Goal: Task Accomplishment & Management: Use online tool/utility

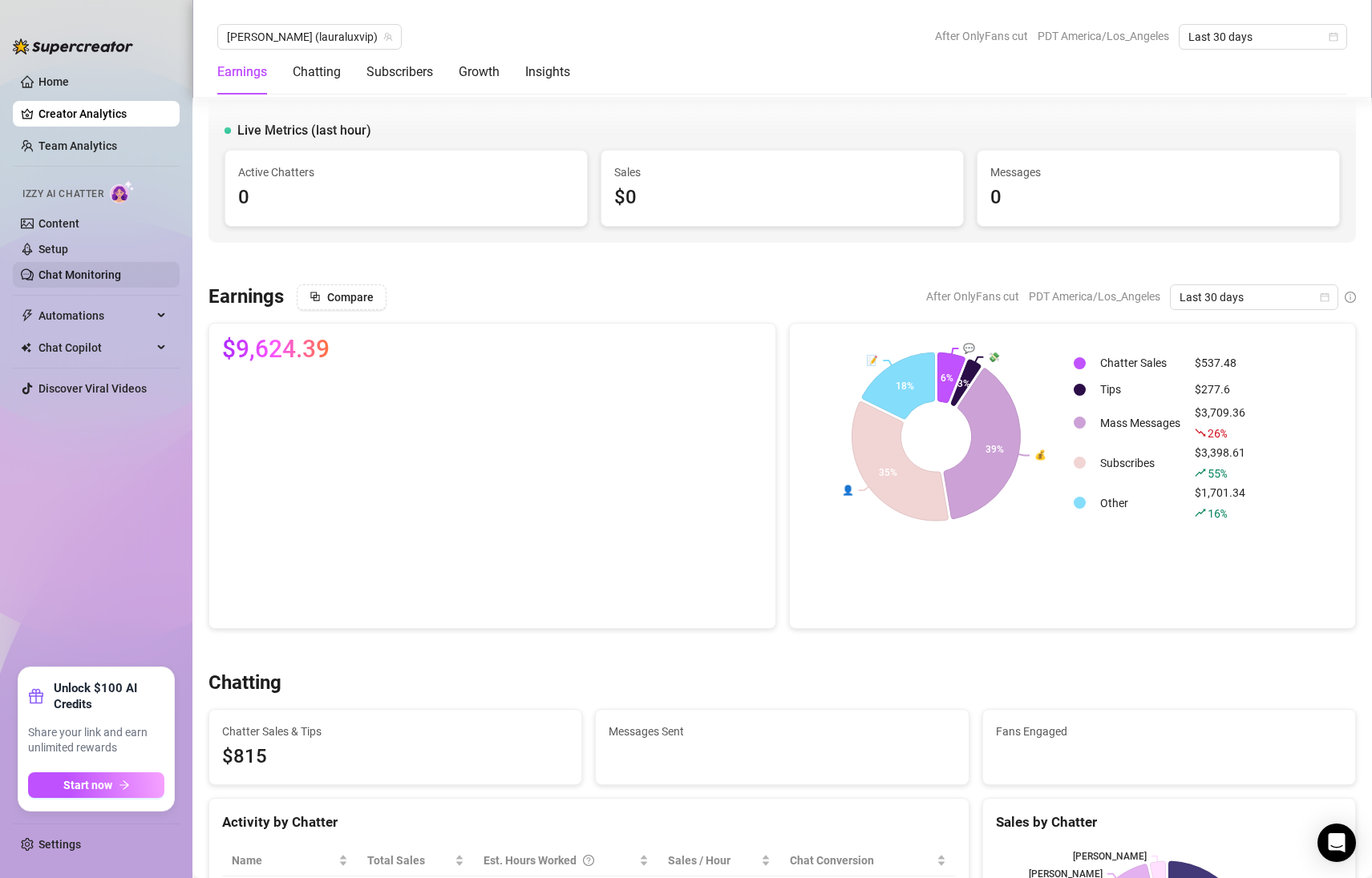
scroll to position [2551, 0]
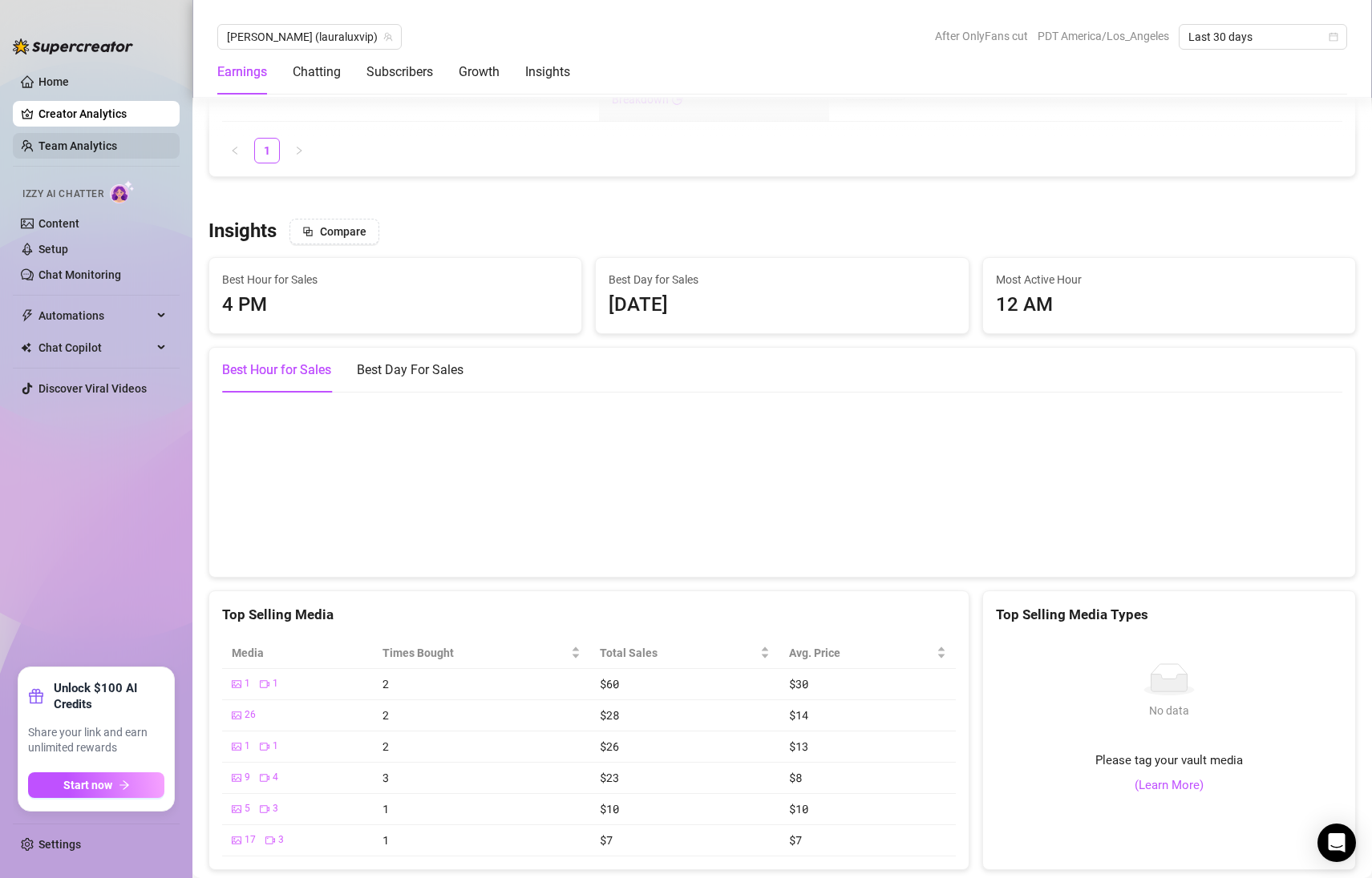
click at [101, 149] on link "Team Analytics" at bounding box center [78, 145] width 79 height 13
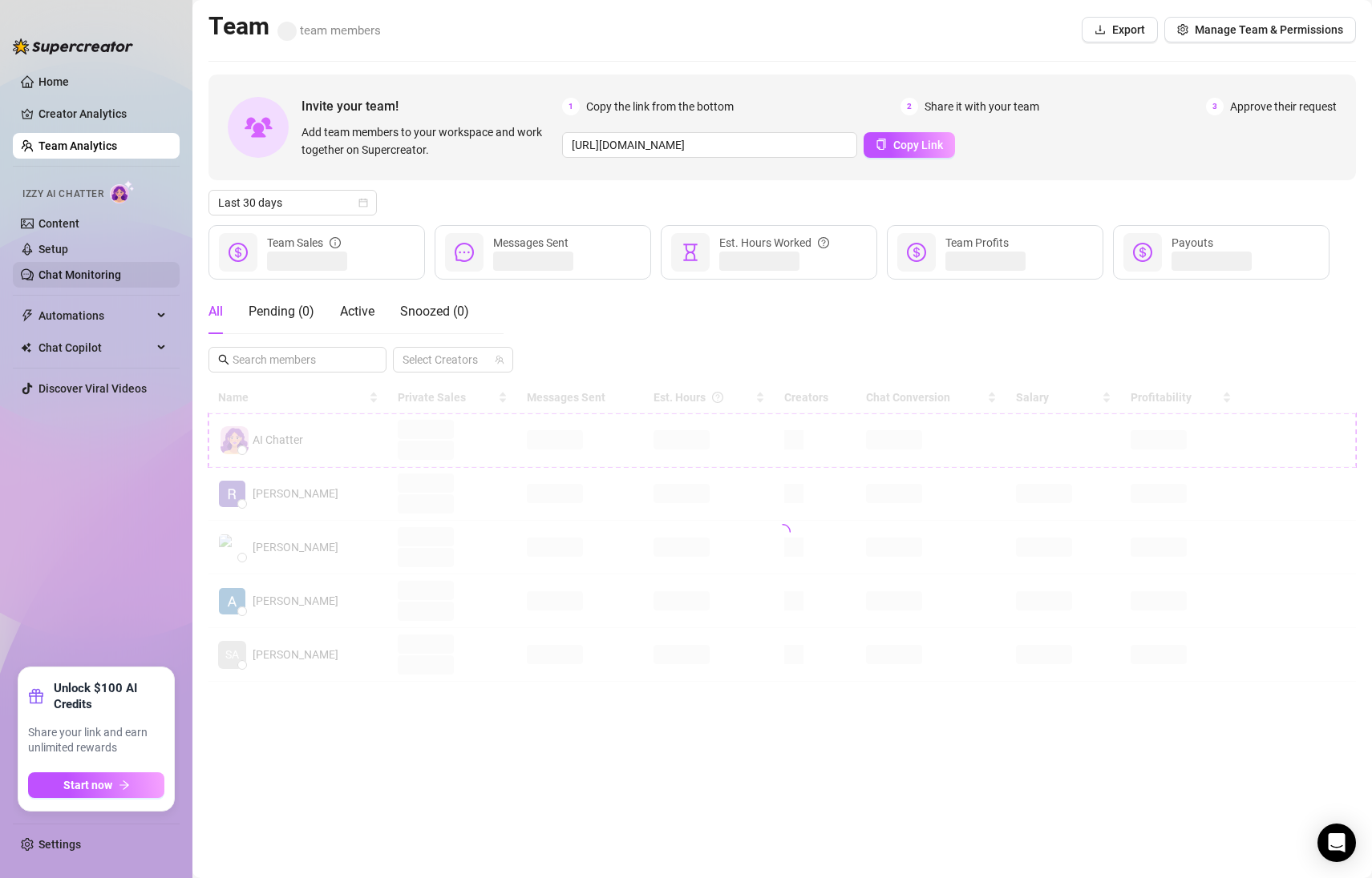
click at [75, 268] on link "Chat Monitoring" at bounding box center [80, 274] width 83 height 13
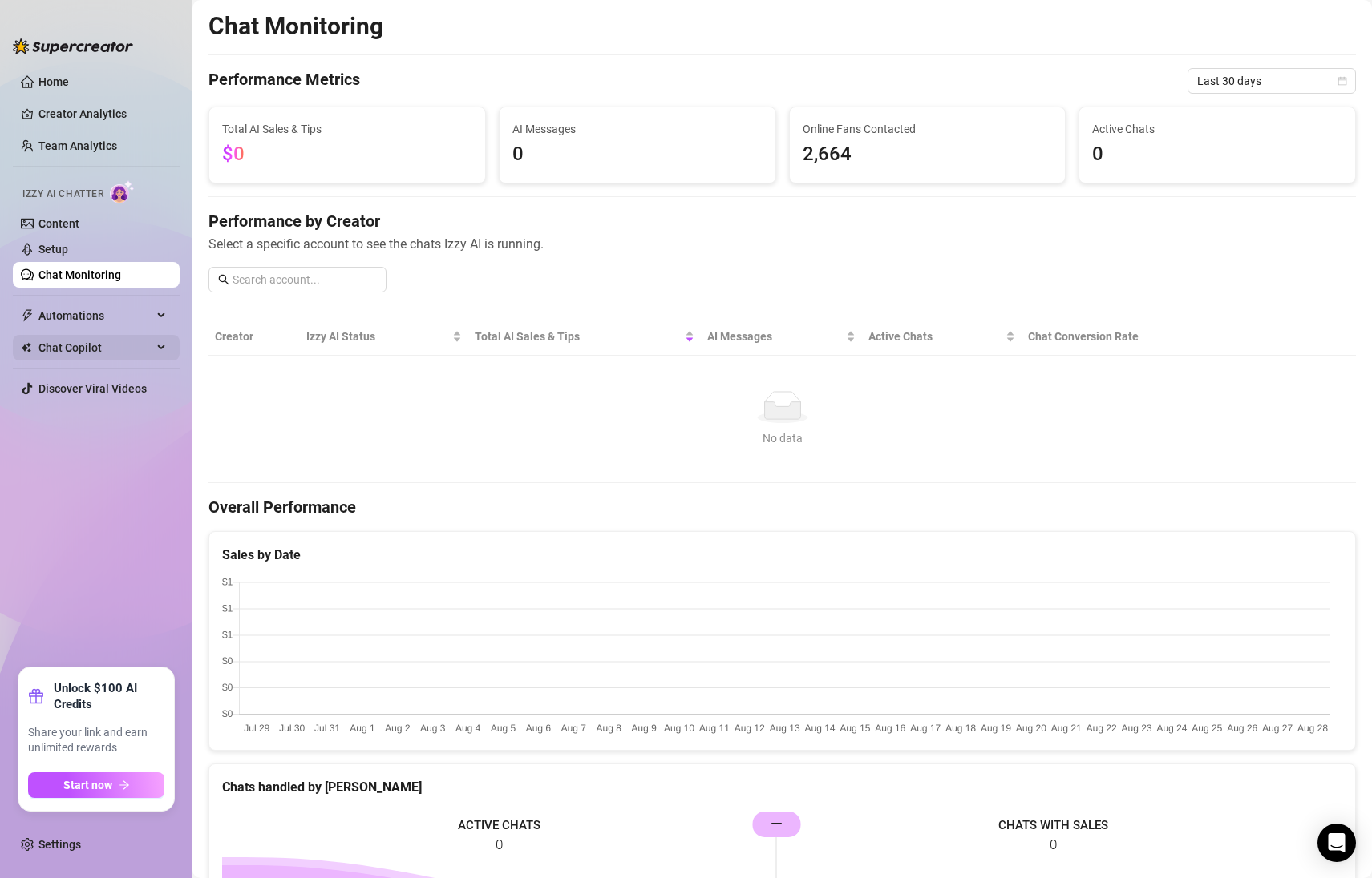
click at [112, 352] on span "Chat Copilot" at bounding box center [96, 348] width 114 height 26
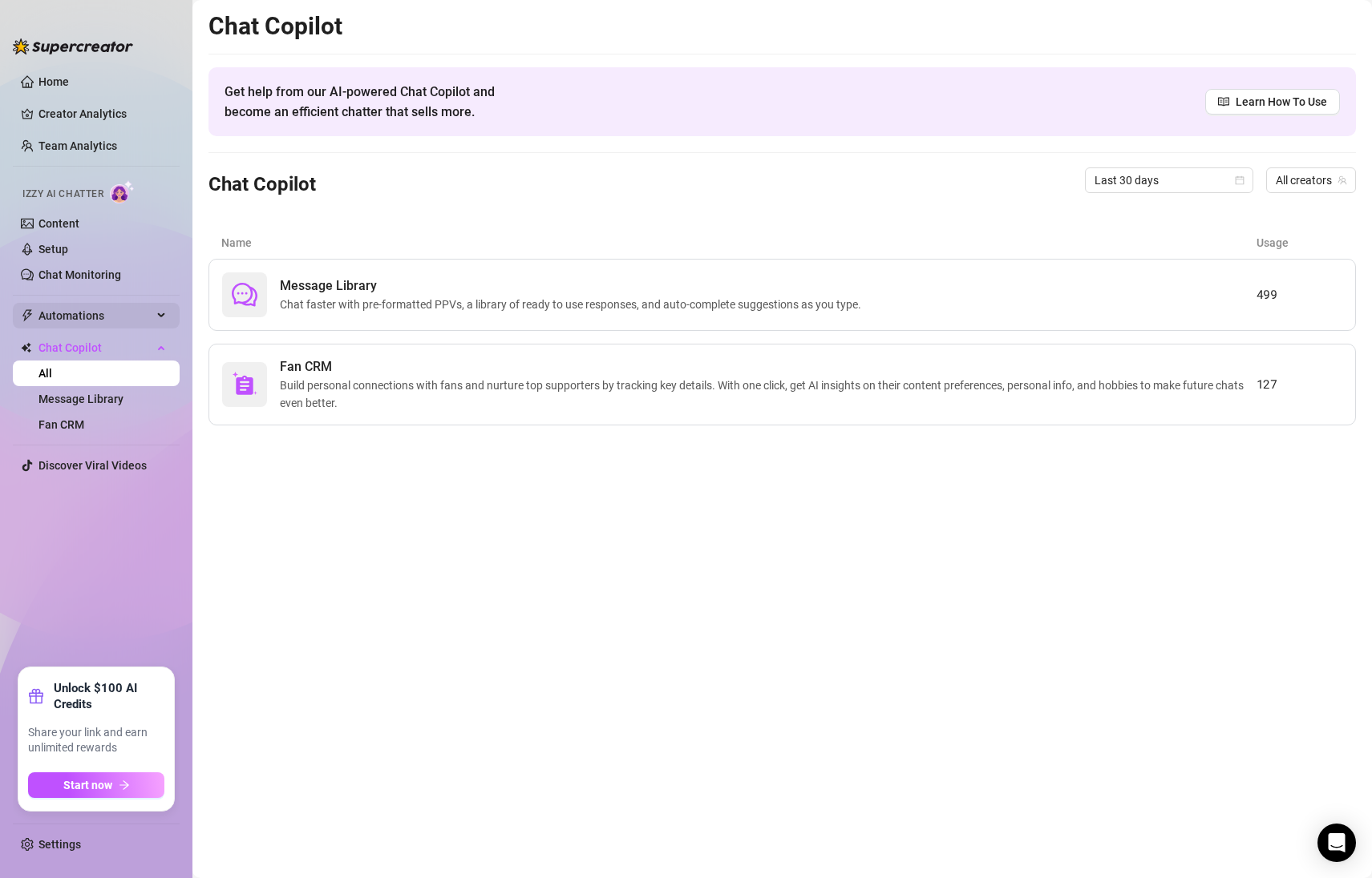
click at [131, 313] on span "Automations" at bounding box center [96, 316] width 114 height 26
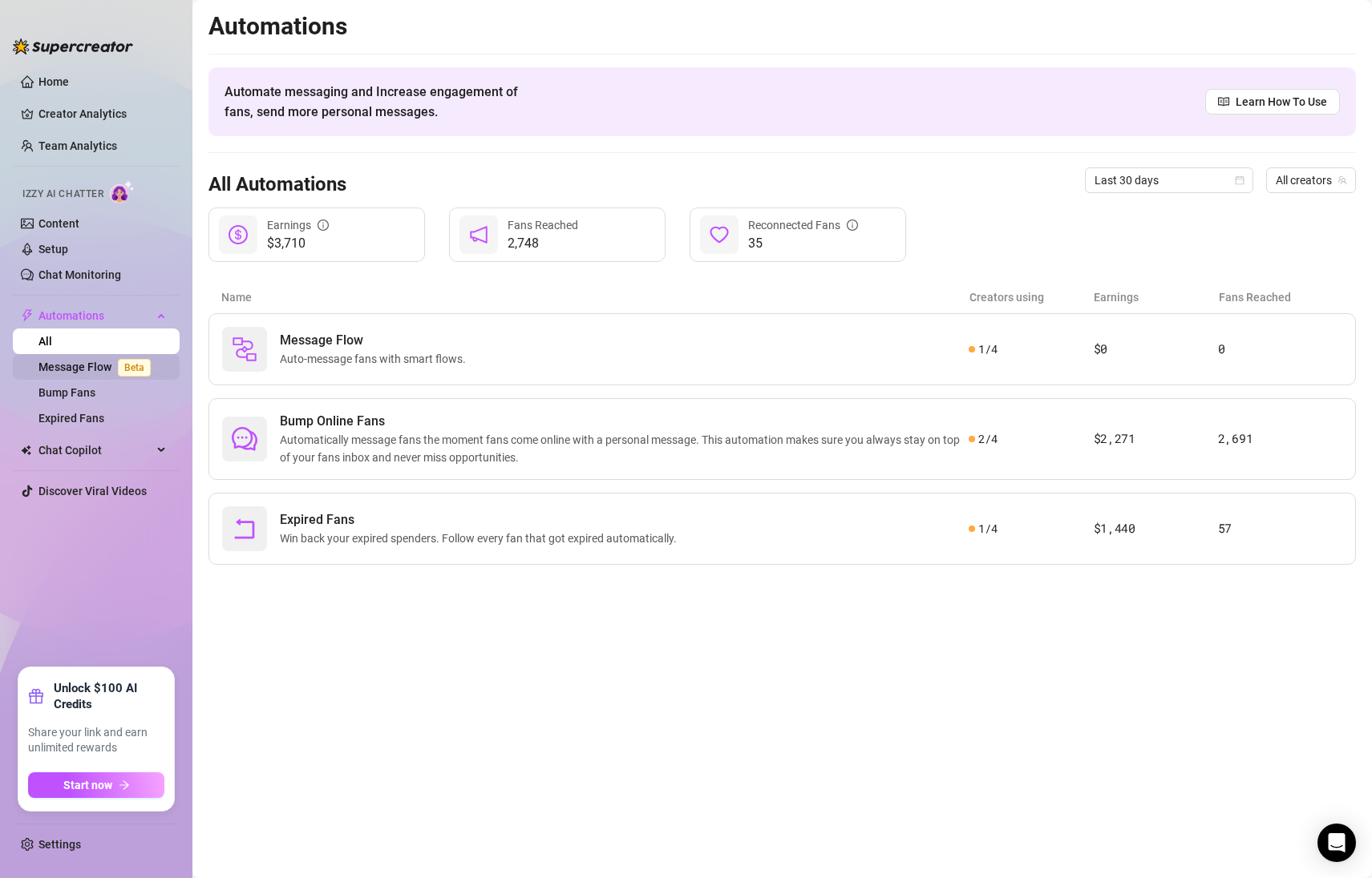
click at [127, 368] on span "Beta" at bounding box center [134, 368] width 33 height 18
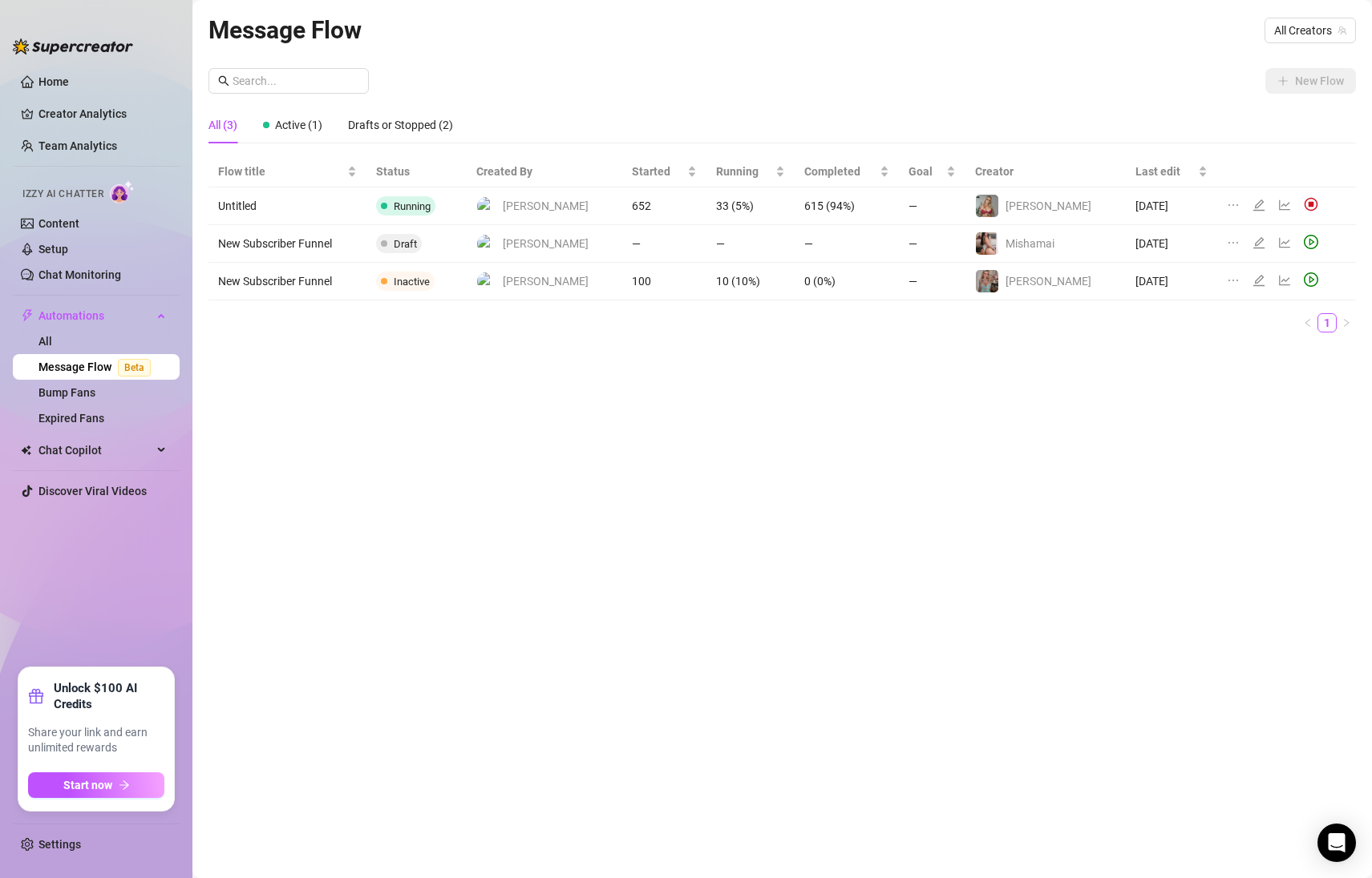
click at [419, 200] on span "Running" at bounding box center [412, 206] width 37 height 12
click at [1252, 202] on icon "edit" at bounding box center [1258, 204] width 13 height 13
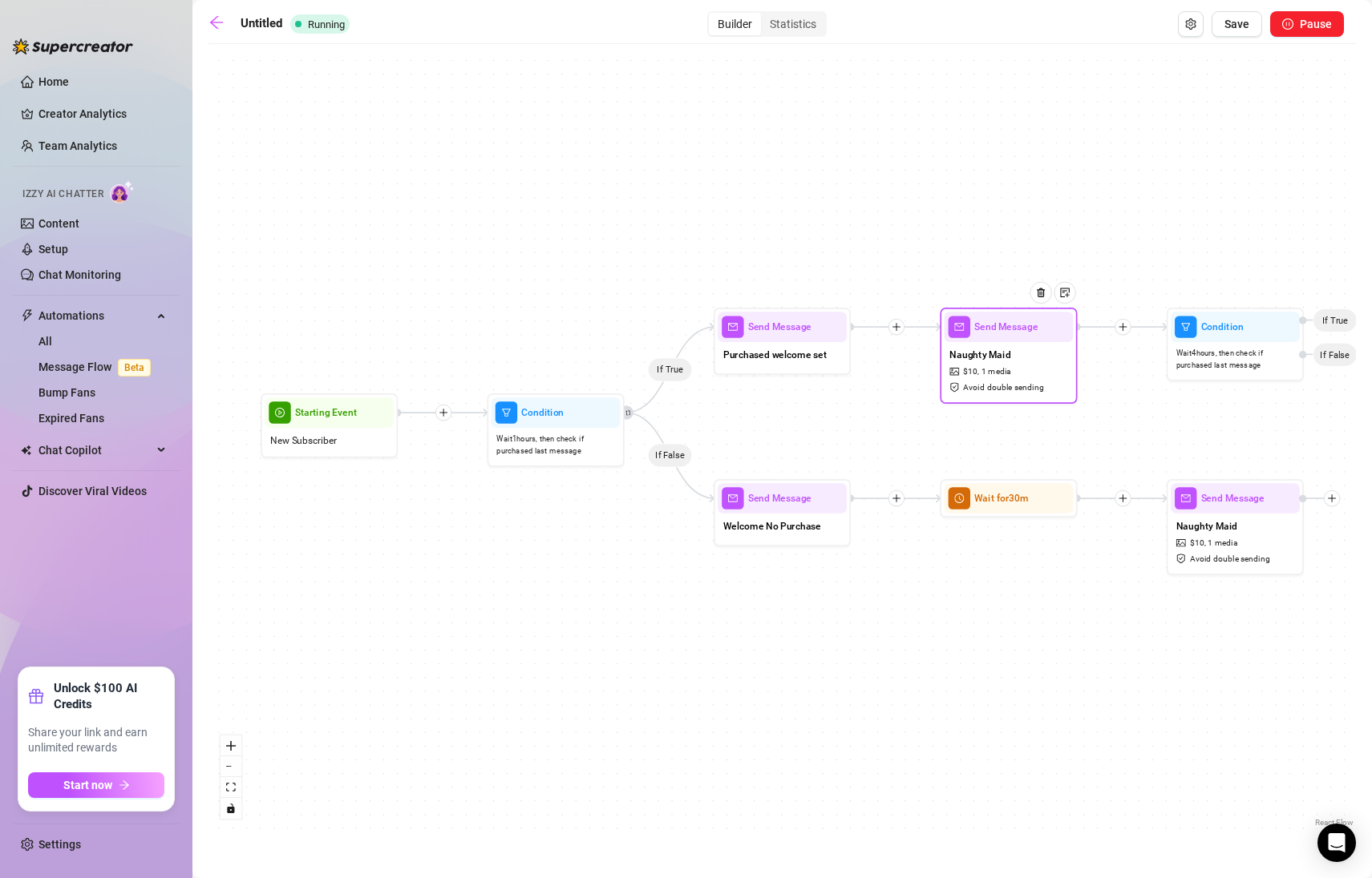
click at [1033, 374] on div "Naughty Maid $ 10 , 1 media Avoid double sending" at bounding box center [1008, 370] width 129 height 58
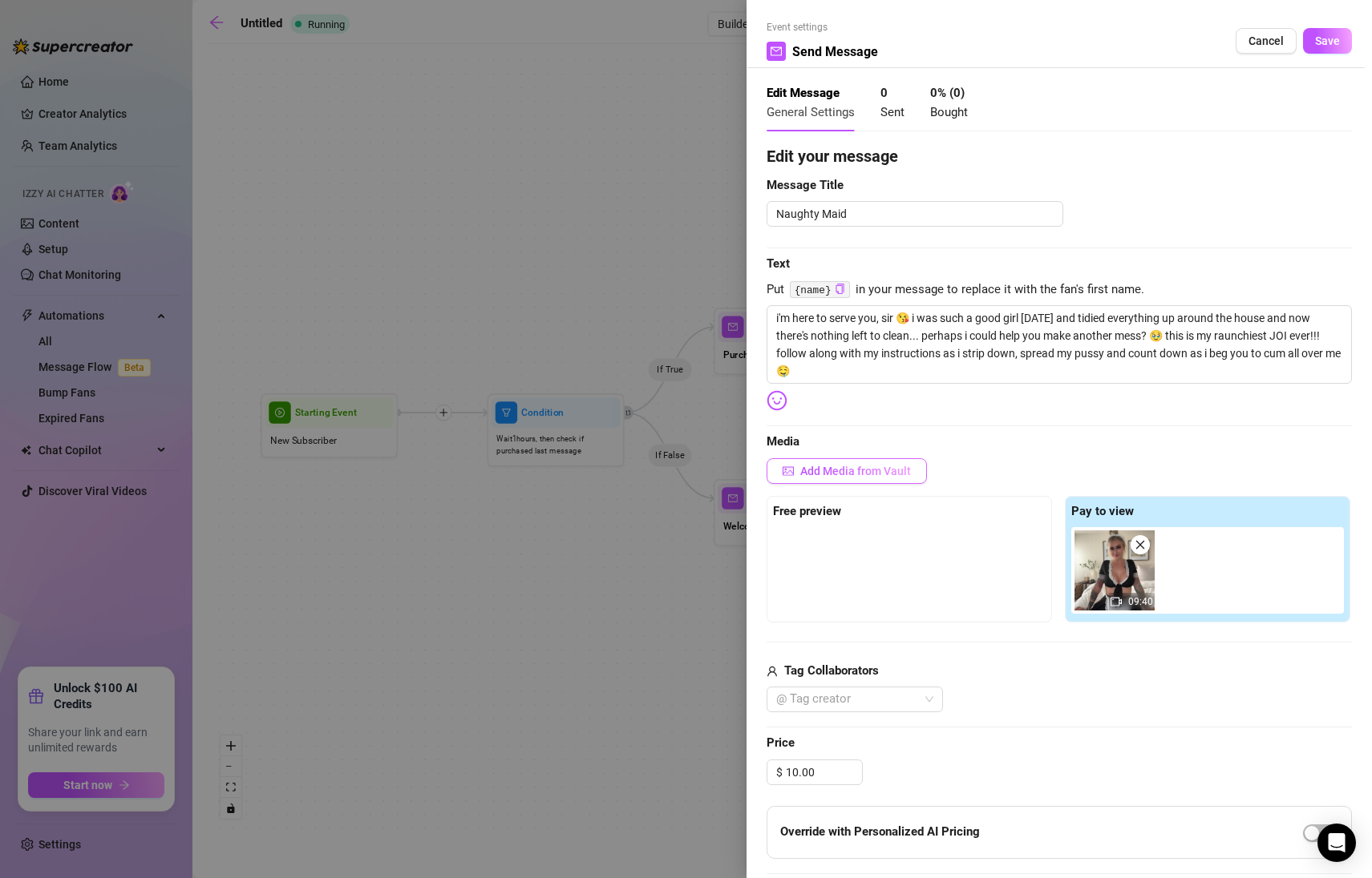
click at [846, 477] on span "Add Media from Vault" at bounding box center [856, 471] width 111 height 13
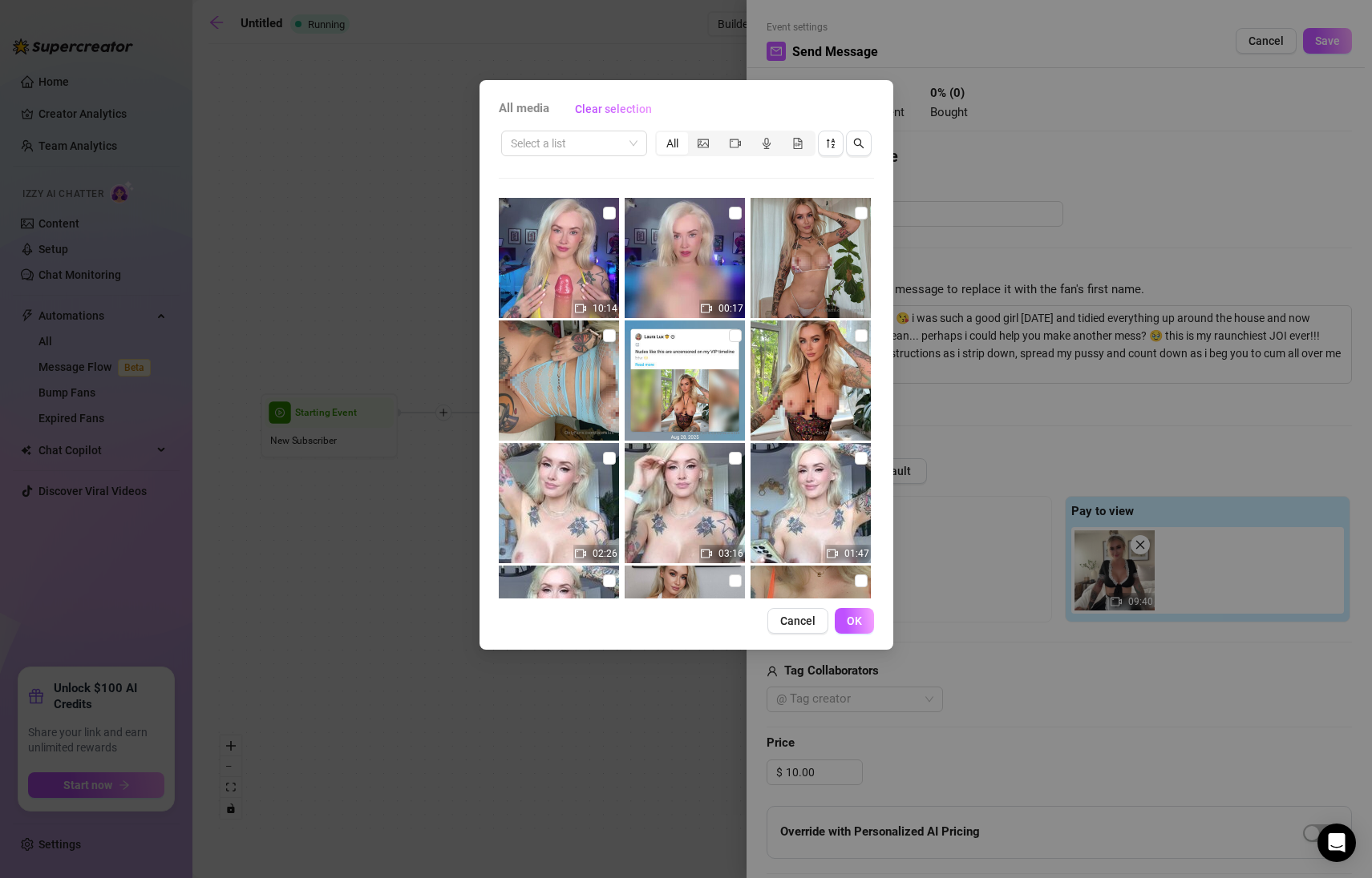
click at [868, 155] on div "All" at bounding box center [763, 143] width 216 height 26
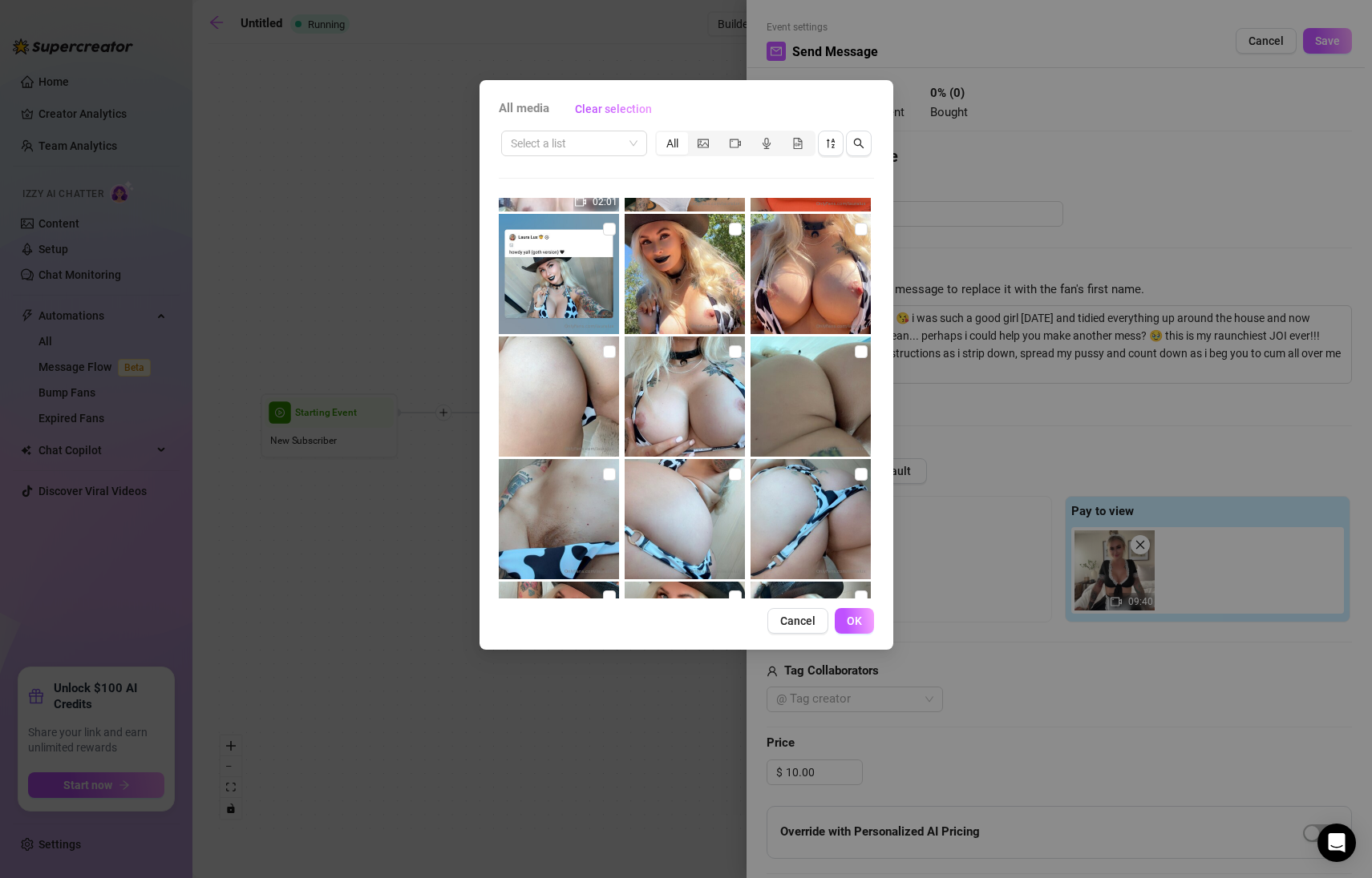
scroll to position [604, 0]
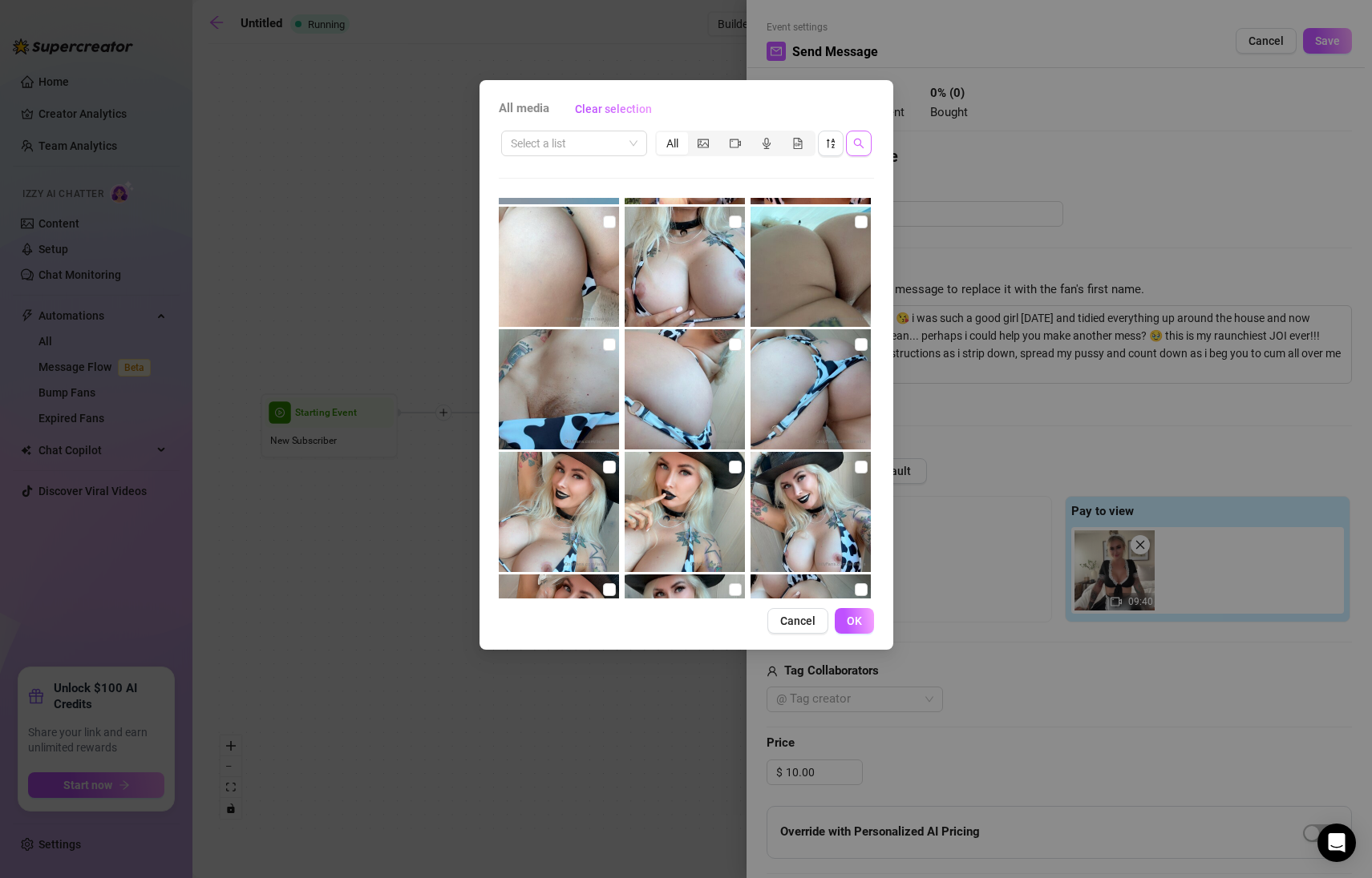
click at [853, 139] on icon "search" at bounding box center [858, 143] width 11 height 11
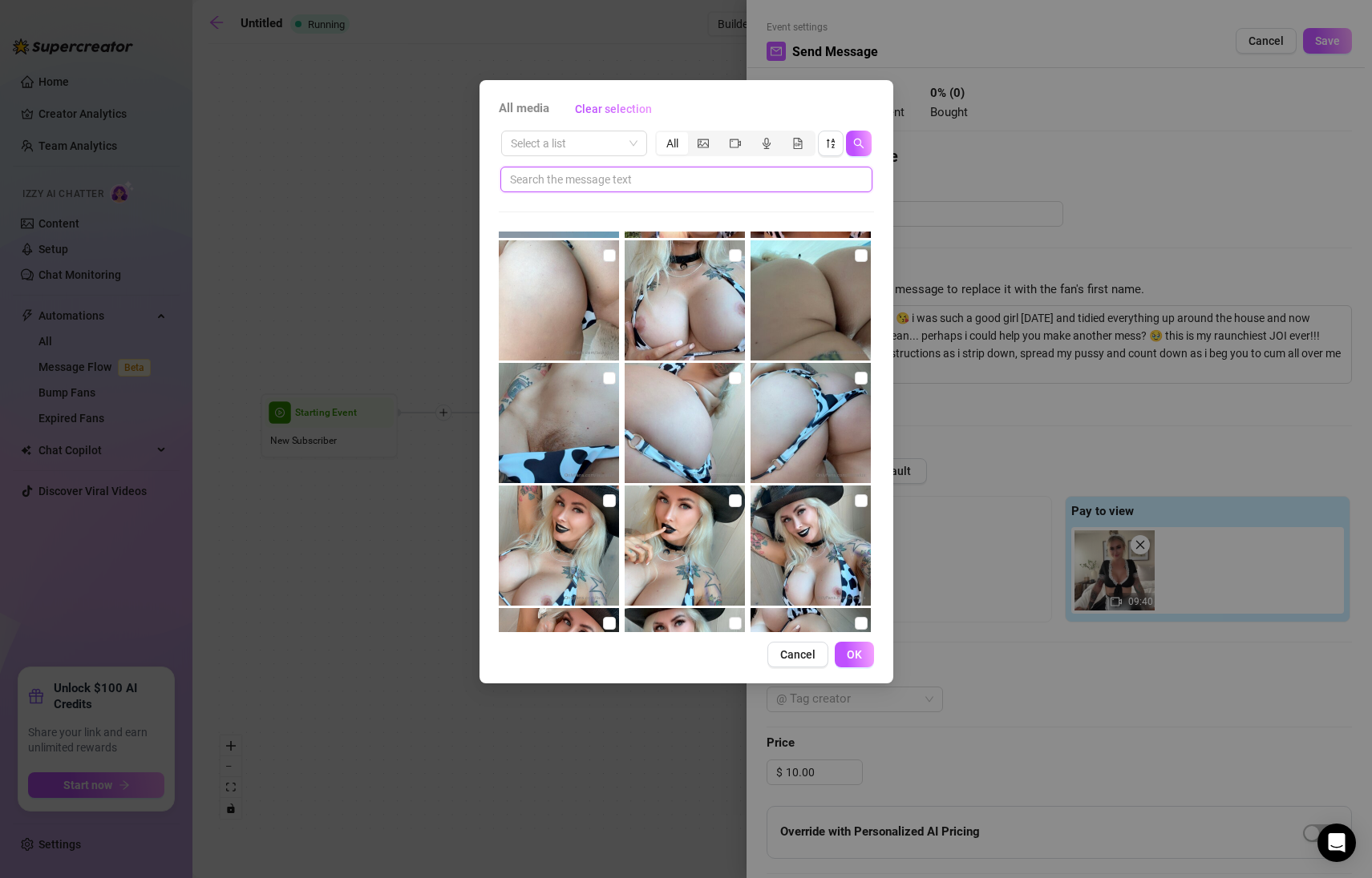
click at [682, 173] on input "text" at bounding box center [680, 179] width 340 height 18
type input "maid"
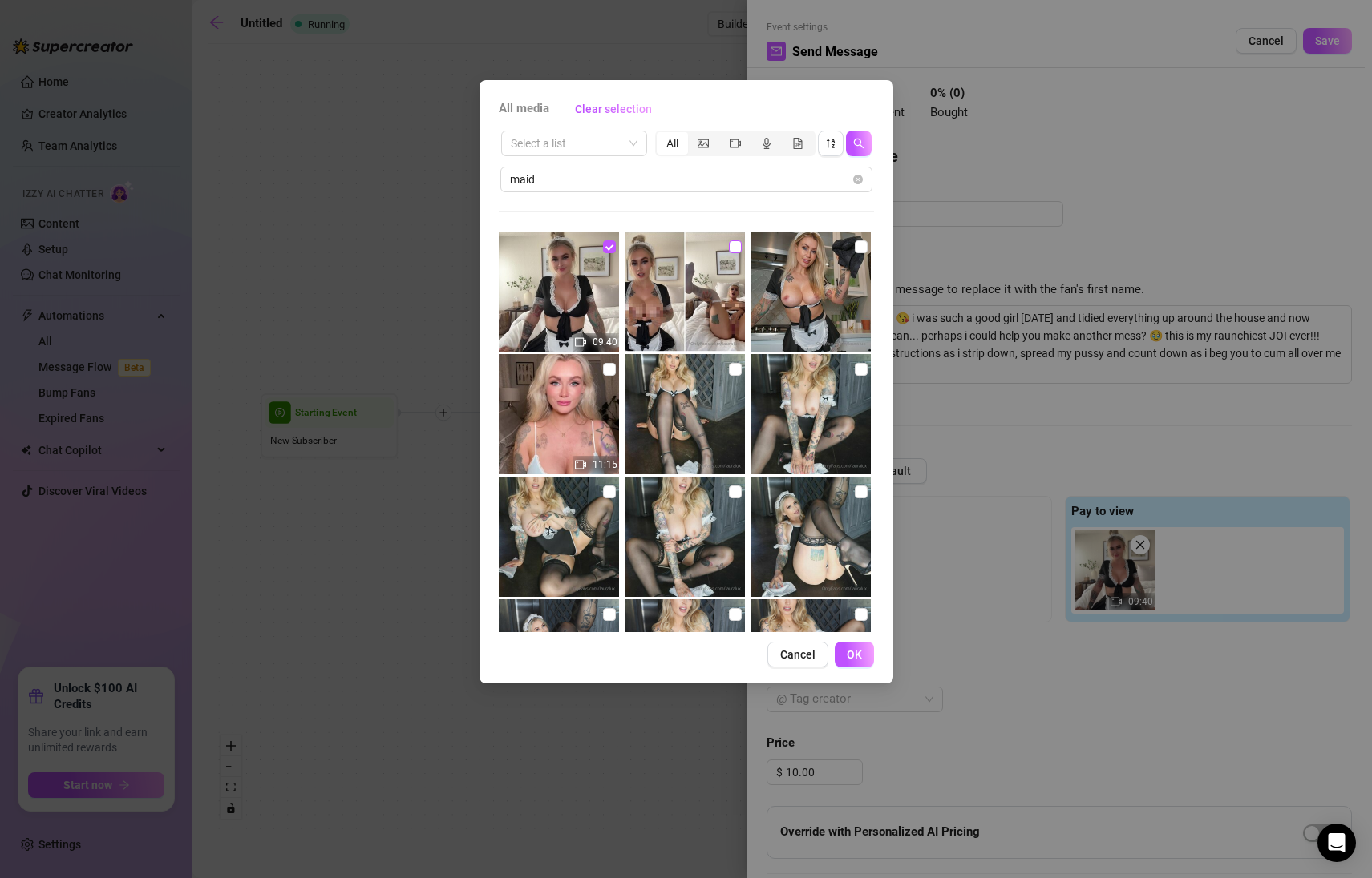
click at [734, 249] on input "checkbox" at bounding box center [735, 246] width 13 height 13
checkbox input "true"
click at [852, 654] on span "OK" at bounding box center [854, 654] width 15 height 13
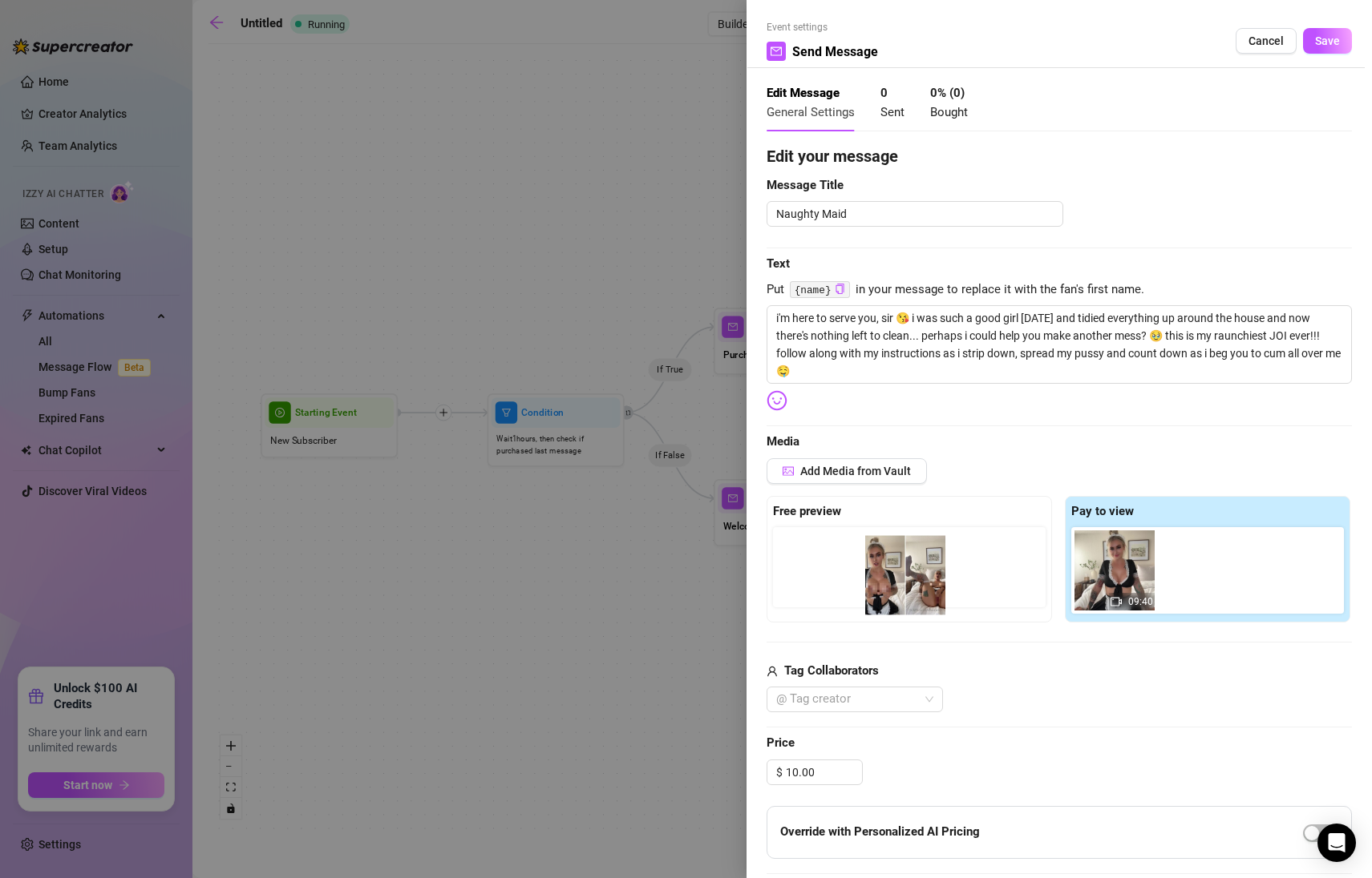
drag, startPoint x: 1191, startPoint y: 587, endPoint x: 888, endPoint y: 597, distance: 303.2
click at [888, 597] on div "Free preview Pay to view 09:40" at bounding box center [1059, 559] width 585 height 127
drag, startPoint x: 1200, startPoint y: 581, endPoint x: 805, endPoint y: 581, distance: 395.0
click at [805, 581] on div "Free preview Pay to view 09:40" at bounding box center [1059, 559] width 585 height 127
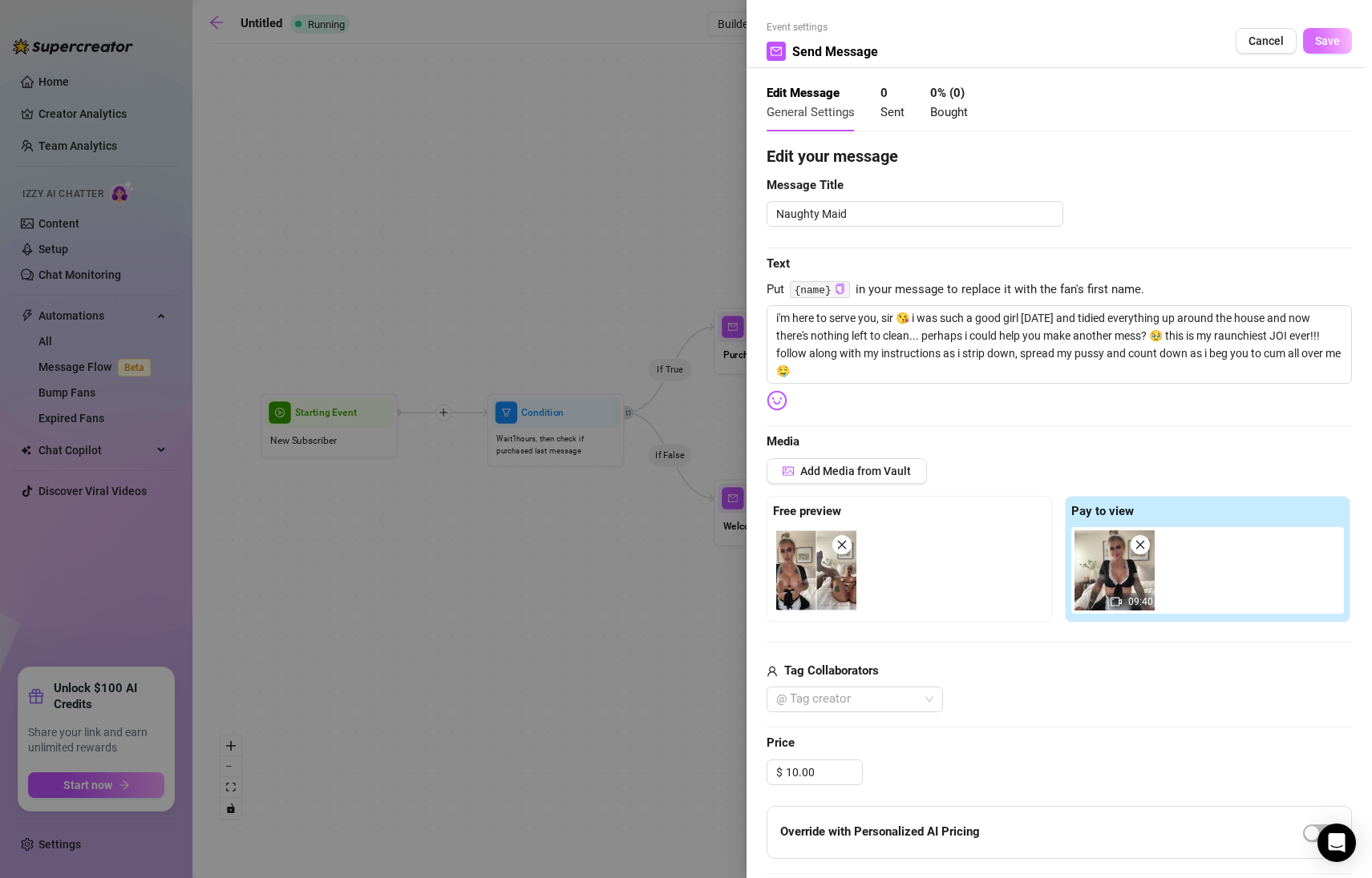
click at [1315, 41] on span "Save" at bounding box center [1328, 40] width 25 height 13
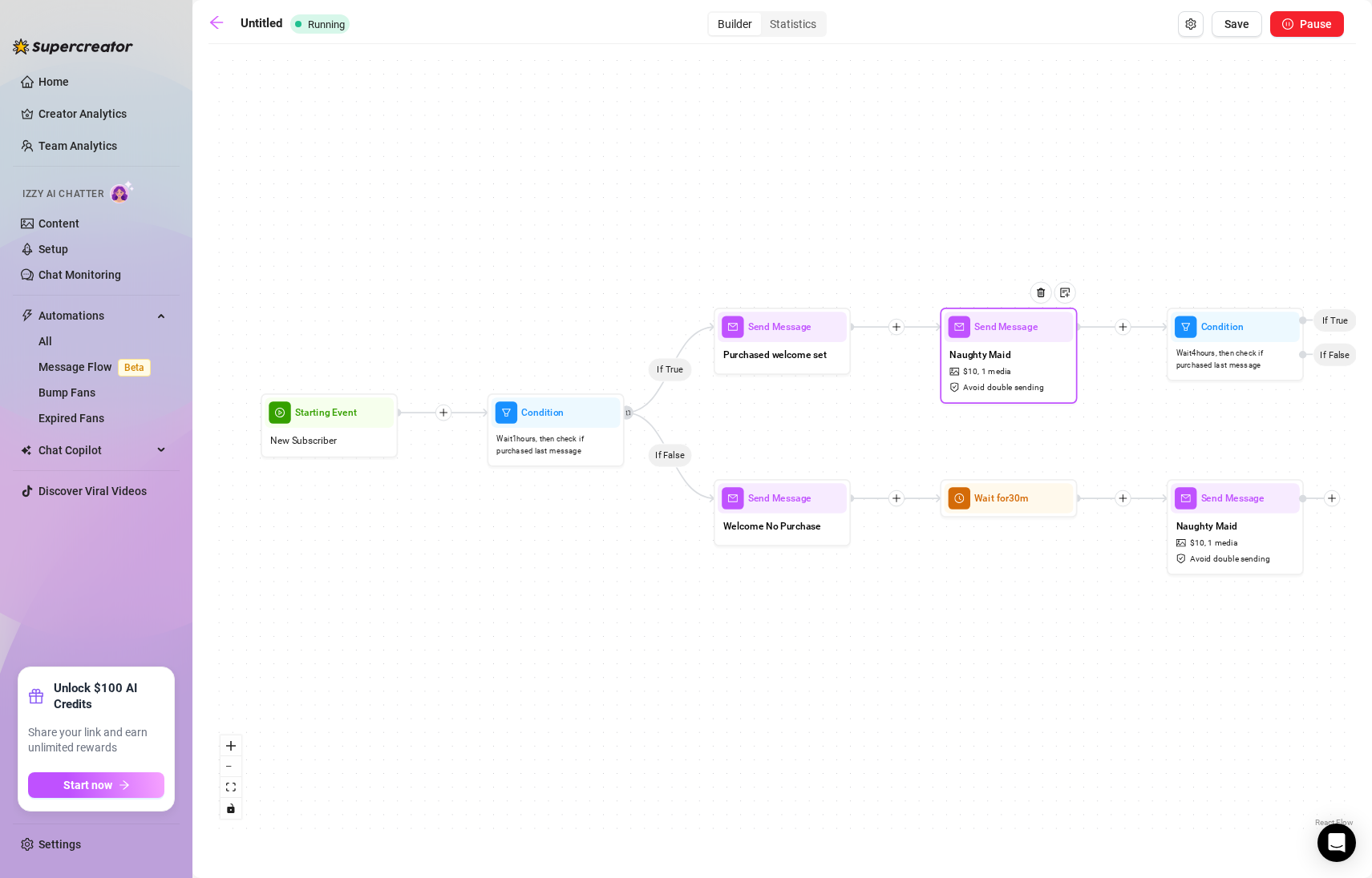
click at [1054, 371] on div "Naughty Maid $ 10 , 1 media Avoid double sending" at bounding box center [1008, 370] width 129 height 58
type textarea "i'm here to serve you, sir 😘 i was such a good girl [DATE] and tidied everythin…"
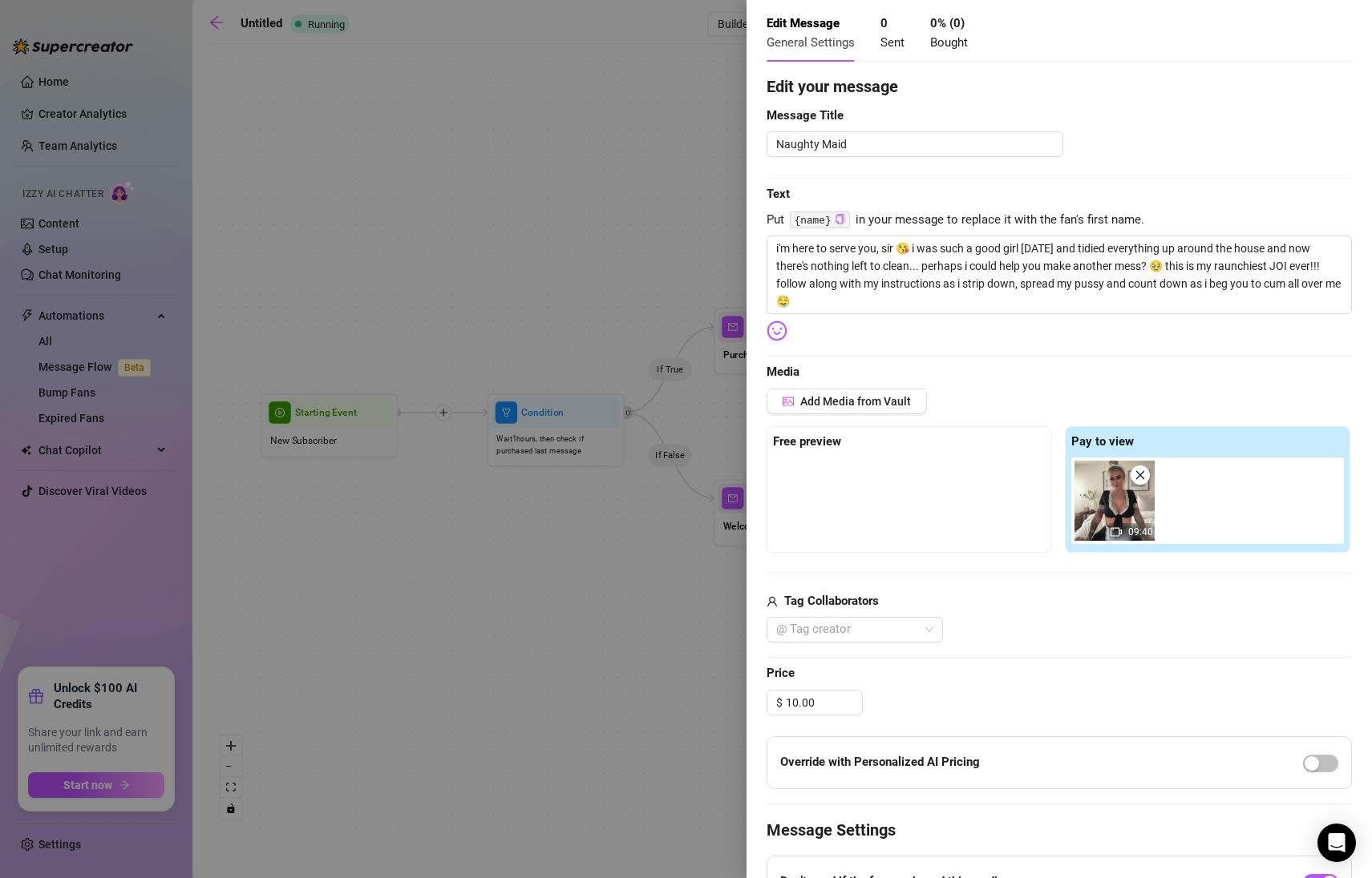
scroll to position [289, 0]
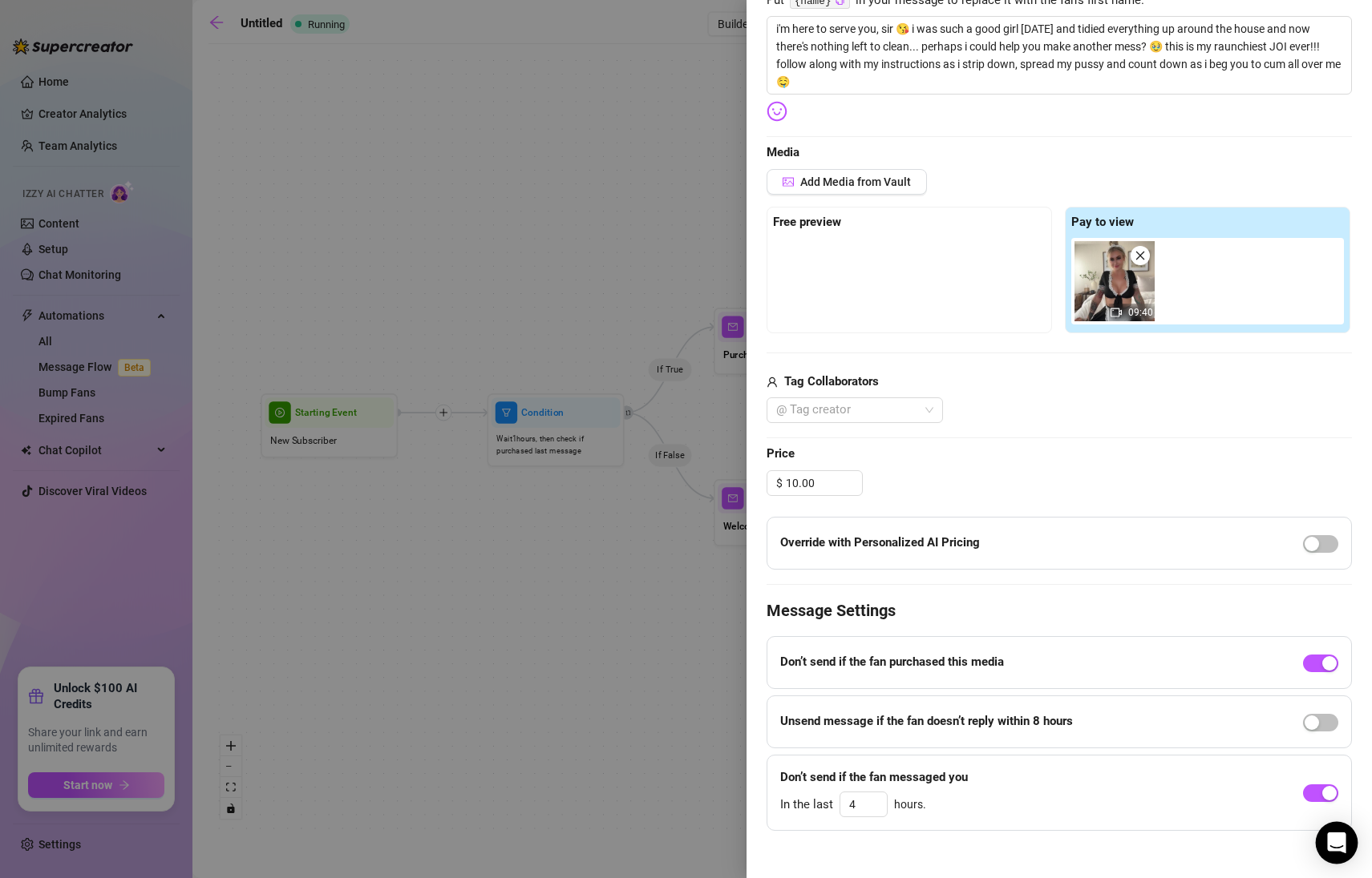
click at [1353, 855] on div "Open Intercom Messenger" at bounding box center [1337, 843] width 43 height 43
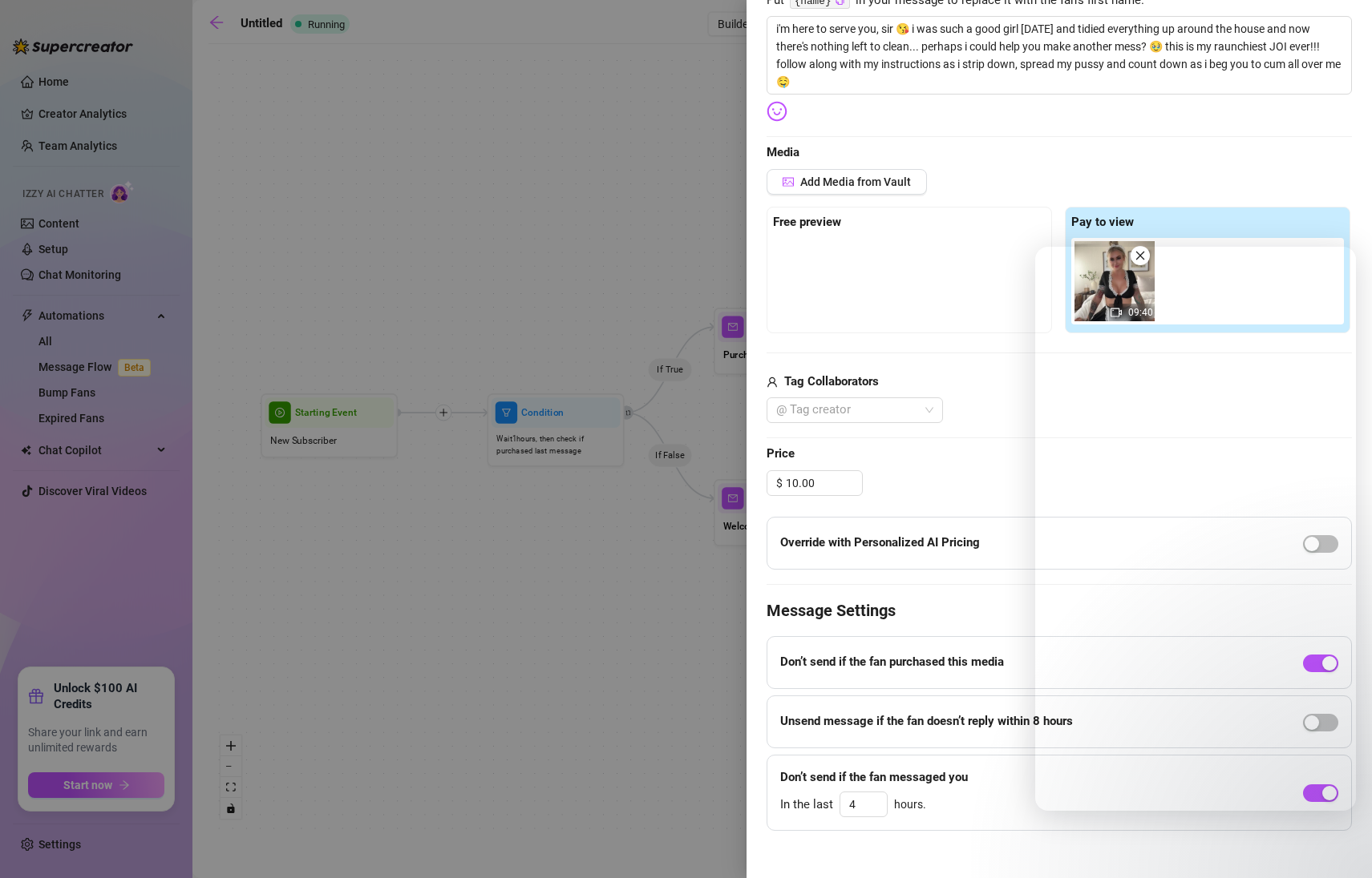
click at [911, 309] on div at bounding box center [909, 278] width 272 height 80
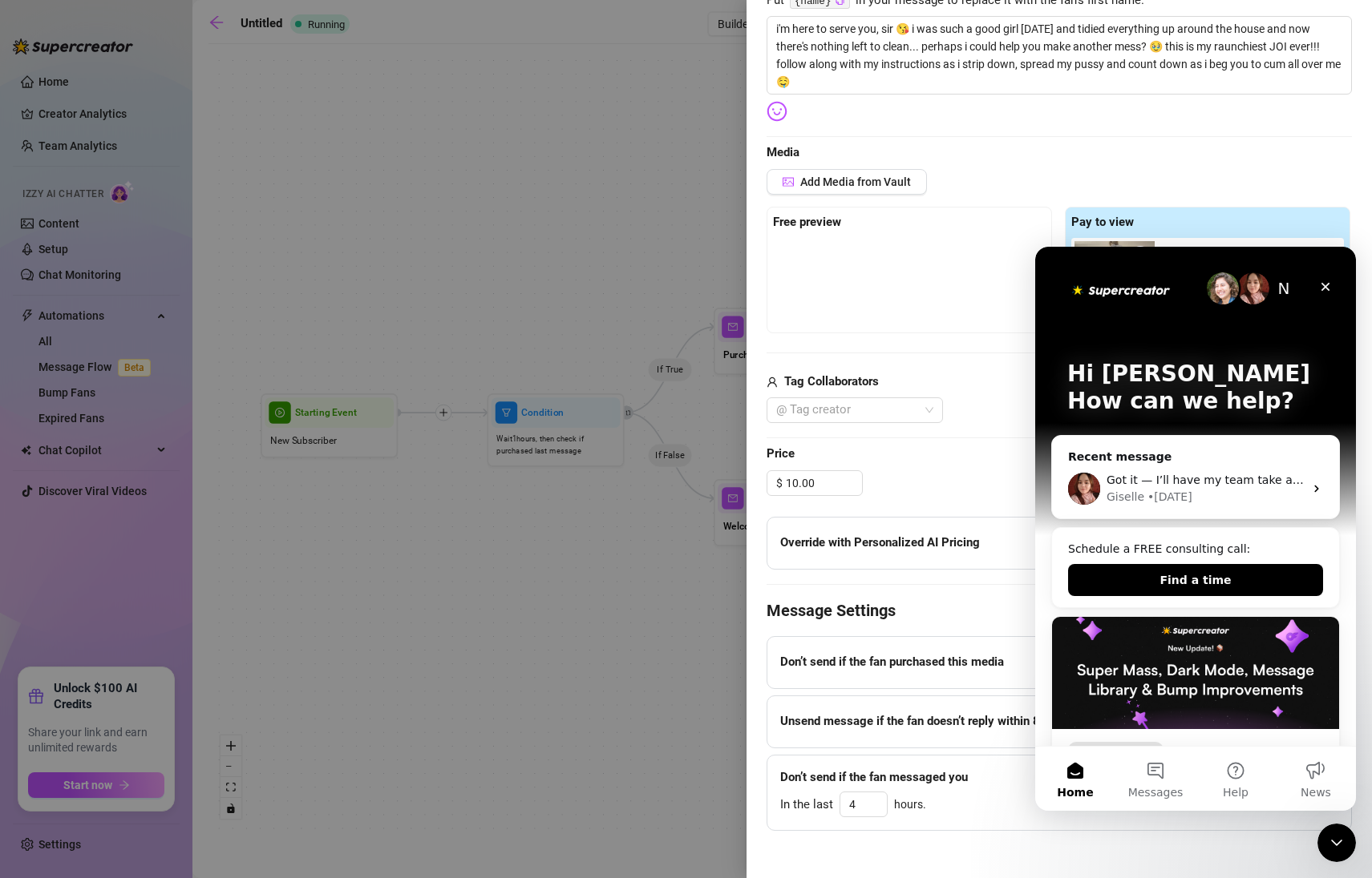
scroll to position [0, 0]
click at [1149, 783] on button "Messages" at bounding box center [1156, 779] width 80 height 65
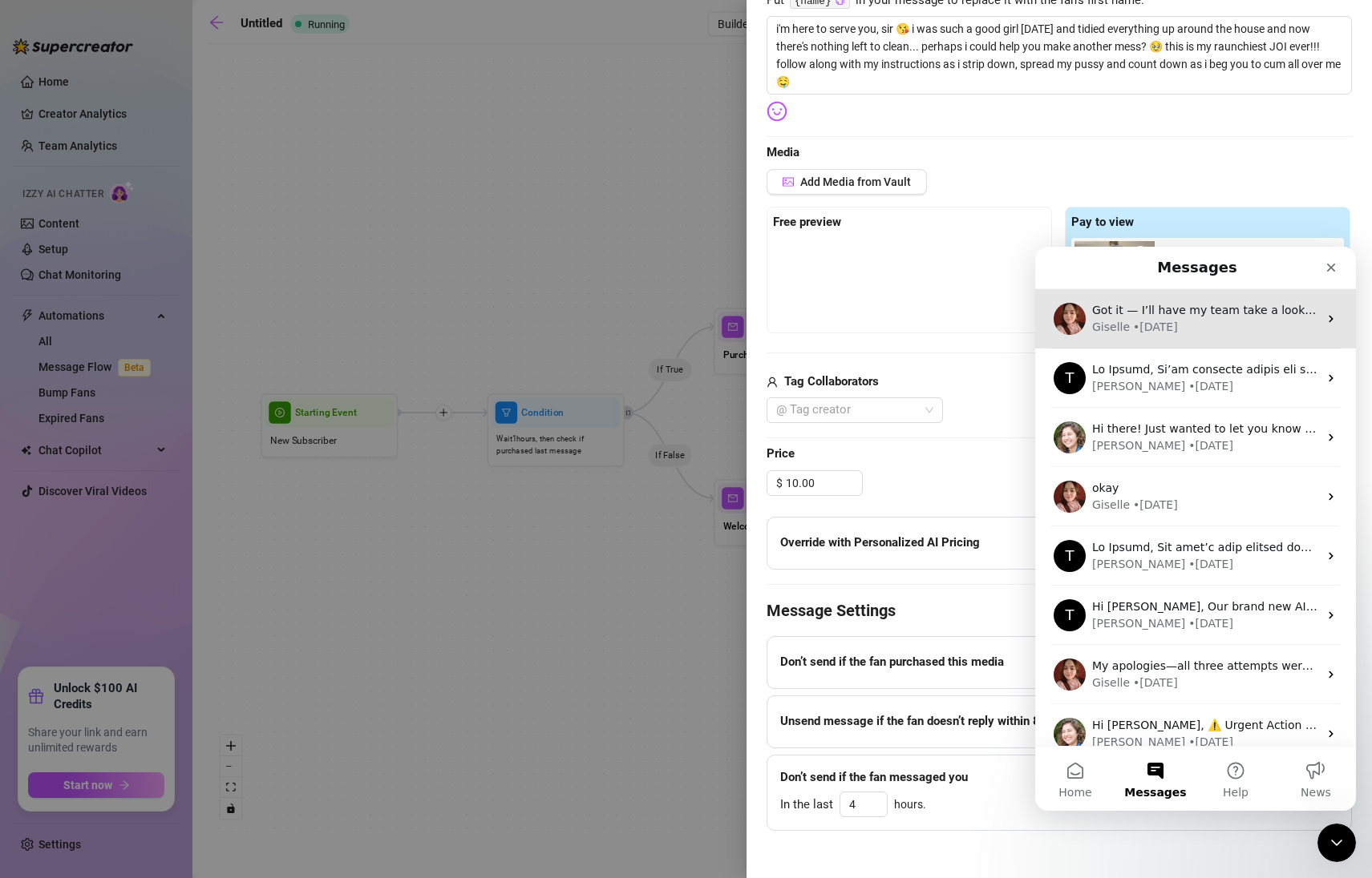
click at [1244, 323] on div "Giselle • [DATE]" at bounding box center [1205, 328] width 226 height 17
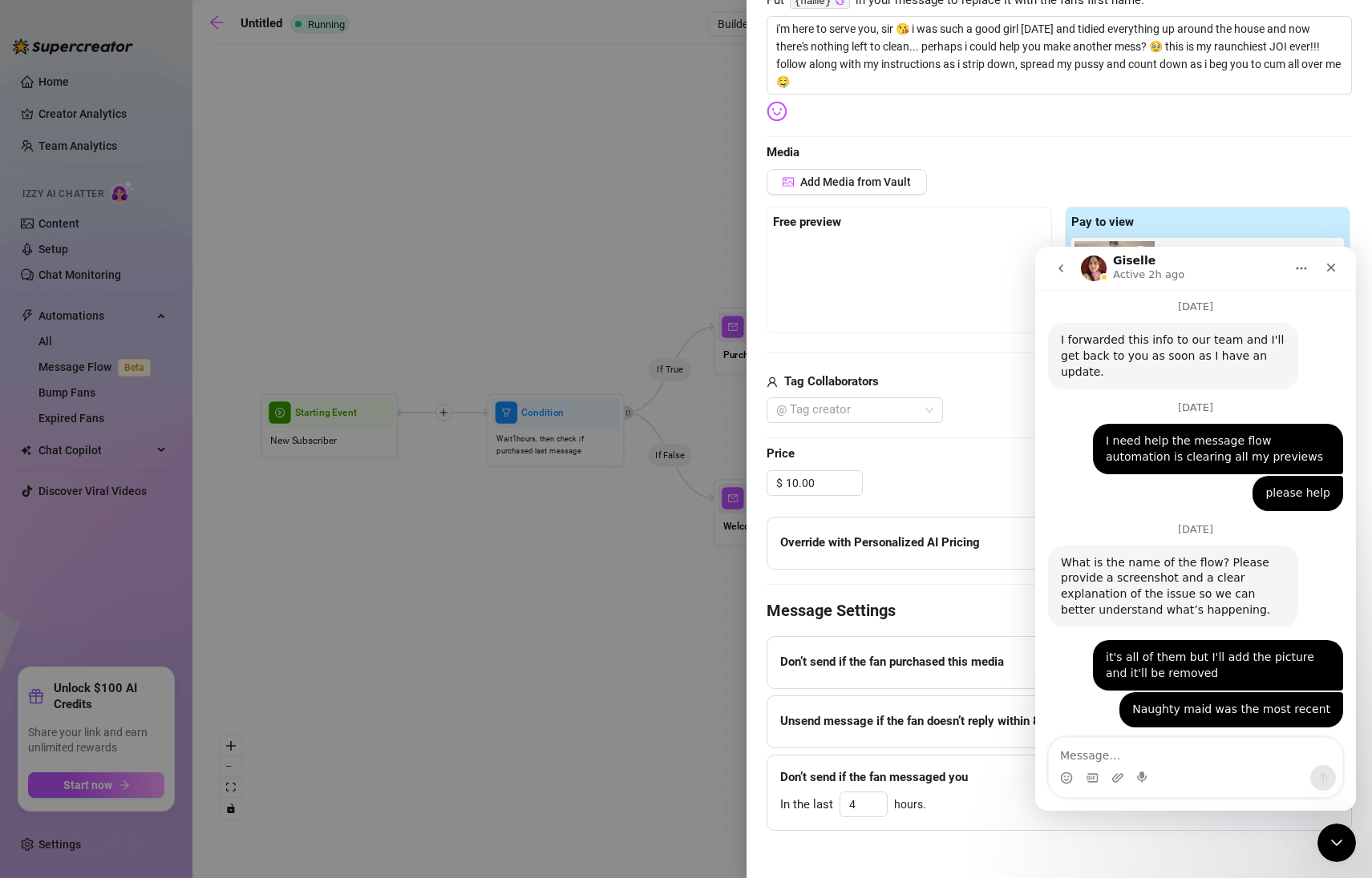
click at [1189, 761] on textarea "Message…" at bounding box center [1195, 751] width 293 height 28
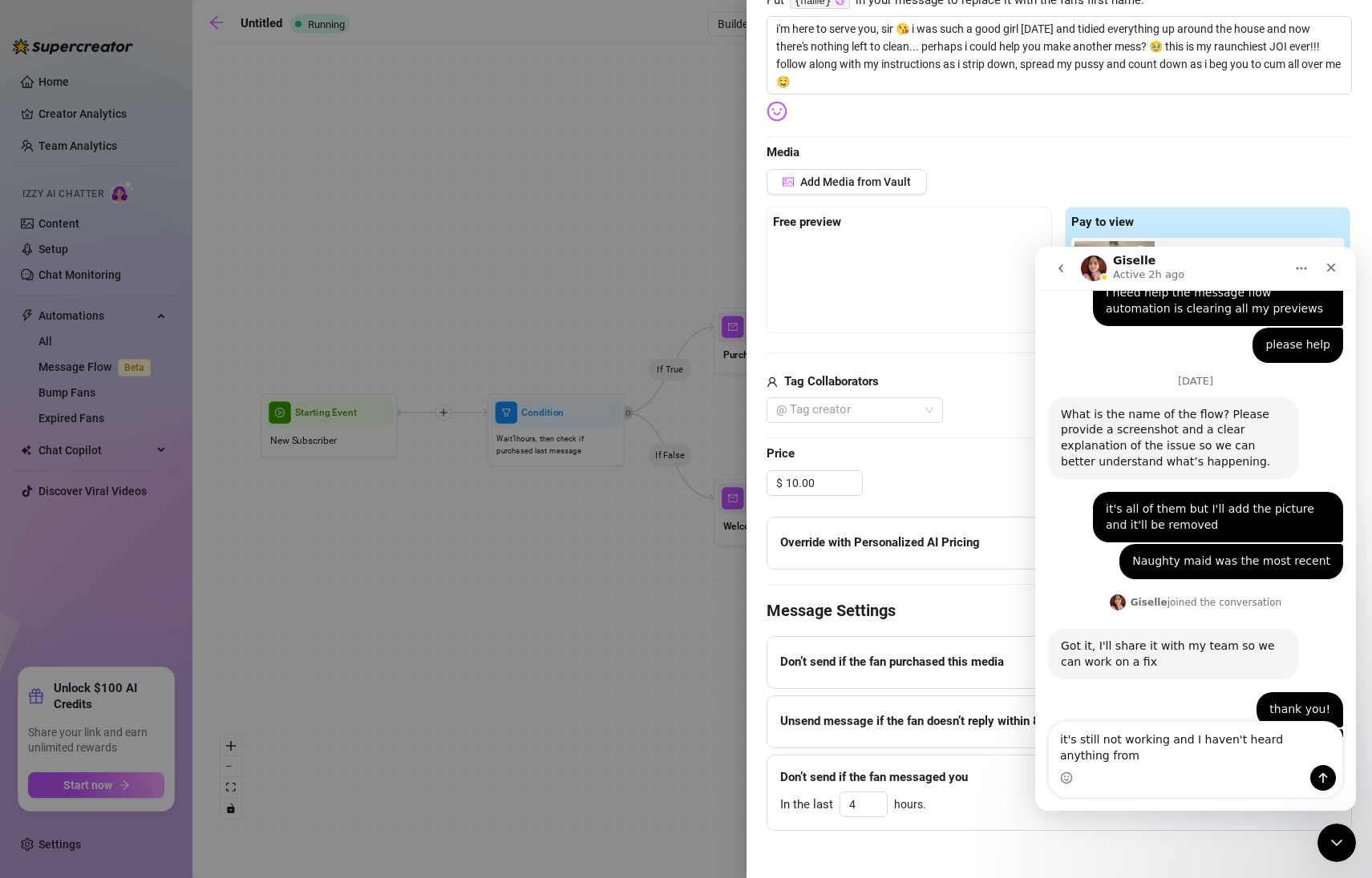
scroll to position [2623, 0]
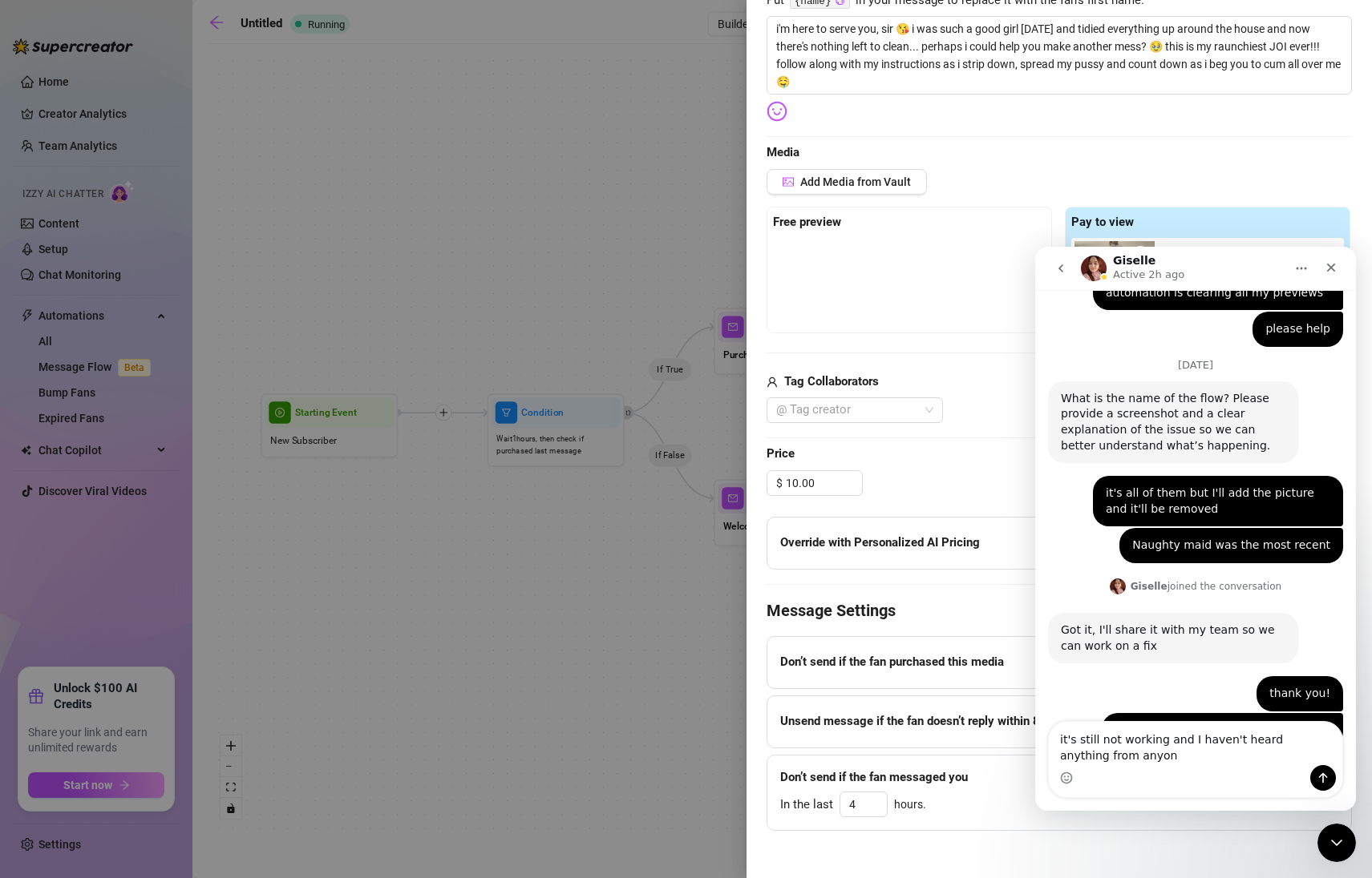
type textarea "it's still not working and I haven't heard anything from anyone"
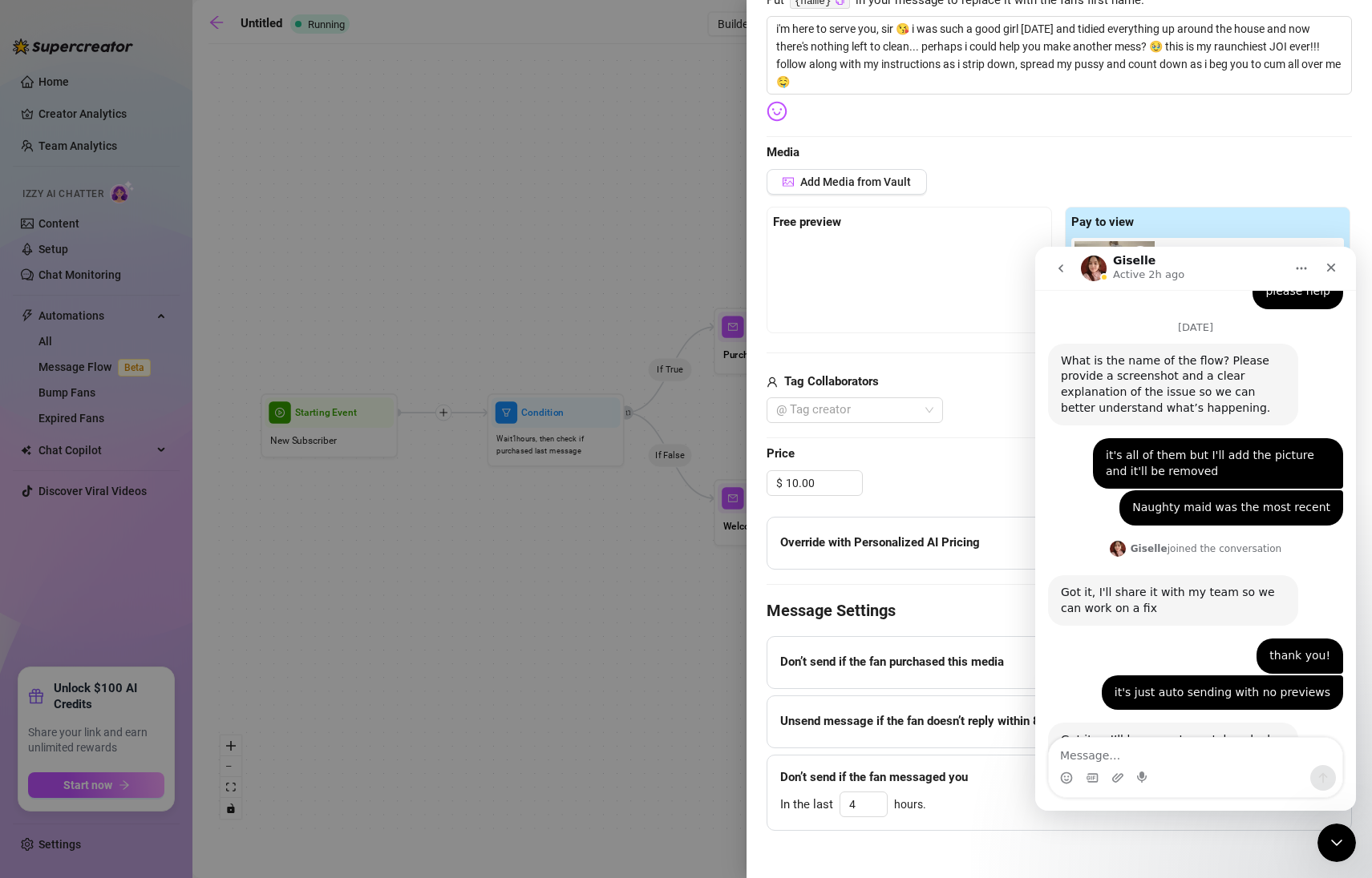
scroll to position [2692, 0]
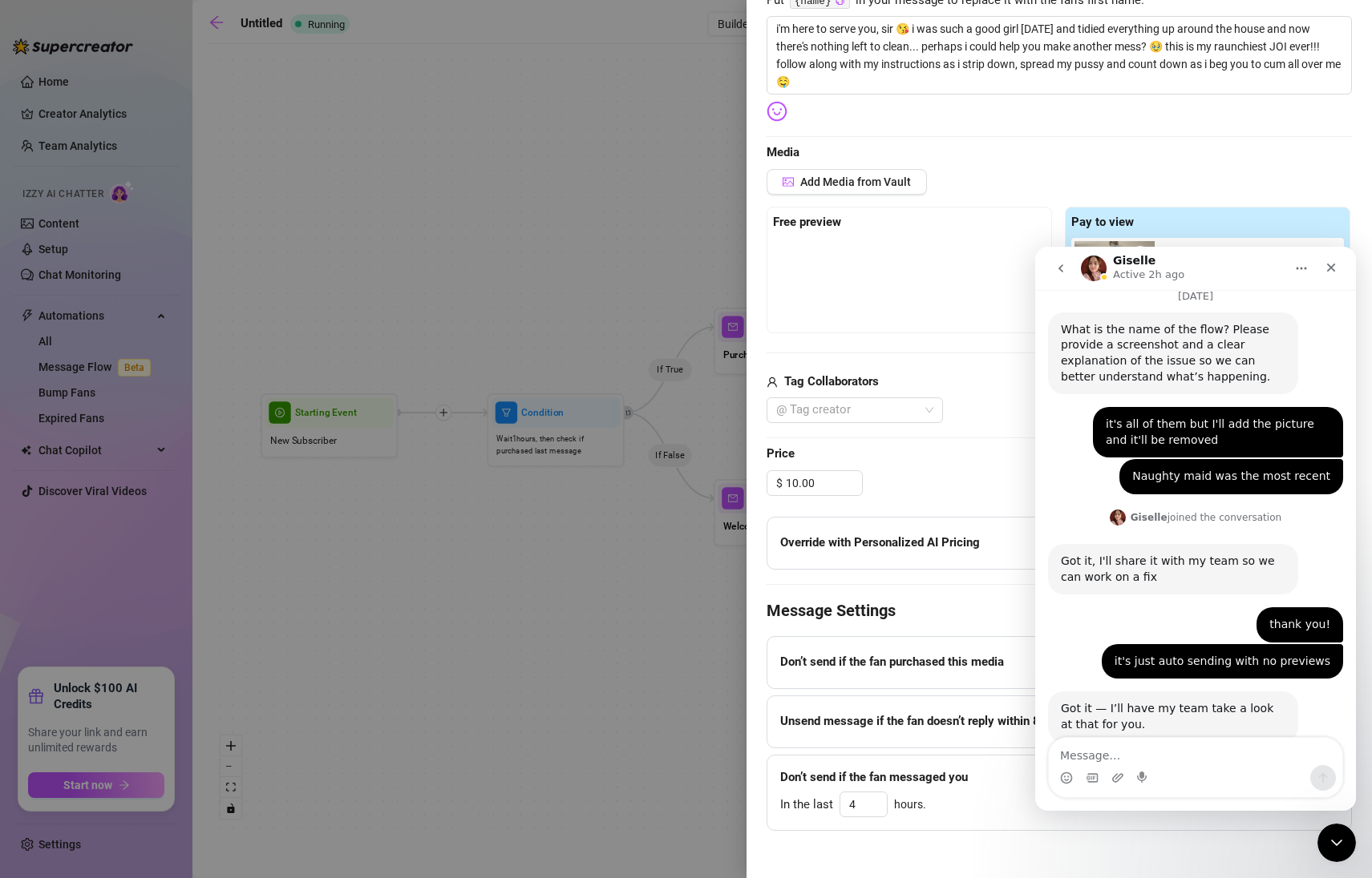
click at [684, 461] on div at bounding box center [686, 439] width 1372 height 878
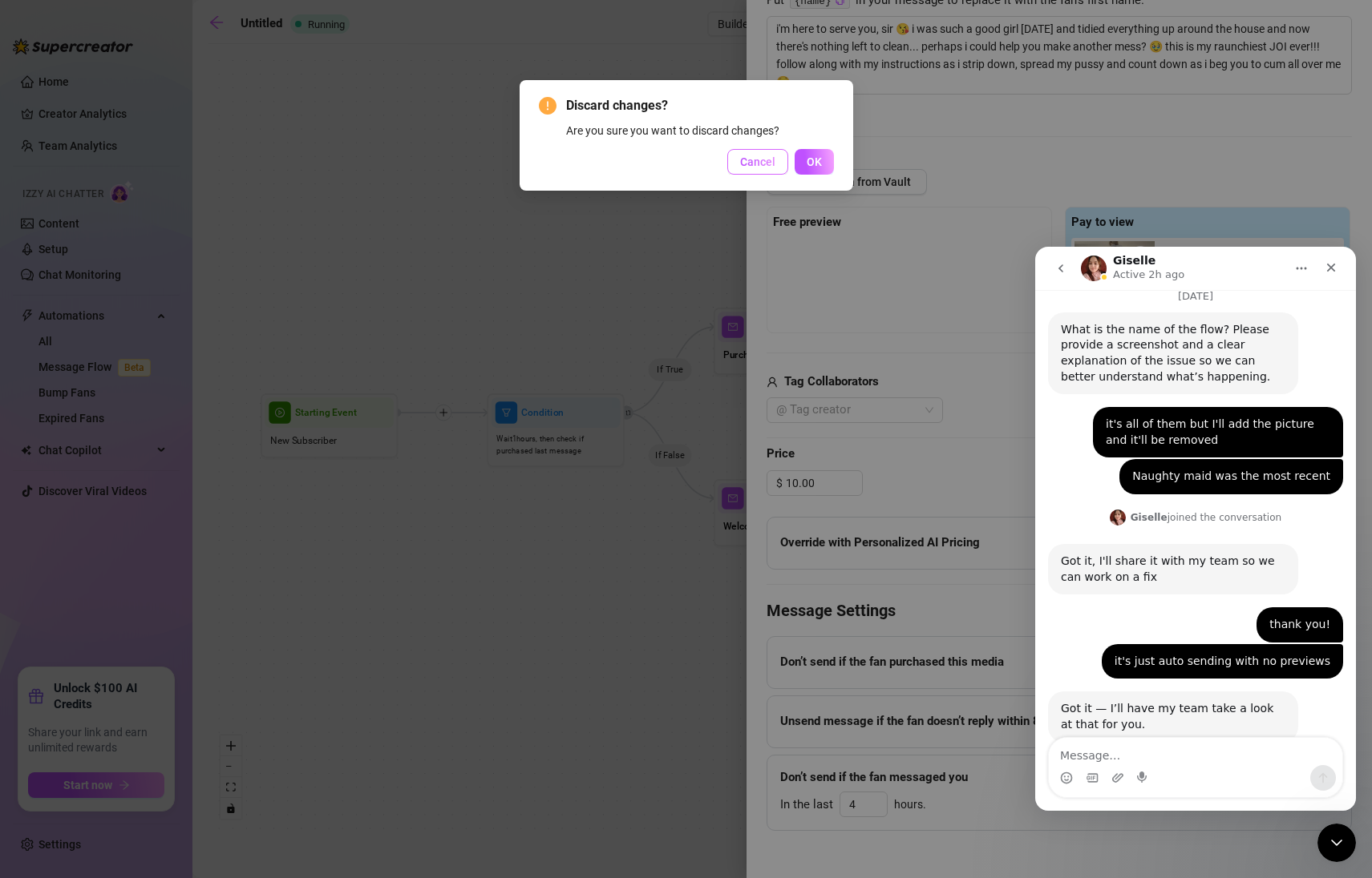
click at [756, 162] on span "Cancel" at bounding box center [758, 162] width 35 height 13
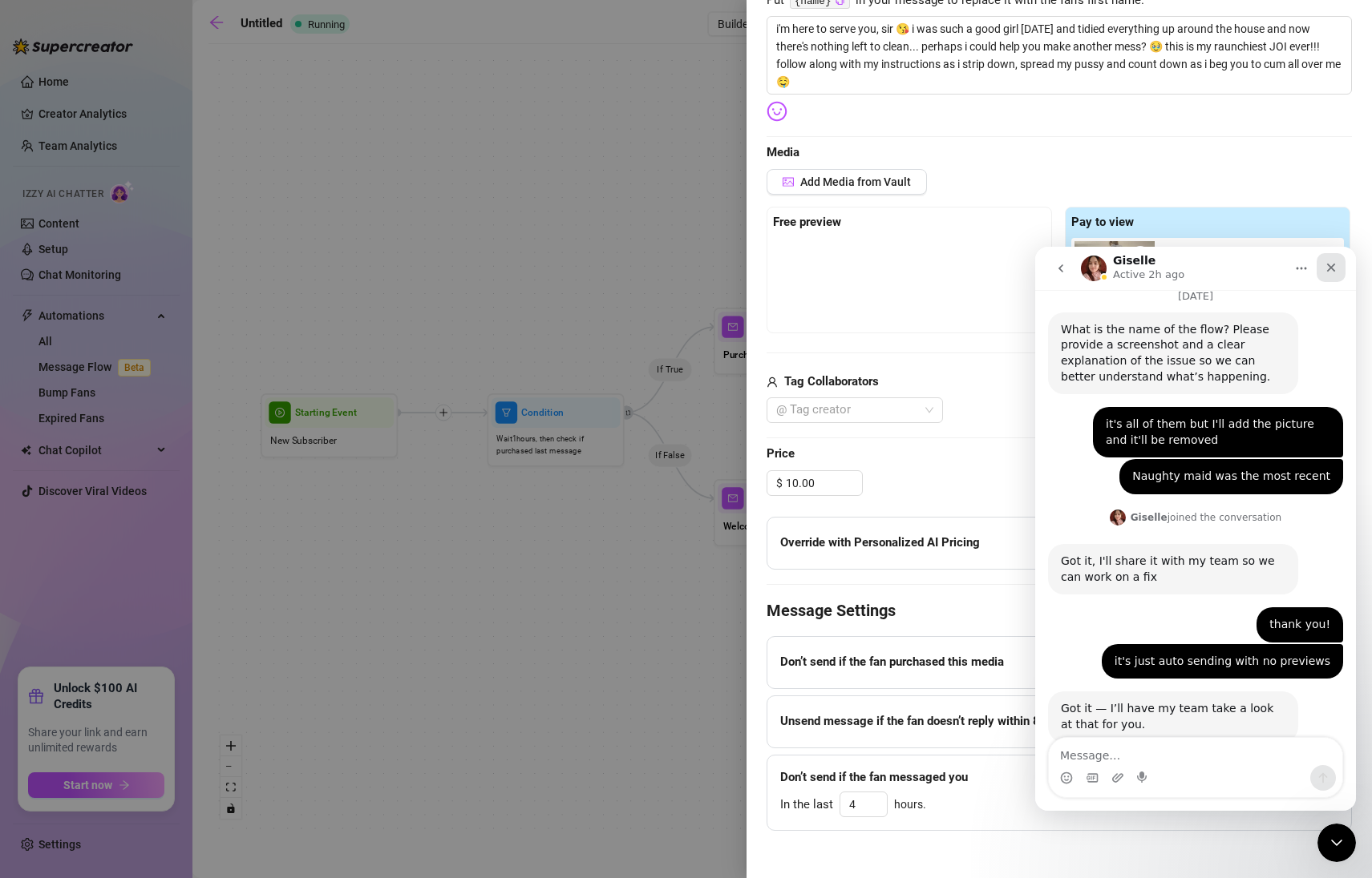
click at [1326, 274] on div "Close" at bounding box center [1331, 267] width 28 height 28
click at [854, 252] on div at bounding box center [909, 278] width 272 height 80
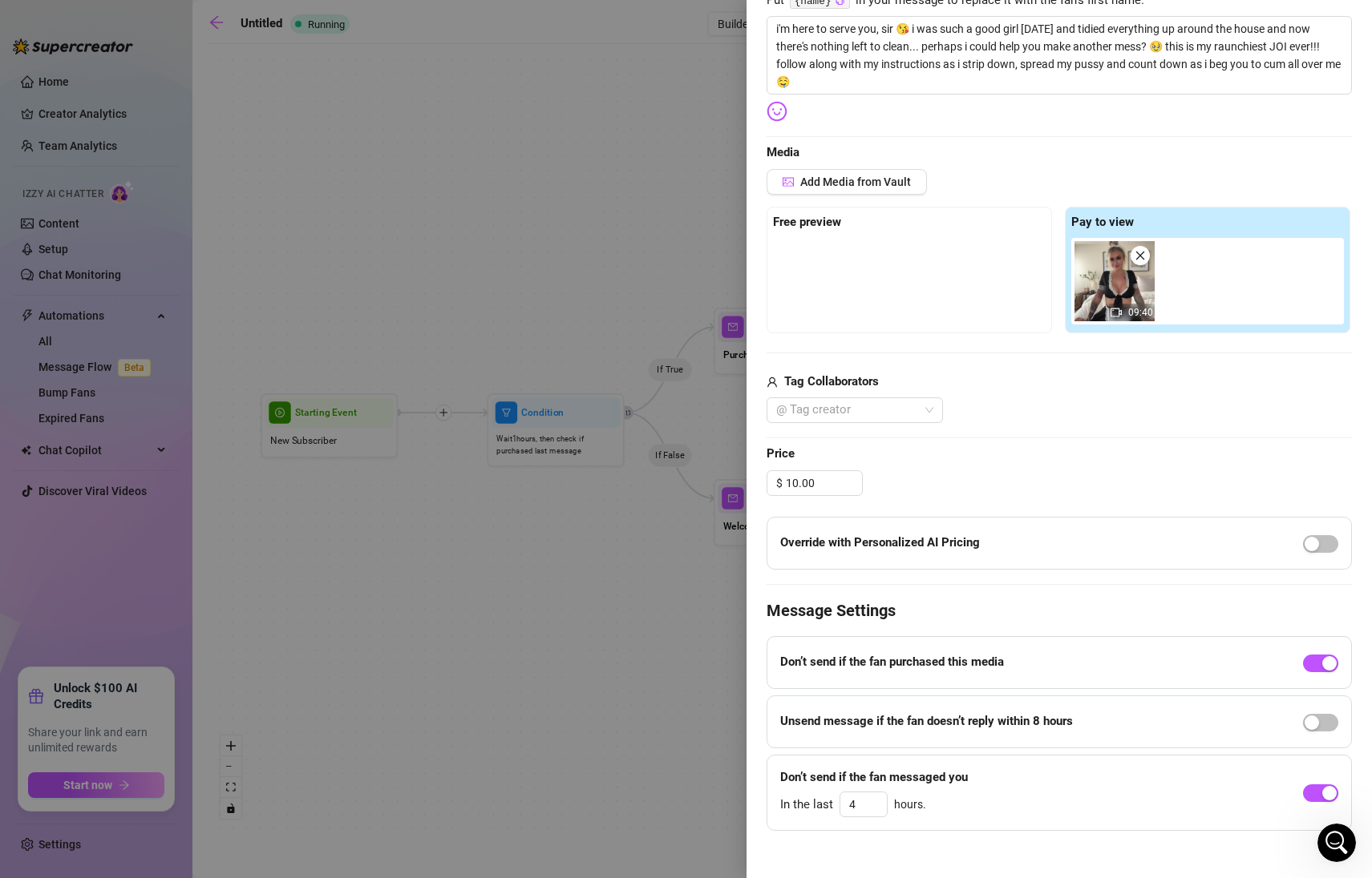
scroll to position [0, 0]
click at [840, 177] on span "Add Media from Vault" at bounding box center [856, 181] width 111 height 13
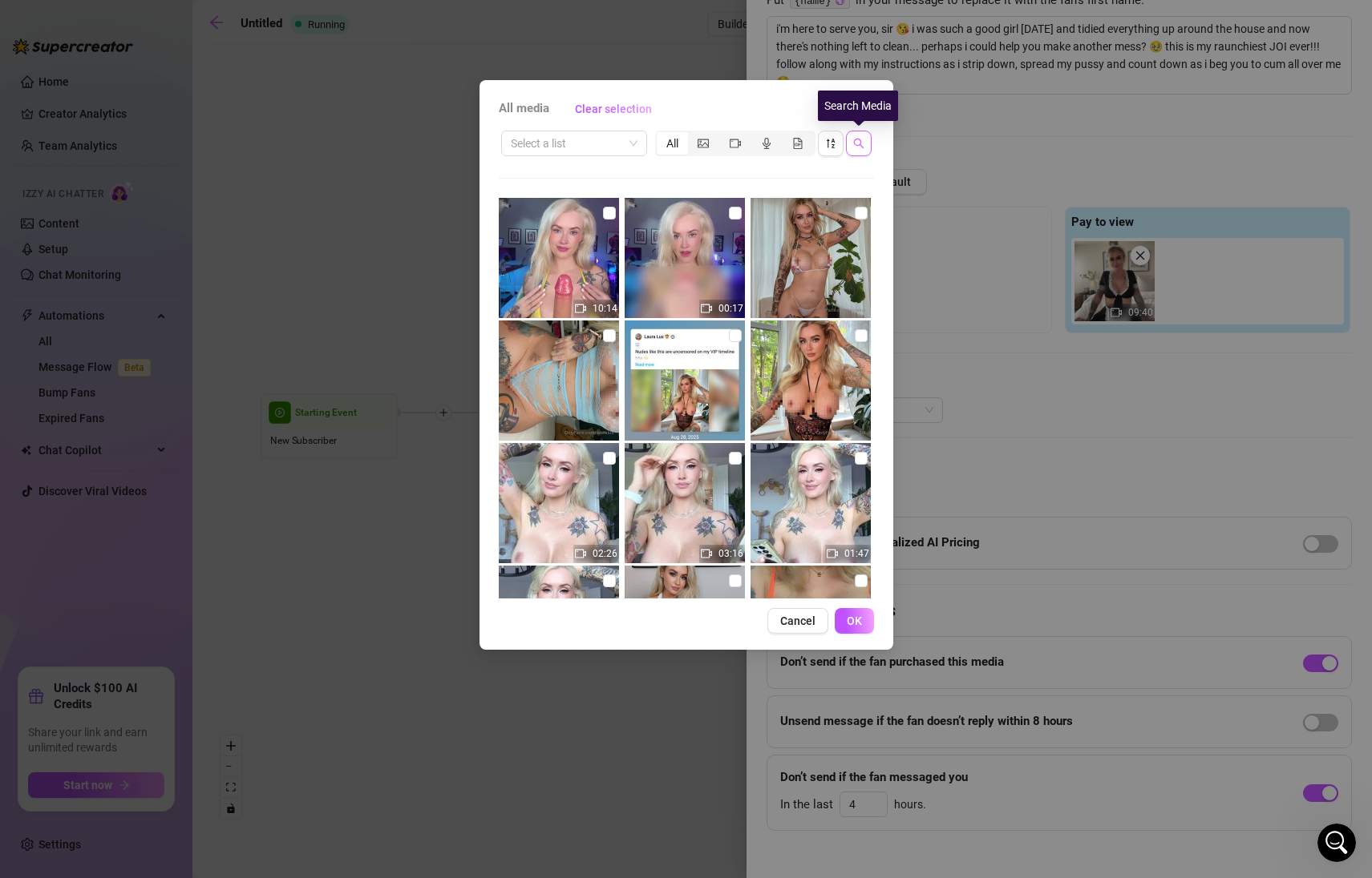
click at [853, 152] on button "button" at bounding box center [858, 143] width 26 height 26
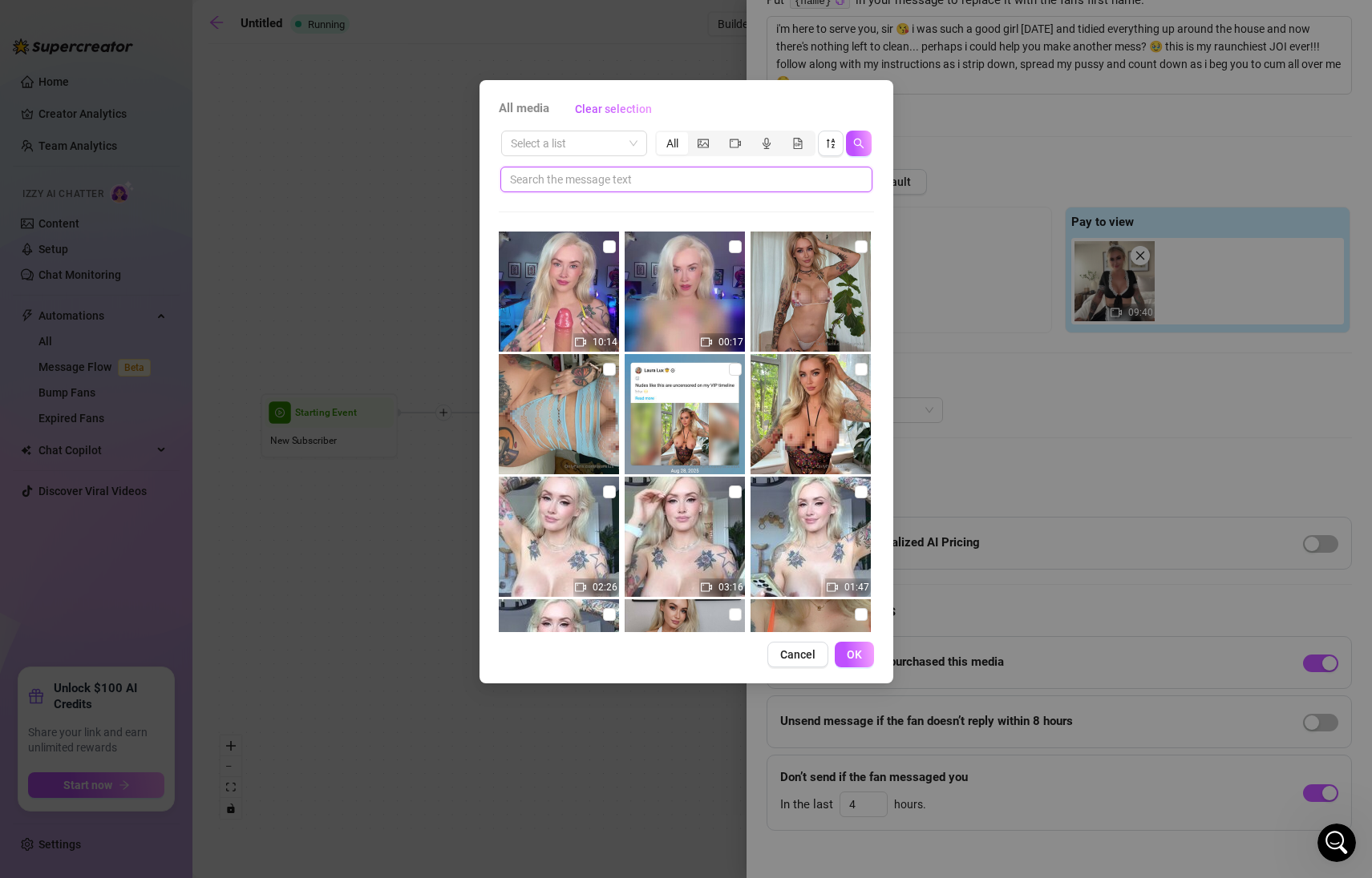
click at [798, 177] on input "text" at bounding box center [680, 179] width 340 height 18
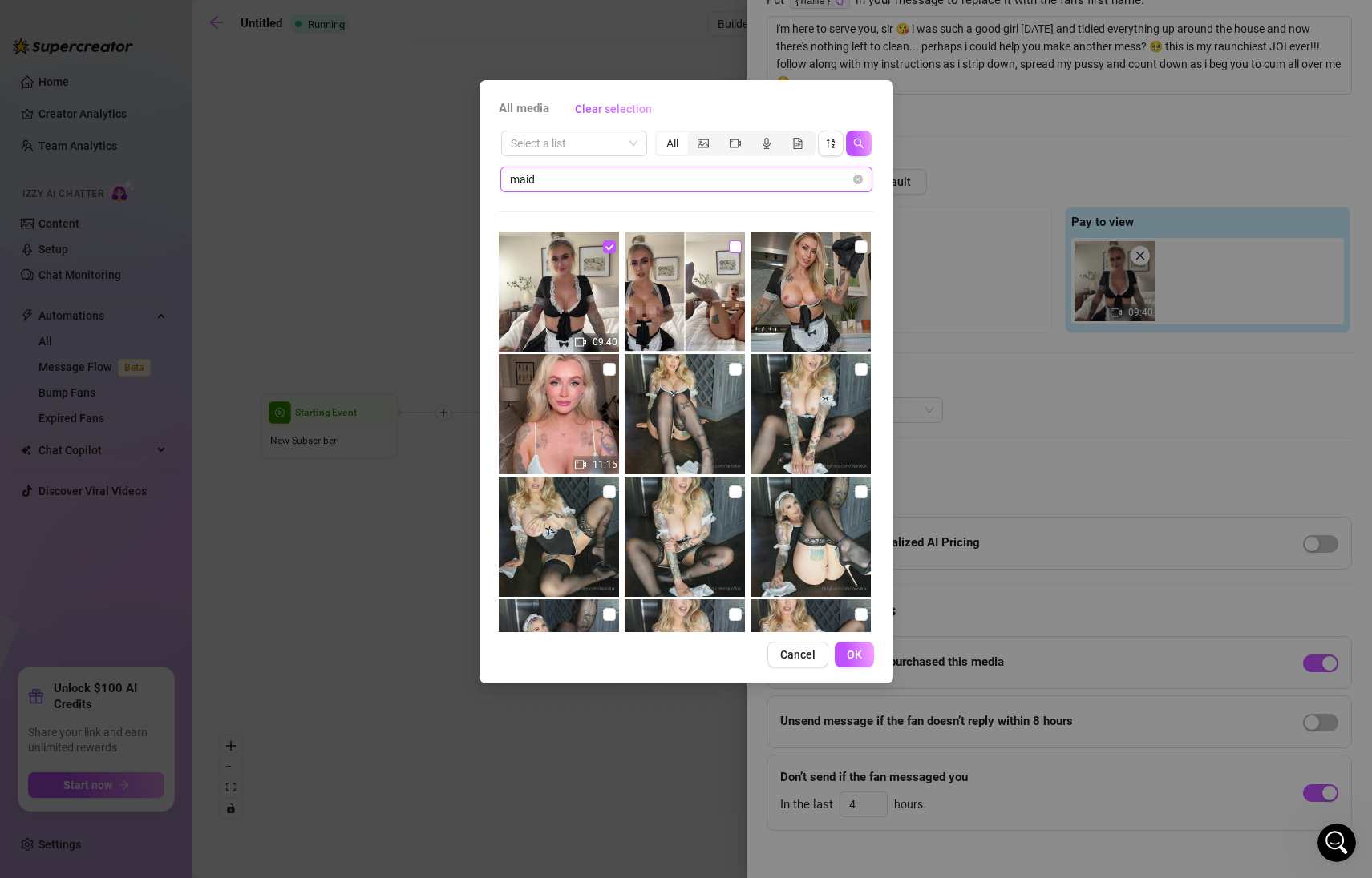
type input "maid"
click at [729, 242] on input "checkbox" at bounding box center [735, 246] width 13 height 13
checkbox input "true"
click at [870, 660] on button "OK" at bounding box center [854, 654] width 39 height 26
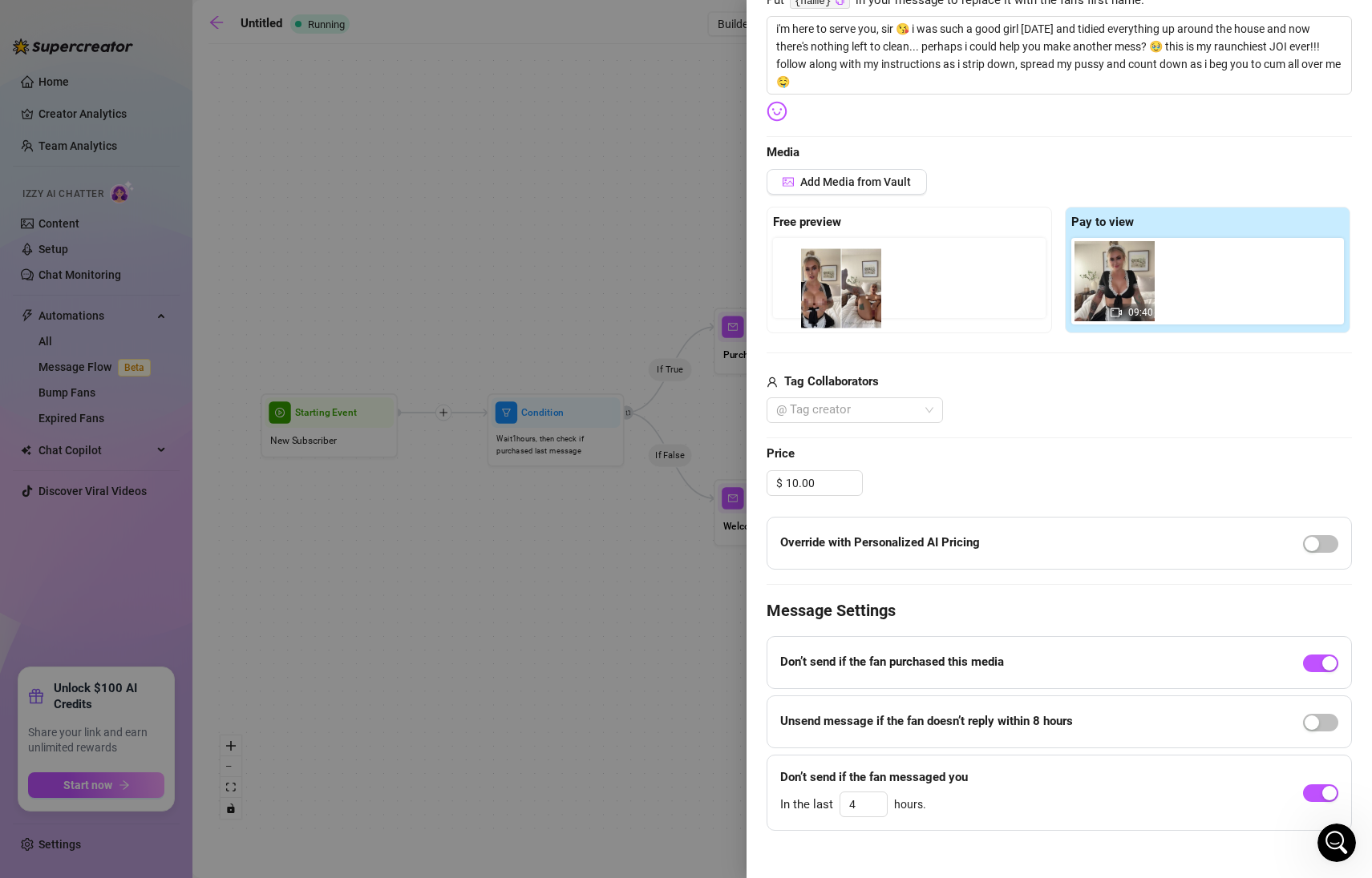
drag, startPoint x: 1152, startPoint y: 335, endPoint x: 837, endPoint y: 319, distance: 315.4
click at [837, 319] on div "Free preview Pay to view 09:40" at bounding box center [1059, 270] width 585 height 127
drag, startPoint x: 1099, startPoint y: 278, endPoint x: 822, endPoint y: 269, distance: 277.1
click at [822, 269] on div "Free preview Pay to view 09:40" at bounding box center [1059, 270] width 585 height 127
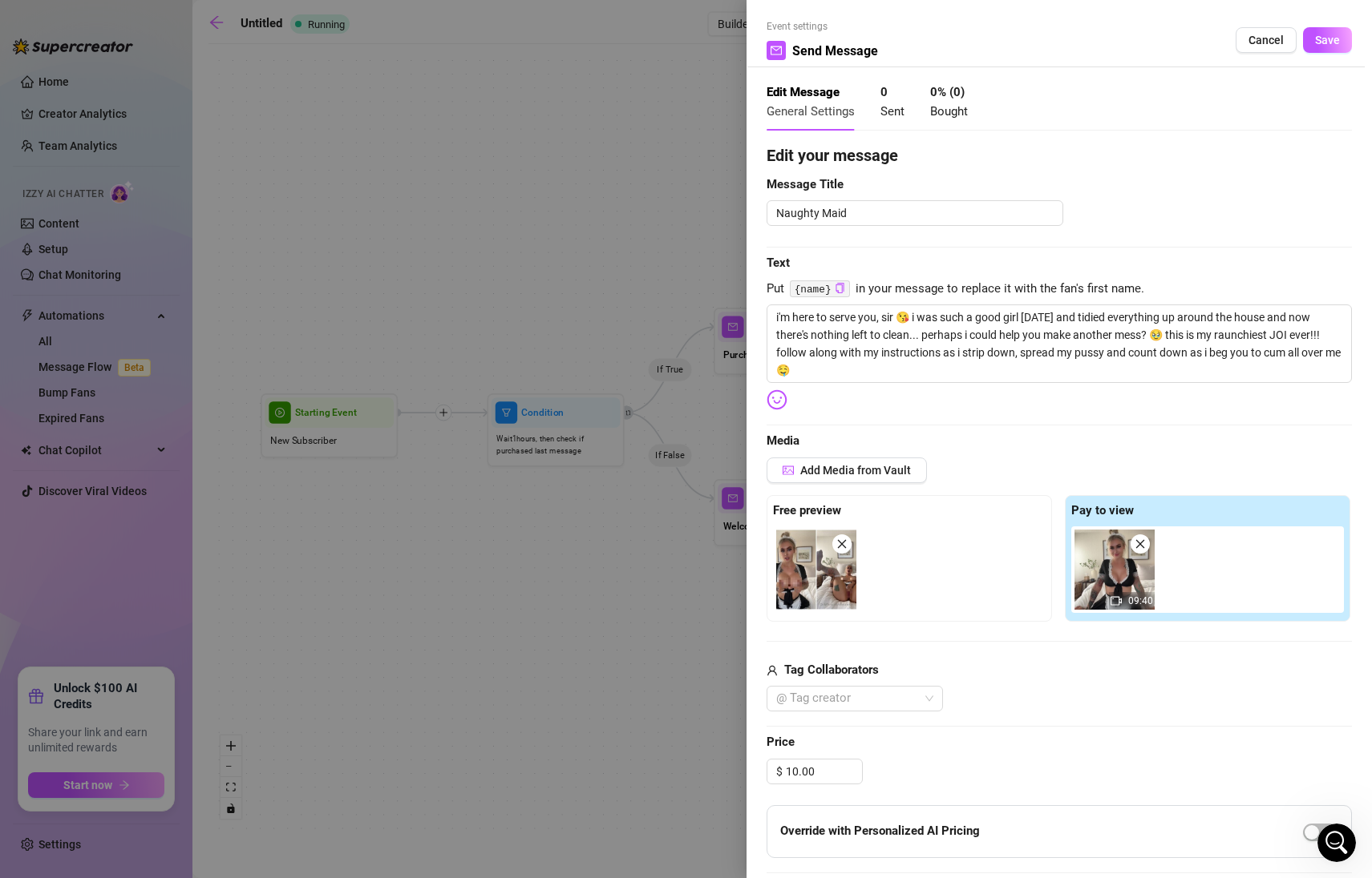
scroll to position [0, 0]
click at [1318, 41] on span "Save" at bounding box center [1328, 40] width 25 height 13
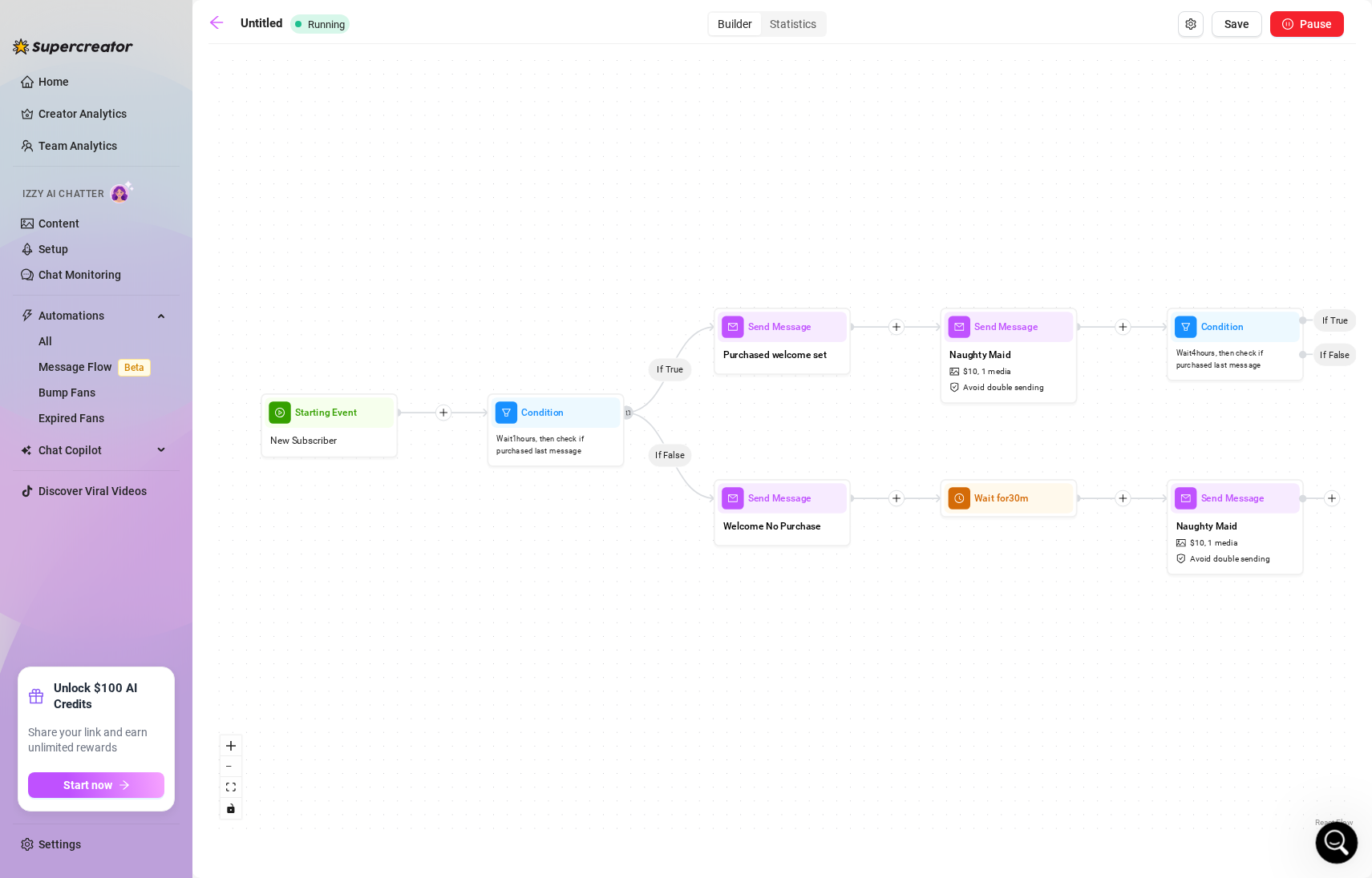
click at [1344, 846] on div "Open Intercom Messenger" at bounding box center [1333, 840] width 53 height 53
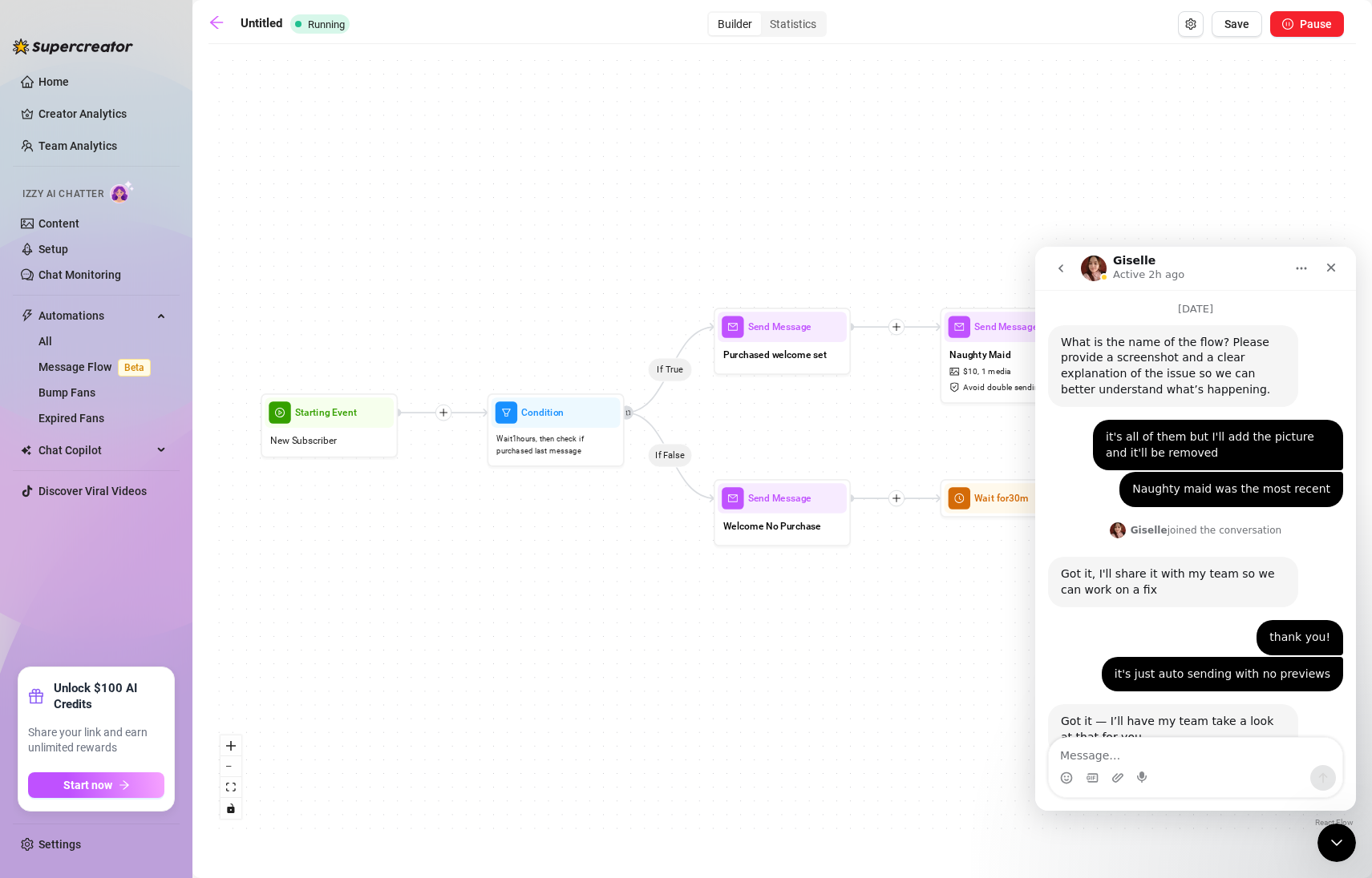
scroll to position [2692, 0]
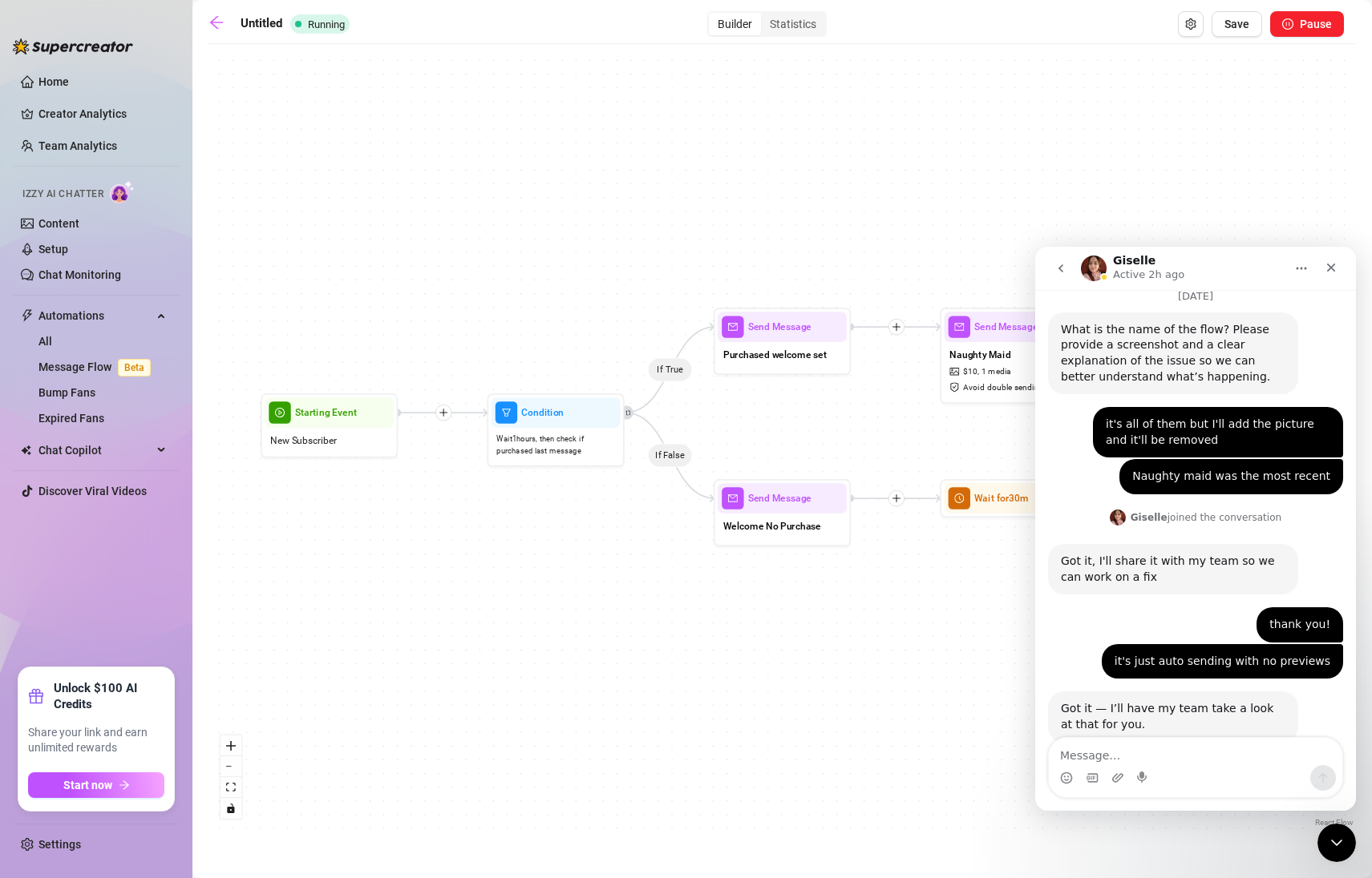
click at [1142, 766] on div "Intercom messenger" at bounding box center [1142, 778] width 13 height 26
click at [1150, 751] on textarea "Message…" at bounding box center [1195, 751] width 293 height 28
type textarea "can we setup a meeting"
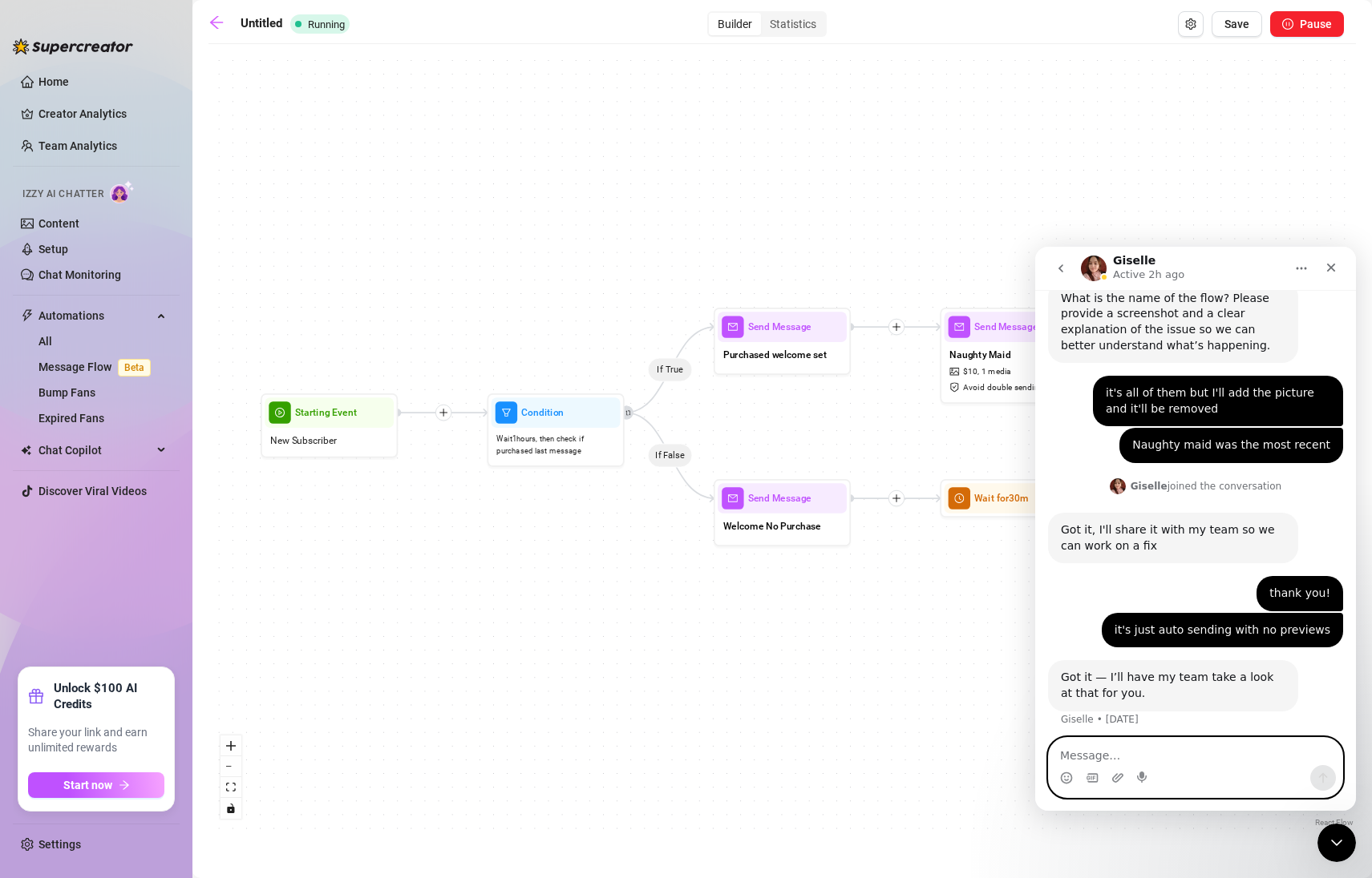
scroll to position [2728, 0]
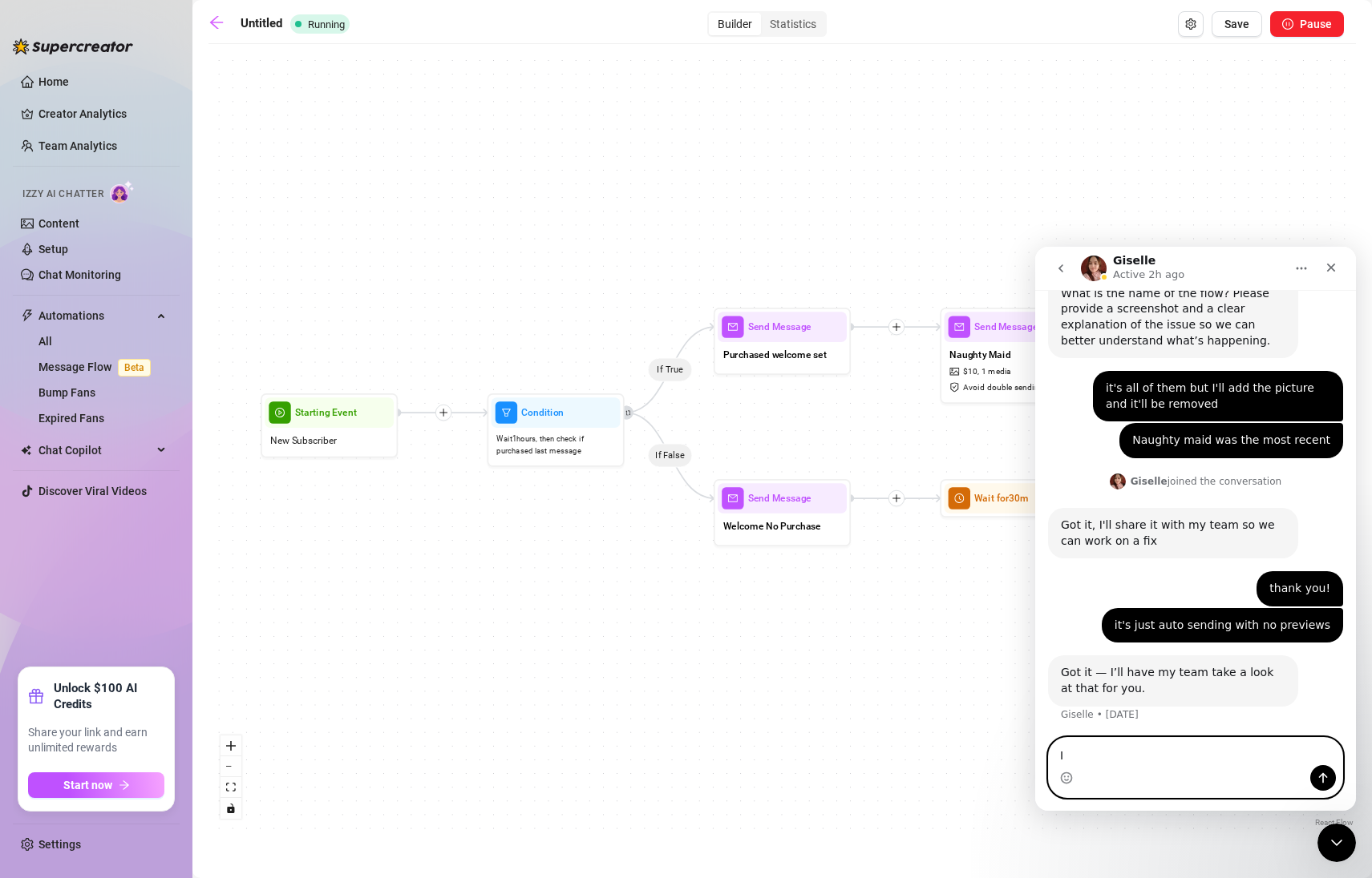
type textarea "I"
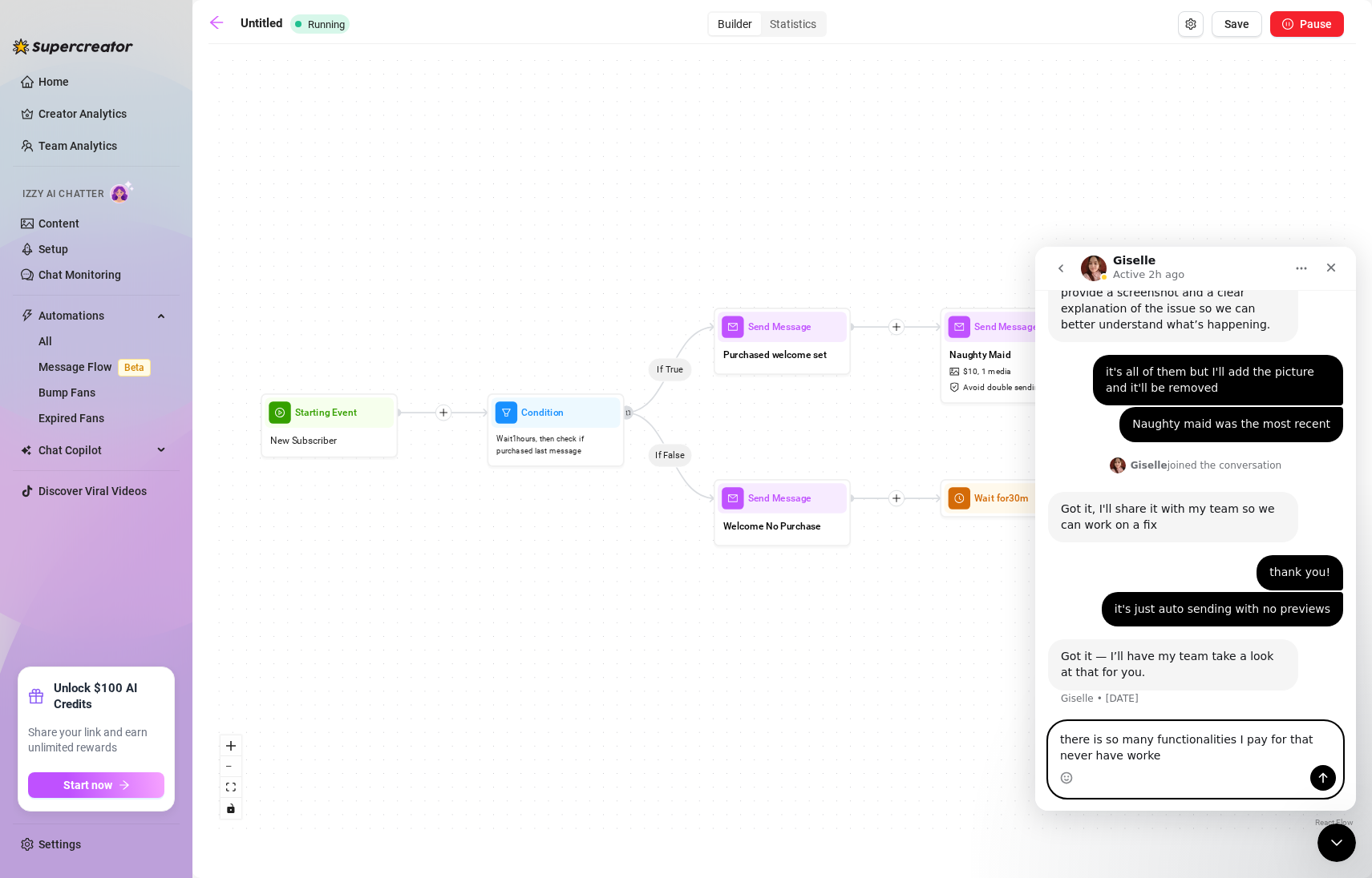
type textarea "there is so many functionalities I pay for that never have worked"
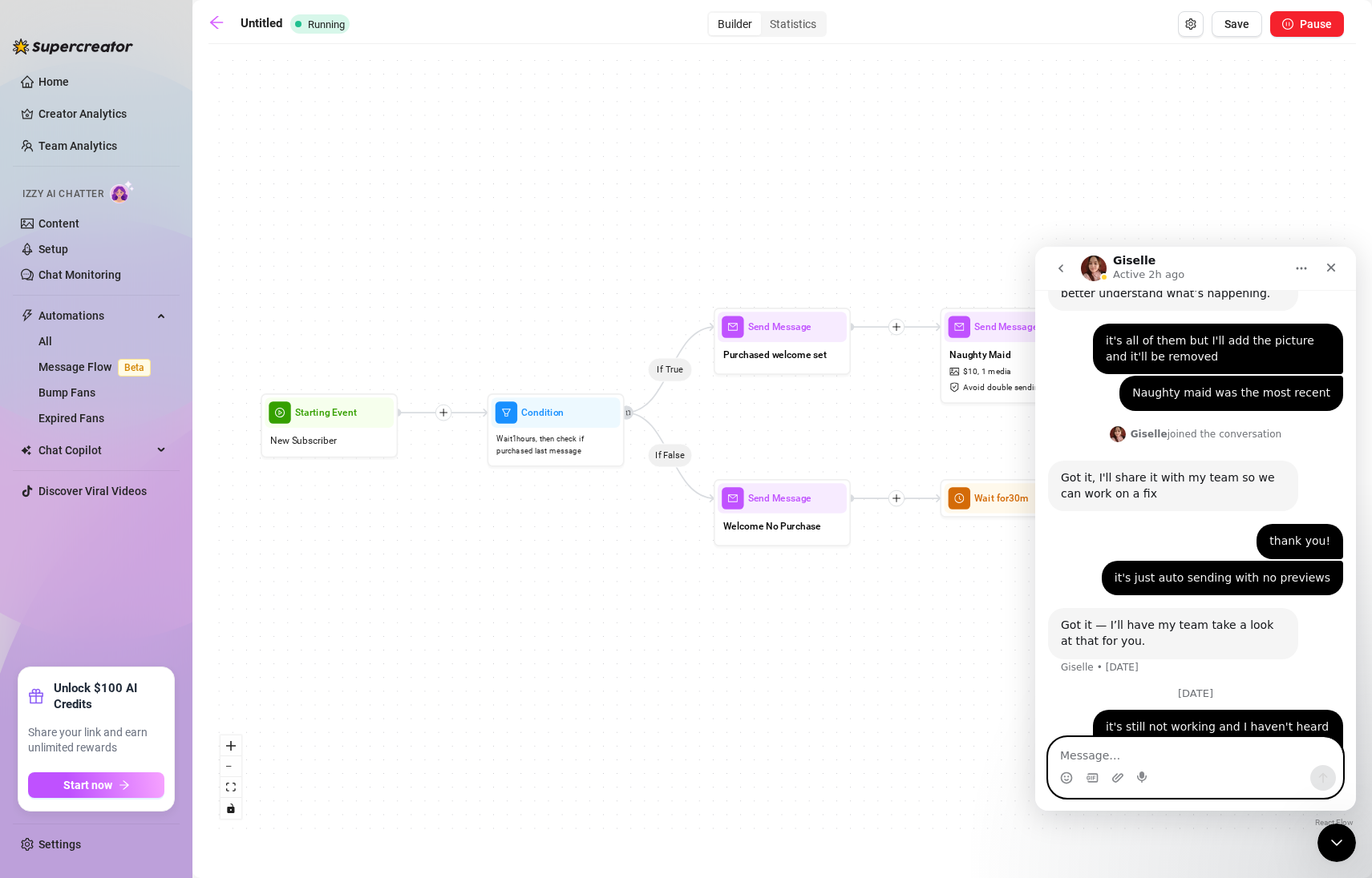
scroll to position [2781, 0]
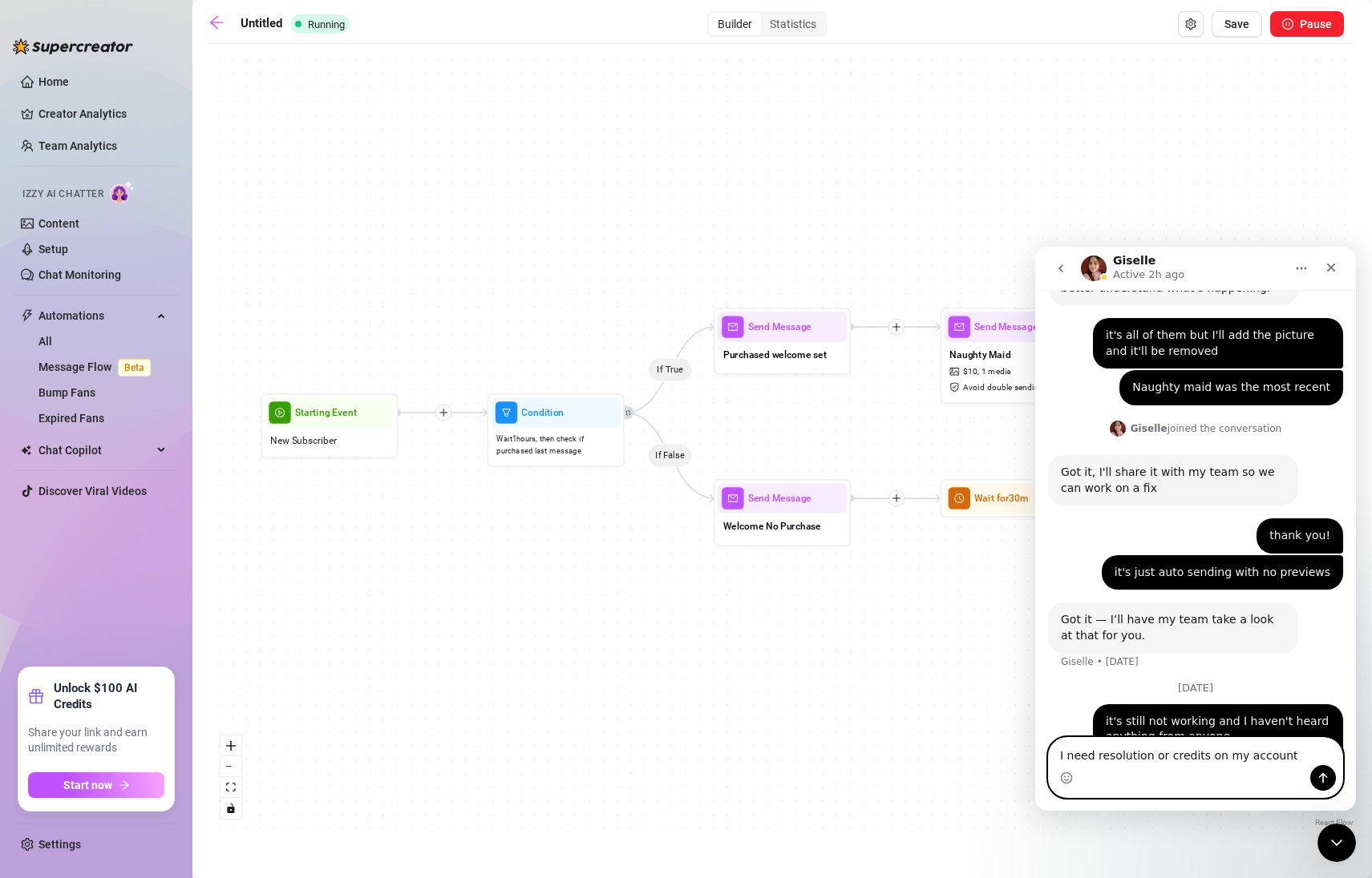
type textarea "I need resolution or credits on my account"
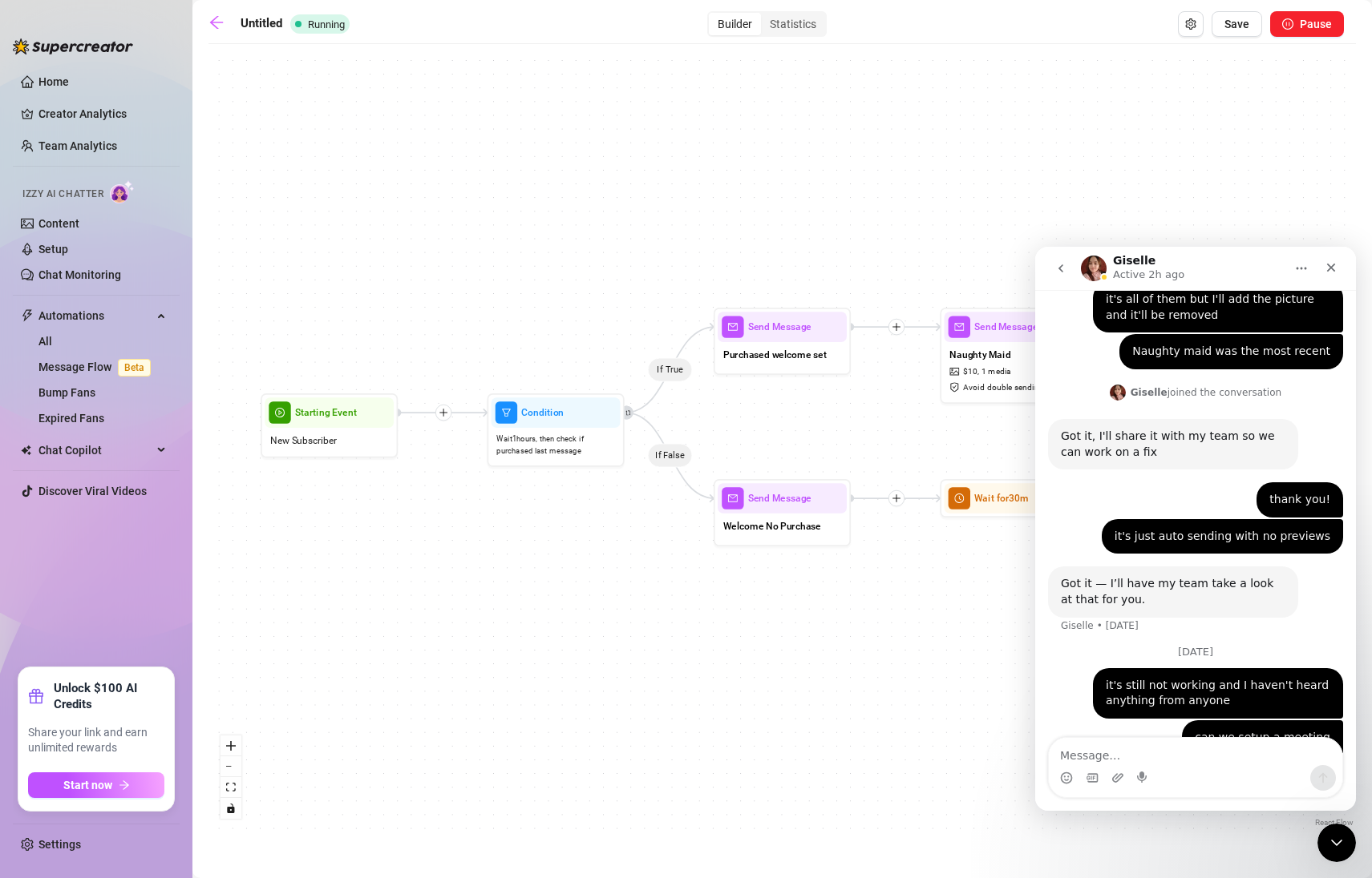
click at [994, 412] on div "If True If False Send Message Naughty Maid $ 10 , 1 media Avoid double sending …" at bounding box center [782, 442] width 1147 height 779
click at [993, 386] on span "Avoid double sending" at bounding box center [1003, 387] width 80 height 13
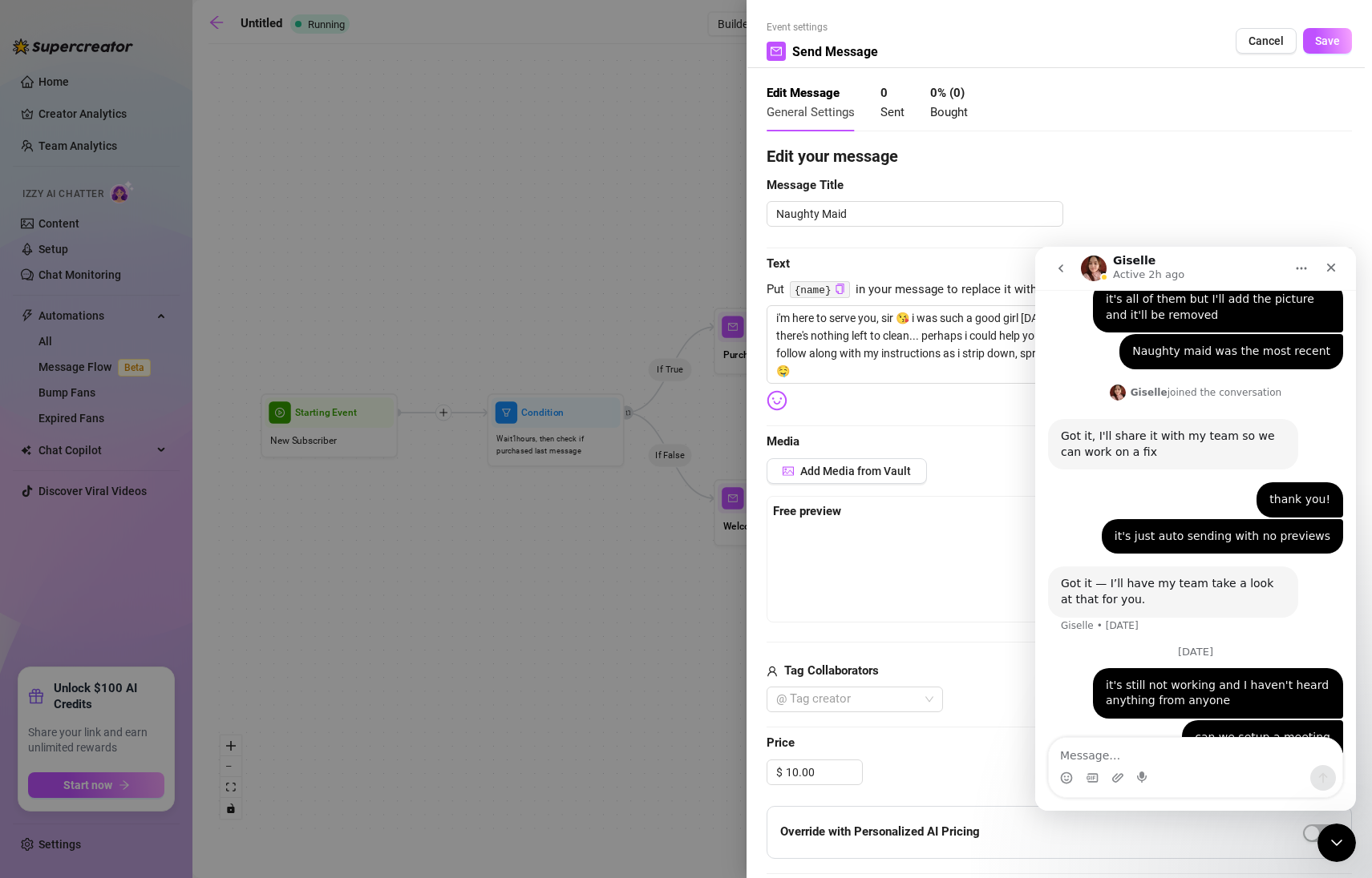
click at [1290, 265] on button "Home" at bounding box center [1301, 268] width 30 height 30
click at [827, 493] on div "Add Media from Vault" at bounding box center [1059, 477] width 585 height 38
click at [1302, 271] on icon "Home" at bounding box center [1301, 268] width 13 height 13
click at [1350, 854] on div "Close Intercom Messenger" at bounding box center [1334, 840] width 39 height 39
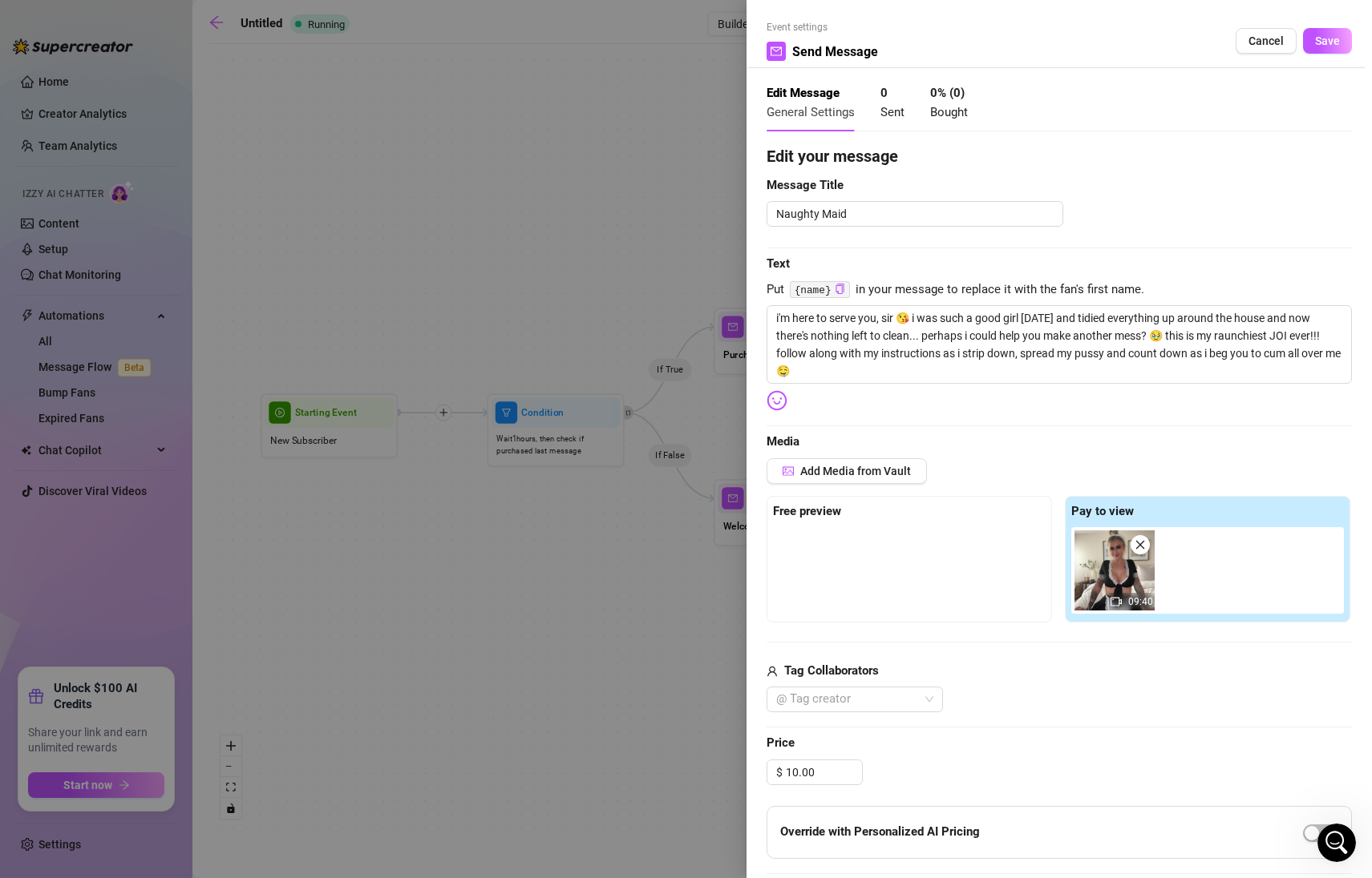
click at [841, 489] on div "Add Media from Vault" at bounding box center [1059, 477] width 585 height 38
click at [866, 462] on button "Add Media from Vault" at bounding box center [846, 471] width 160 height 26
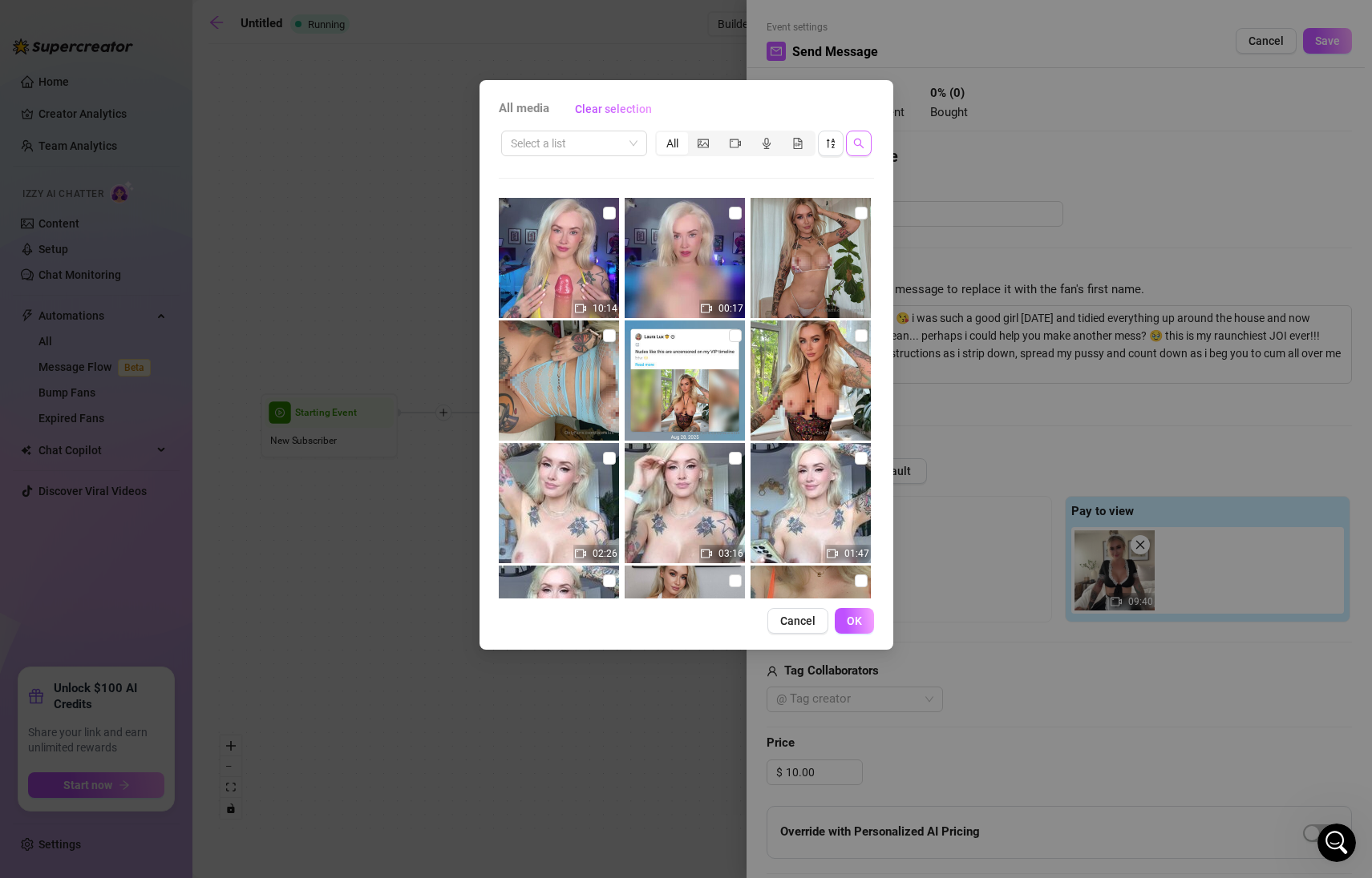
click at [855, 141] on icon "search" at bounding box center [858, 143] width 11 height 11
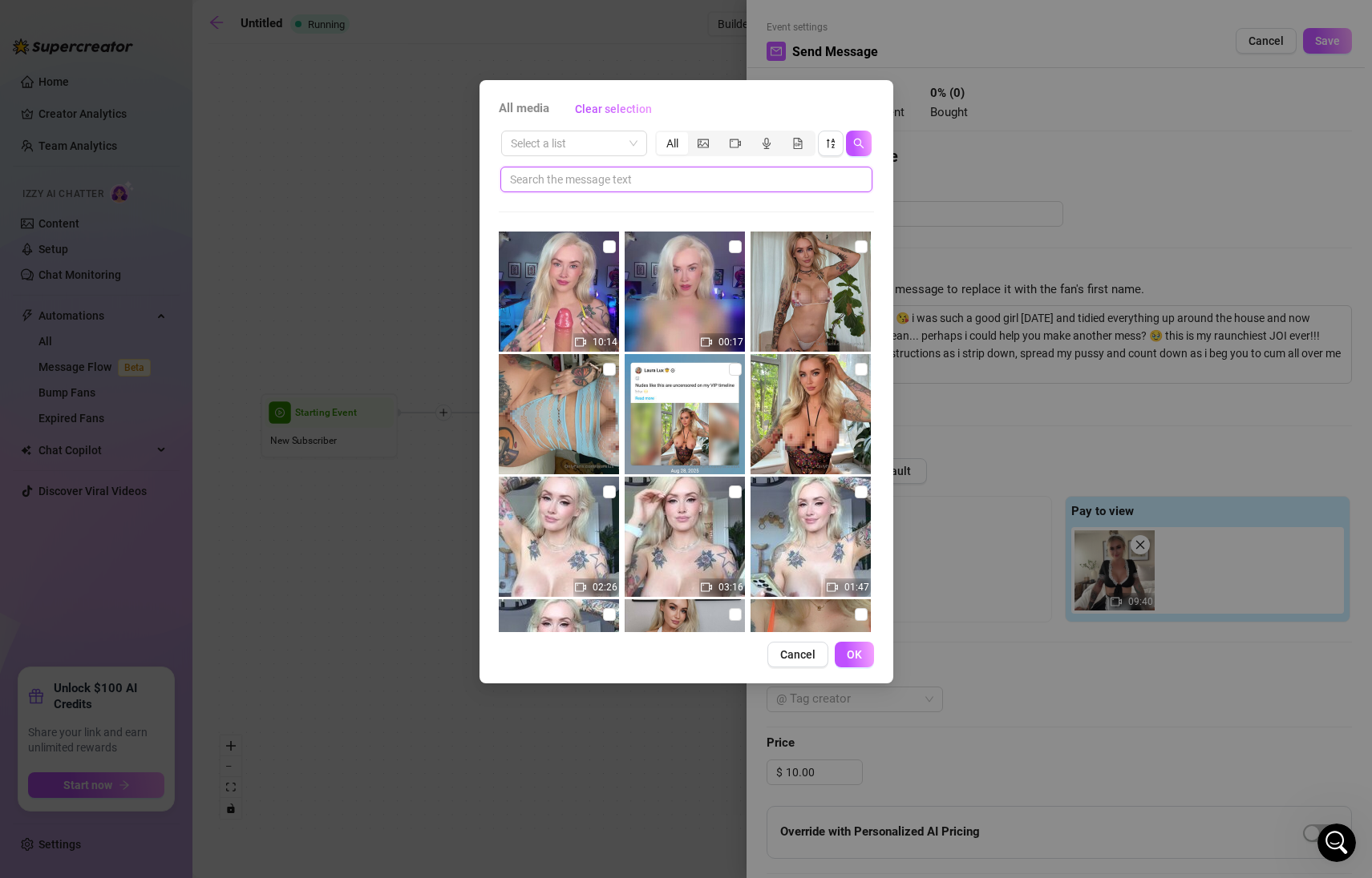
click at [684, 180] on input "text" at bounding box center [680, 179] width 340 height 18
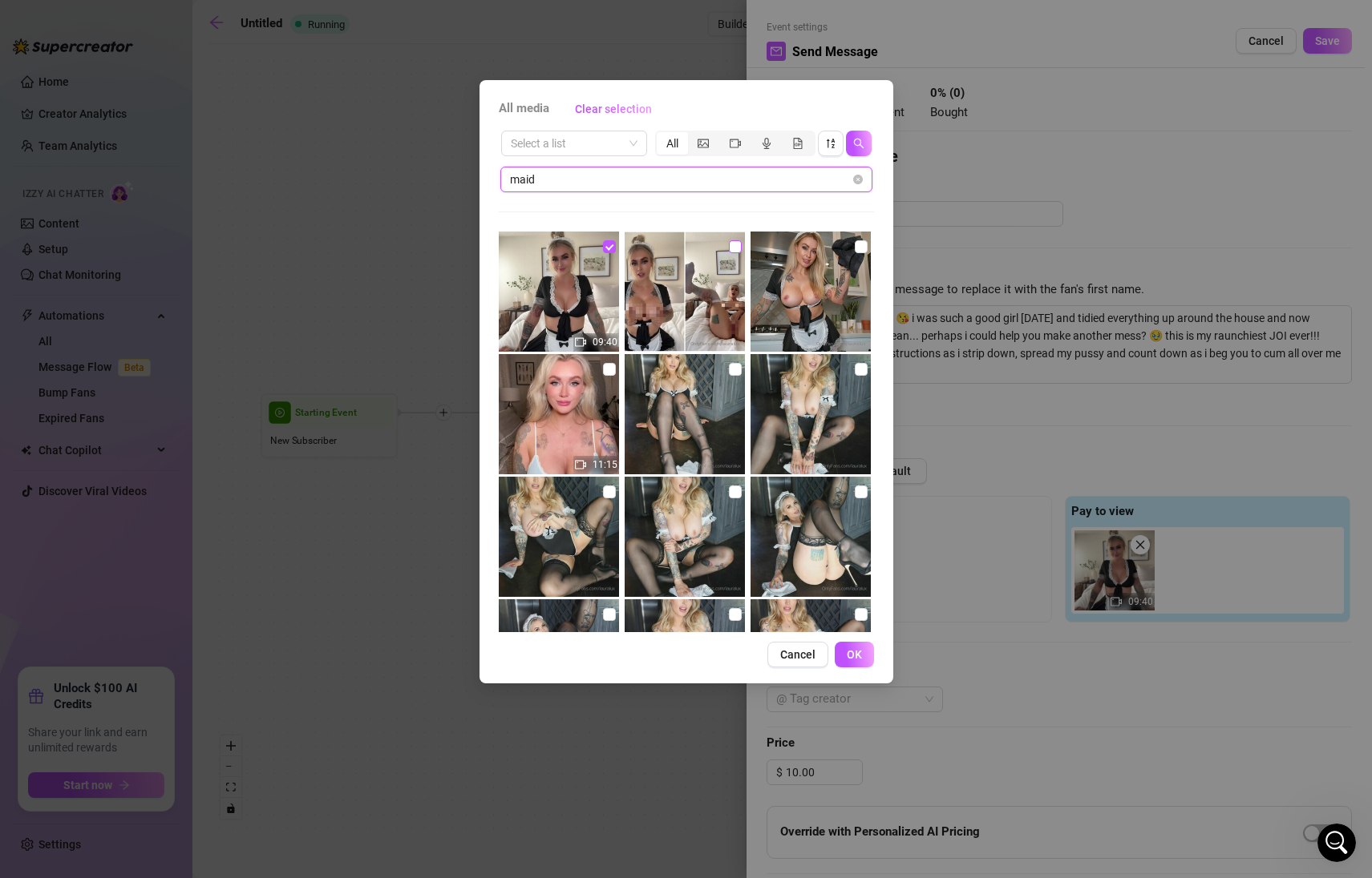
type input "maid"
click at [732, 250] on input "checkbox" at bounding box center [735, 246] width 13 height 13
checkbox input "true"
click at [864, 653] on button "OK" at bounding box center [854, 654] width 39 height 26
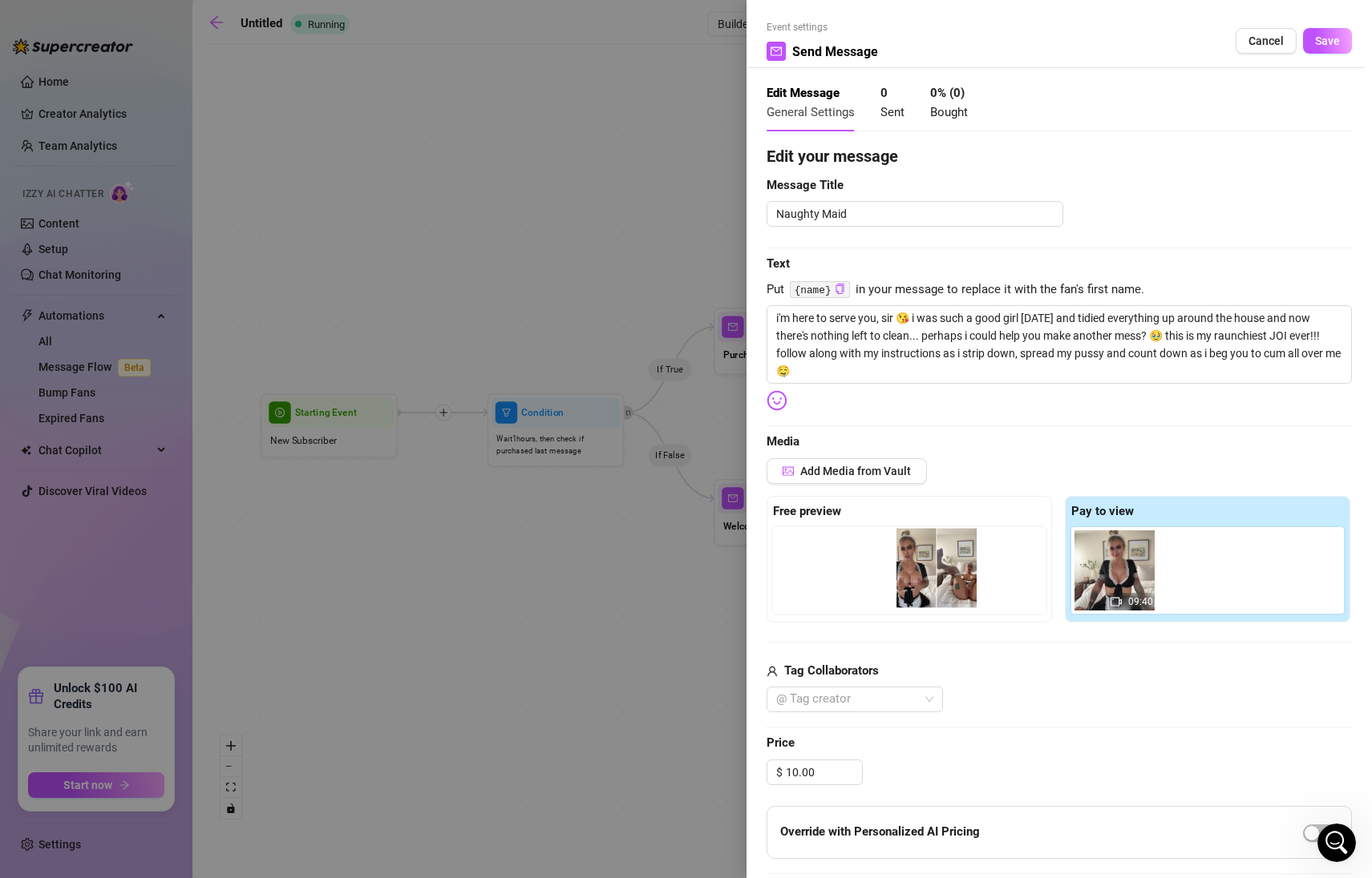
drag, startPoint x: 1186, startPoint y: 591, endPoint x: 917, endPoint y: 592, distance: 269.0
click at [917, 592] on div "Free preview Pay to view 09:40" at bounding box center [1059, 559] width 585 height 127
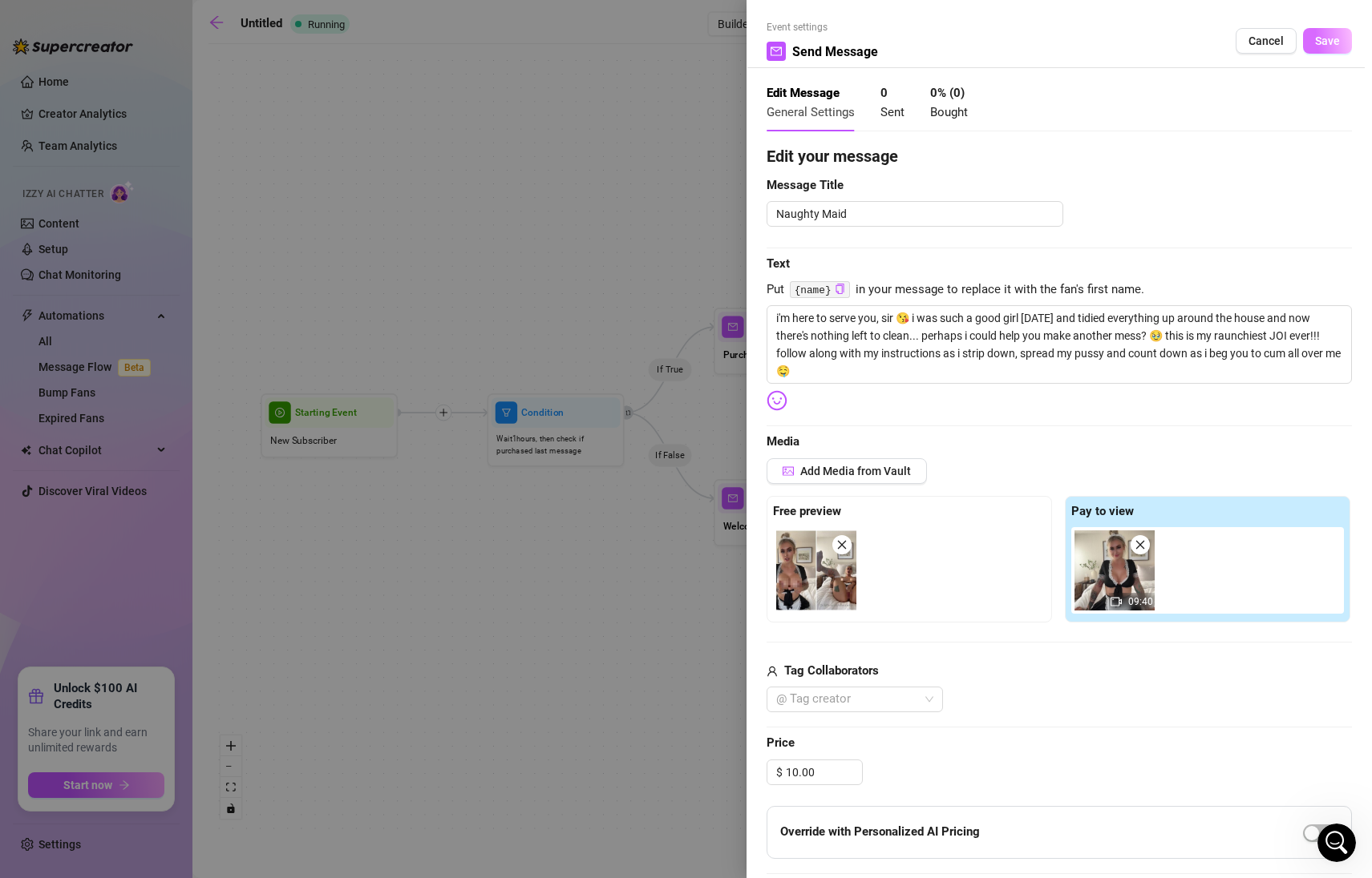
click at [1323, 46] on span "Save" at bounding box center [1328, 40] width 25 height 13
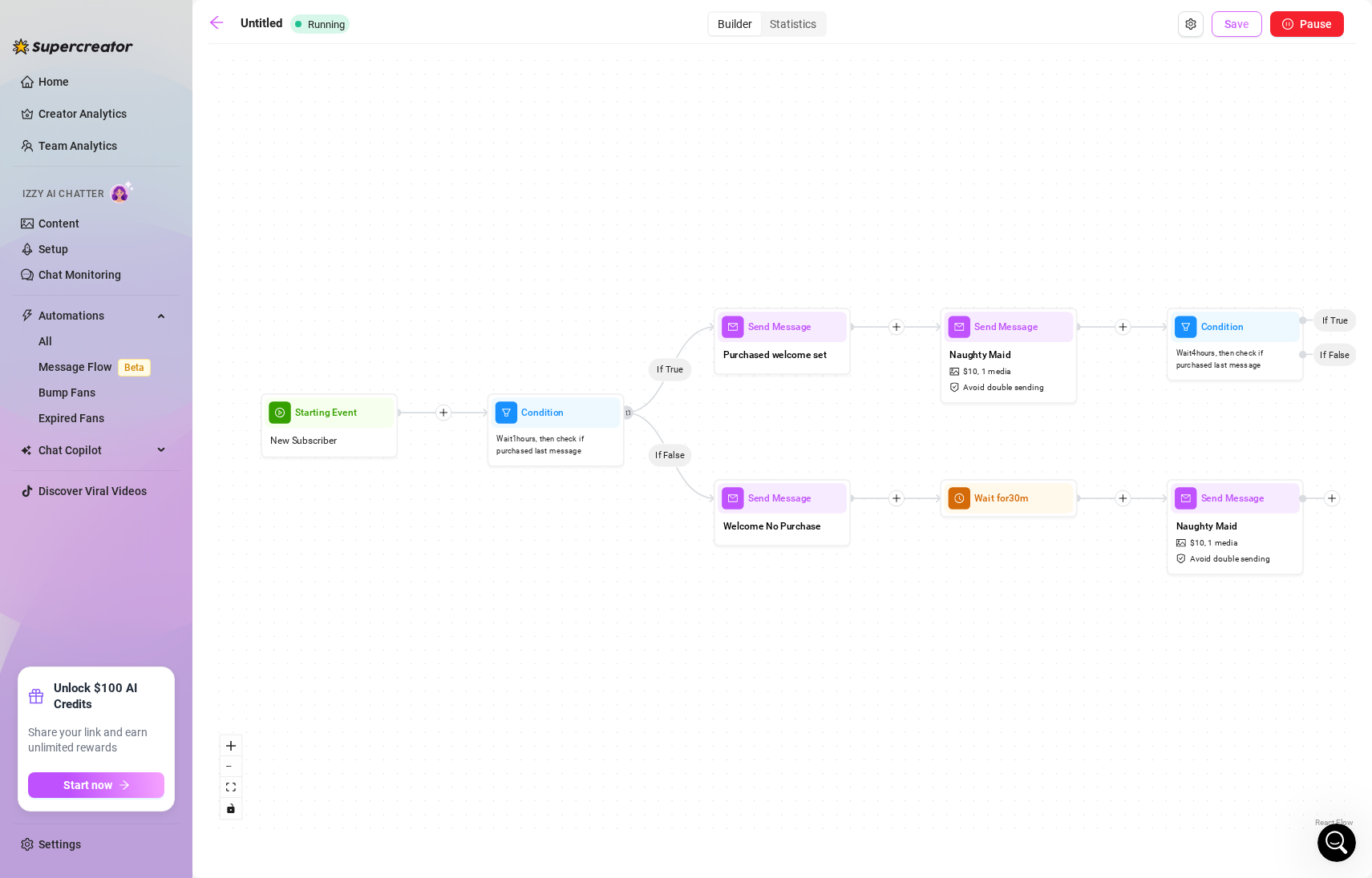
click at [1253, 19] on button "Save" at bounding box center [1236, 23] width 50 height 26
click at [1051, 387] on div "Naughty Maid $ 10 , 1 media Avoid double sending" at bounding box center [1008, 370] width 129 height 58
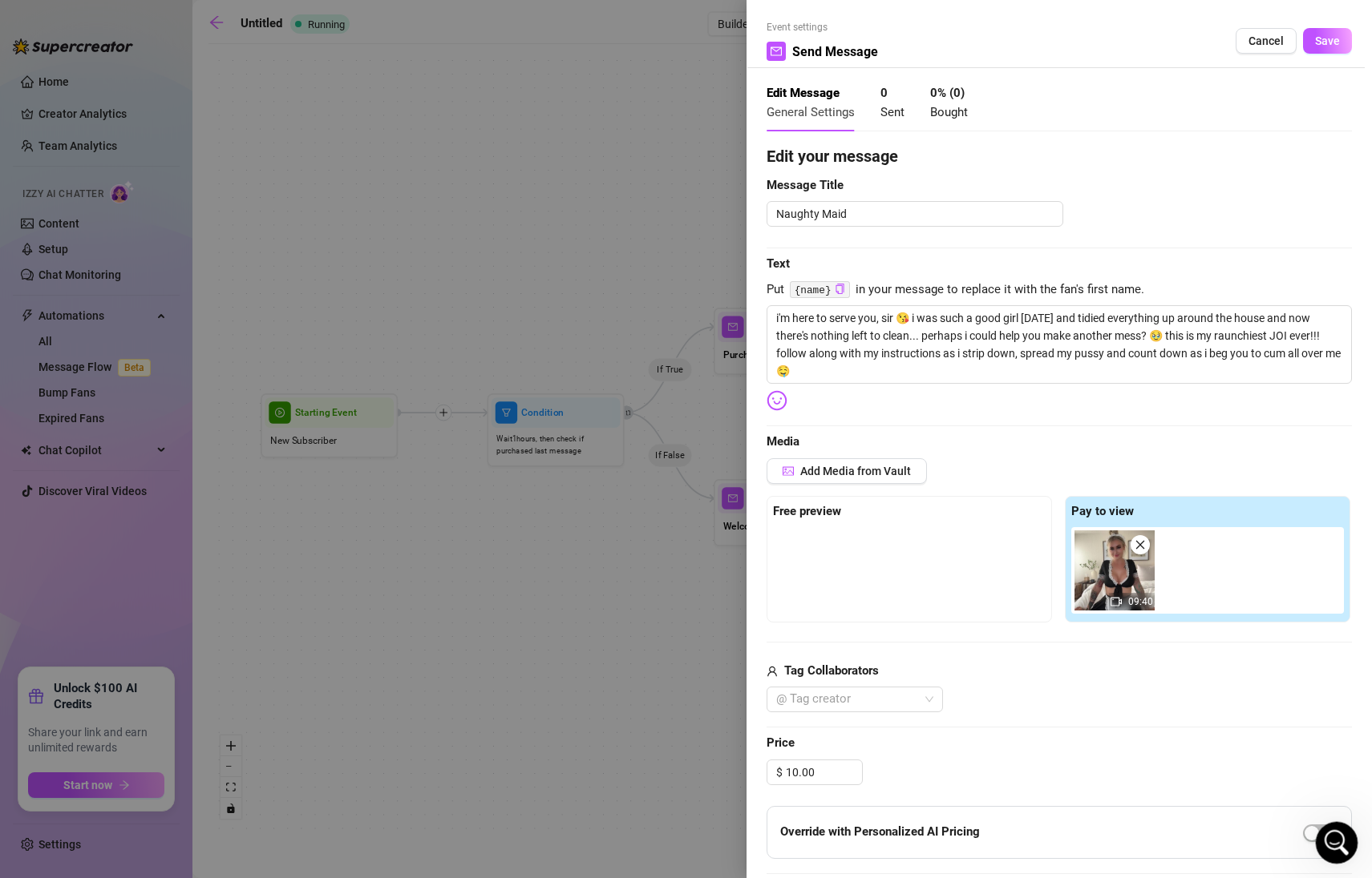
click at [1343, 847] on div "Open Intercom Messenger" at bounding box center [1333, 840] width 53 height 53
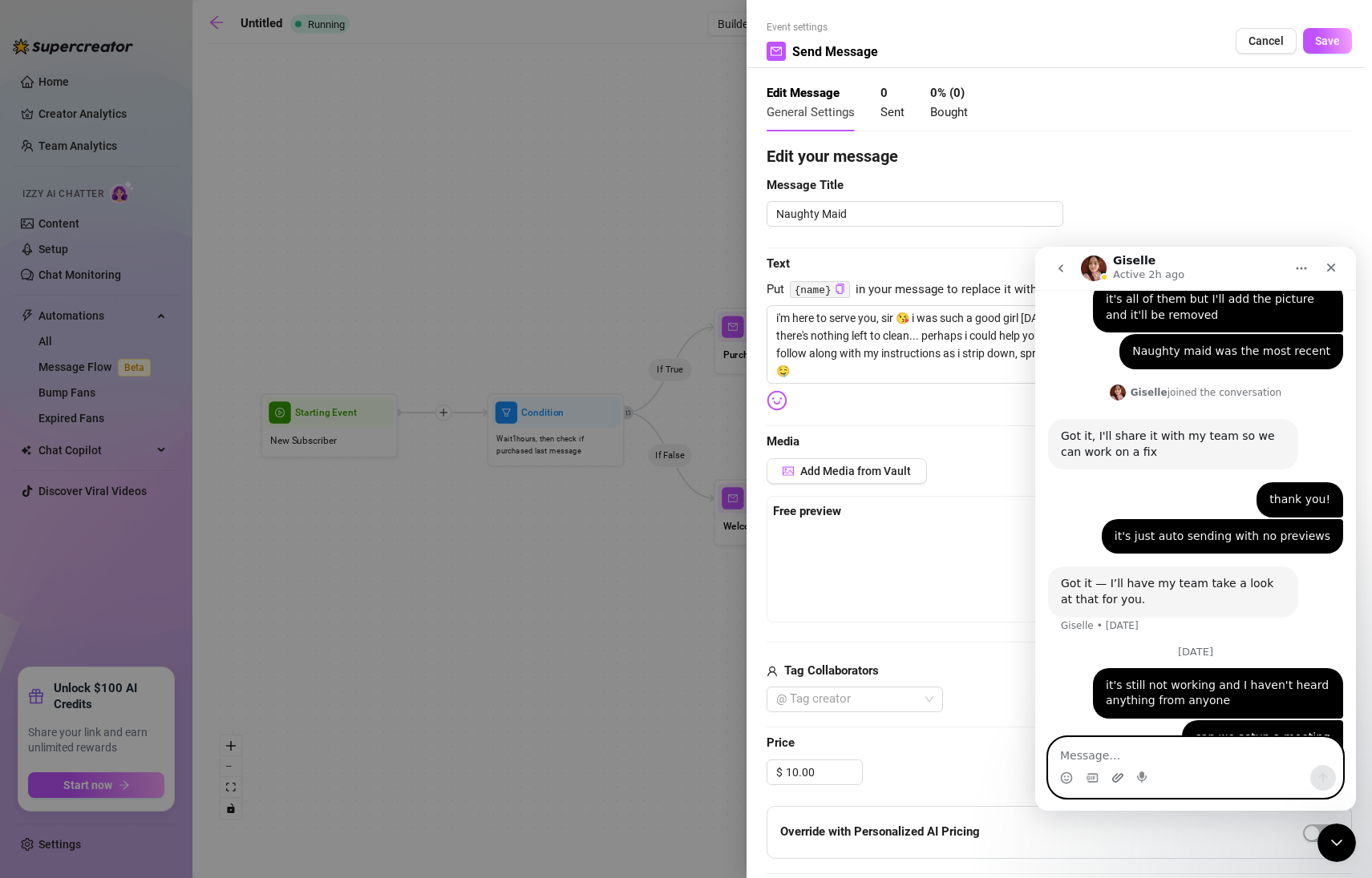
click at [1121, 773] on icon "Upload attachment" at bounding box center [1117, 777] width 11 height 9
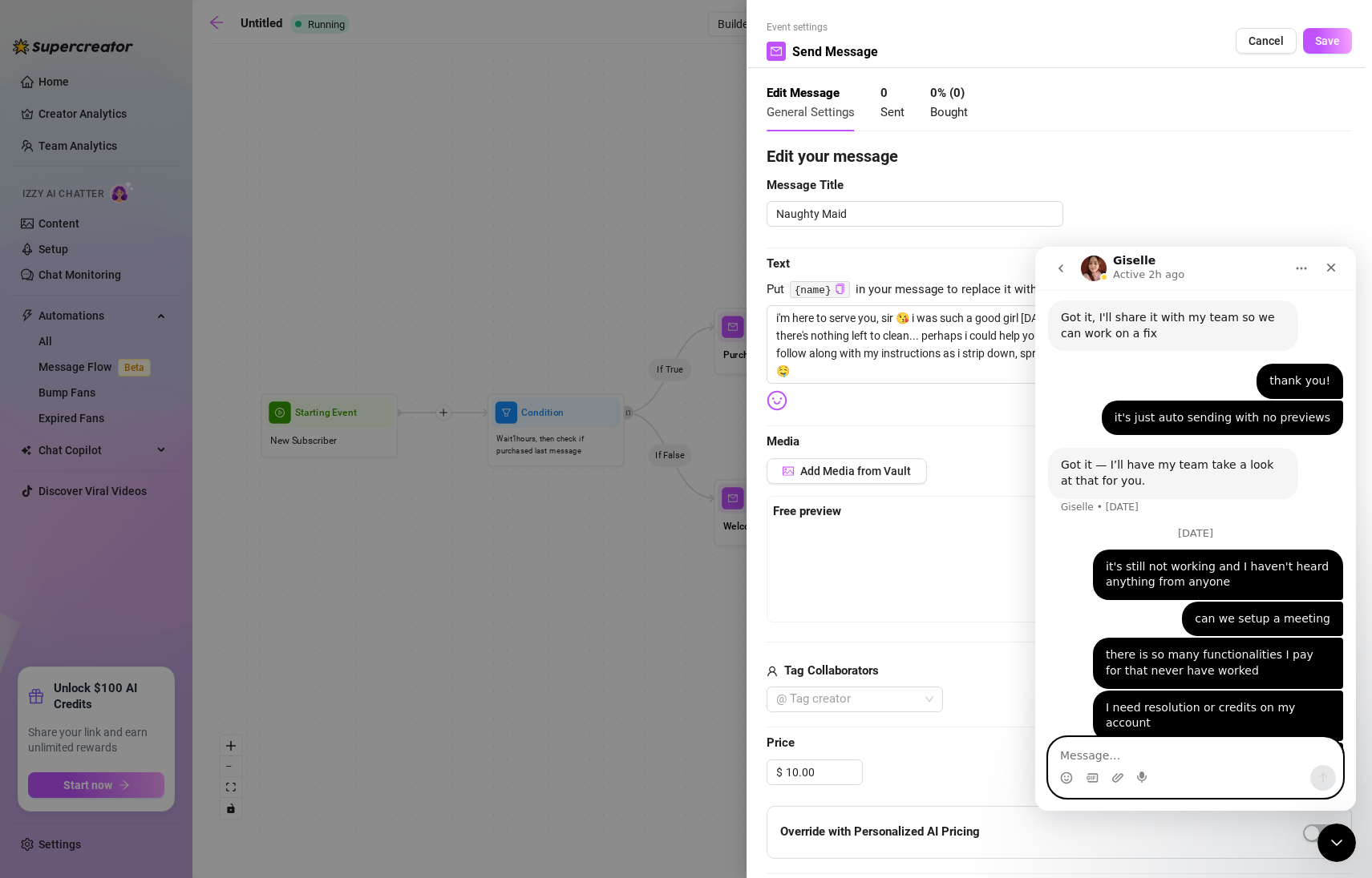
click at [1196, 762] on textarea "Message…" at bounding box center [1195, 751] width 293 height 28
type textarea "when you go back it's gone"
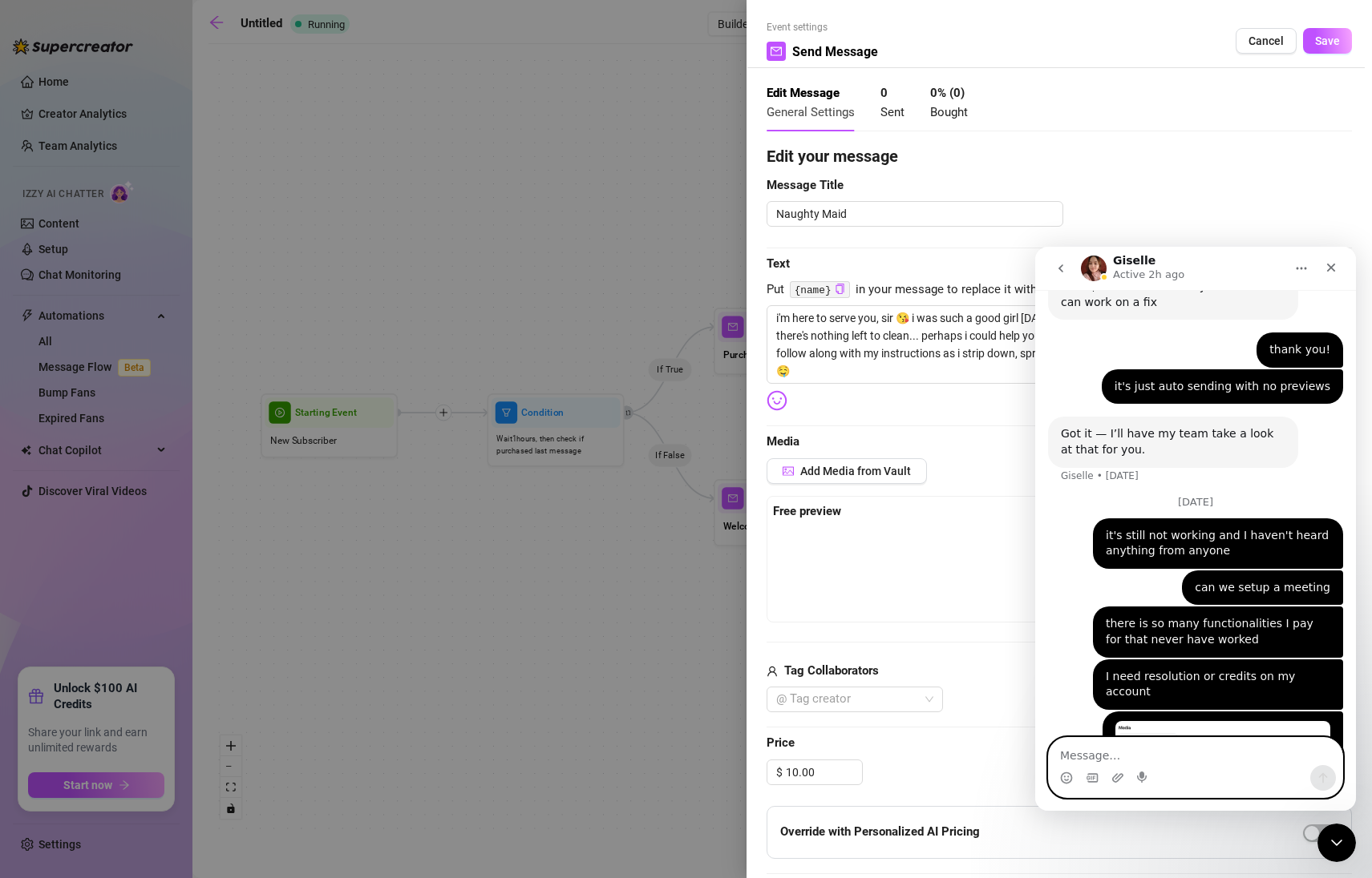
scroll to position [2972, 0]
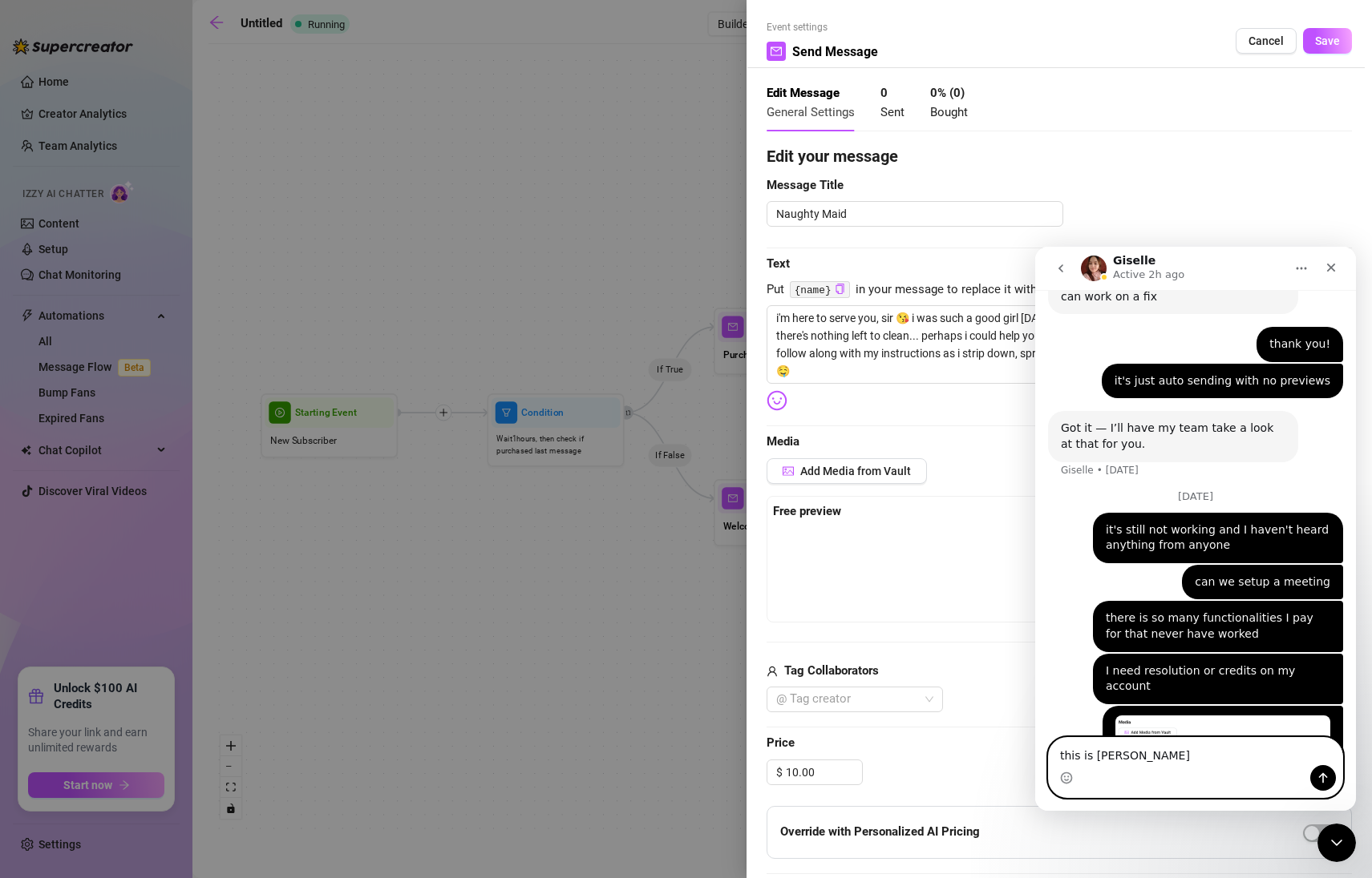
type textarea "this is sooo annoying"
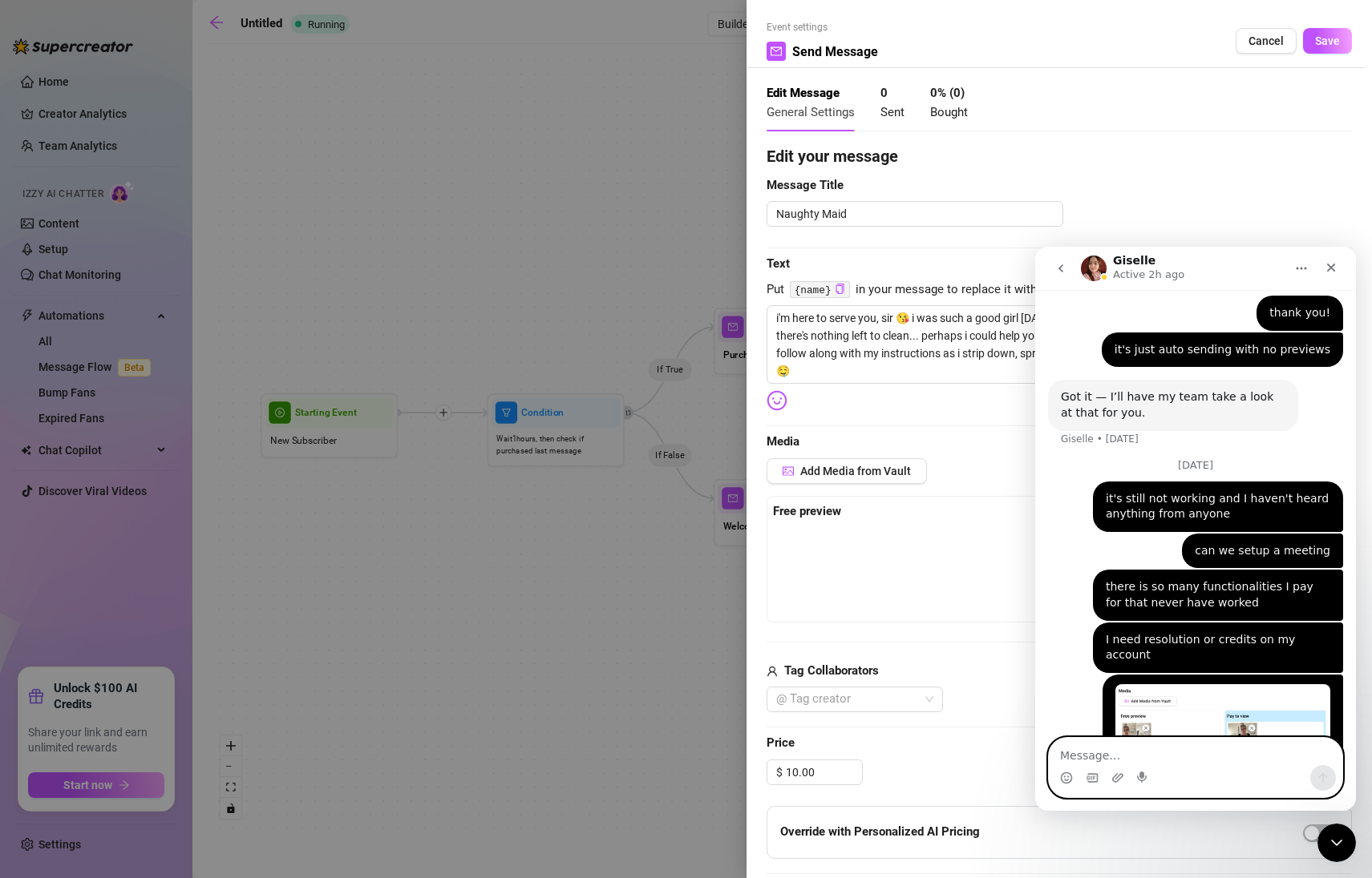
scroll to position [3008, 0]
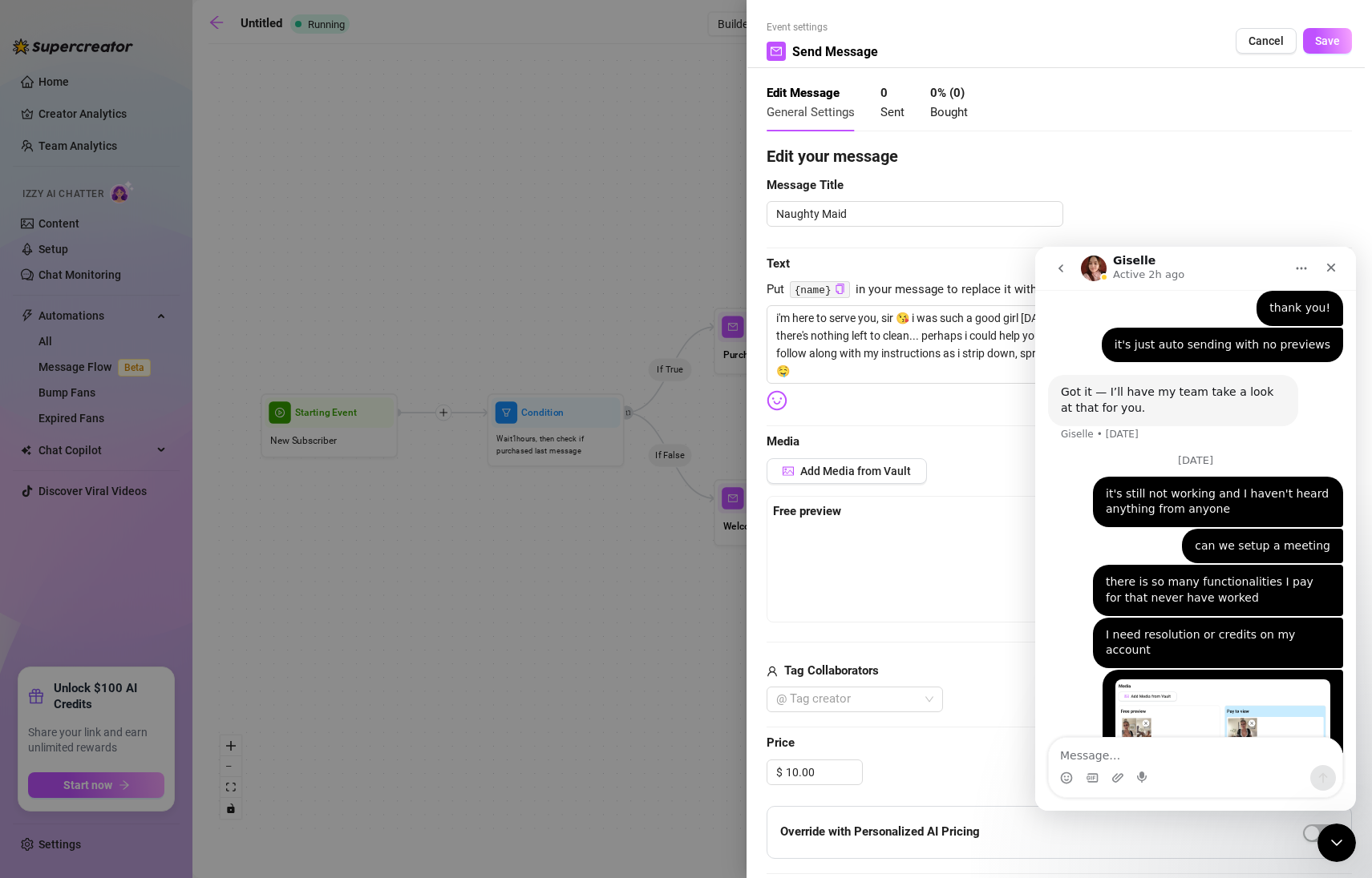
click at [627, 363] on div at bounding box center [686, 439] width 1372 height 878
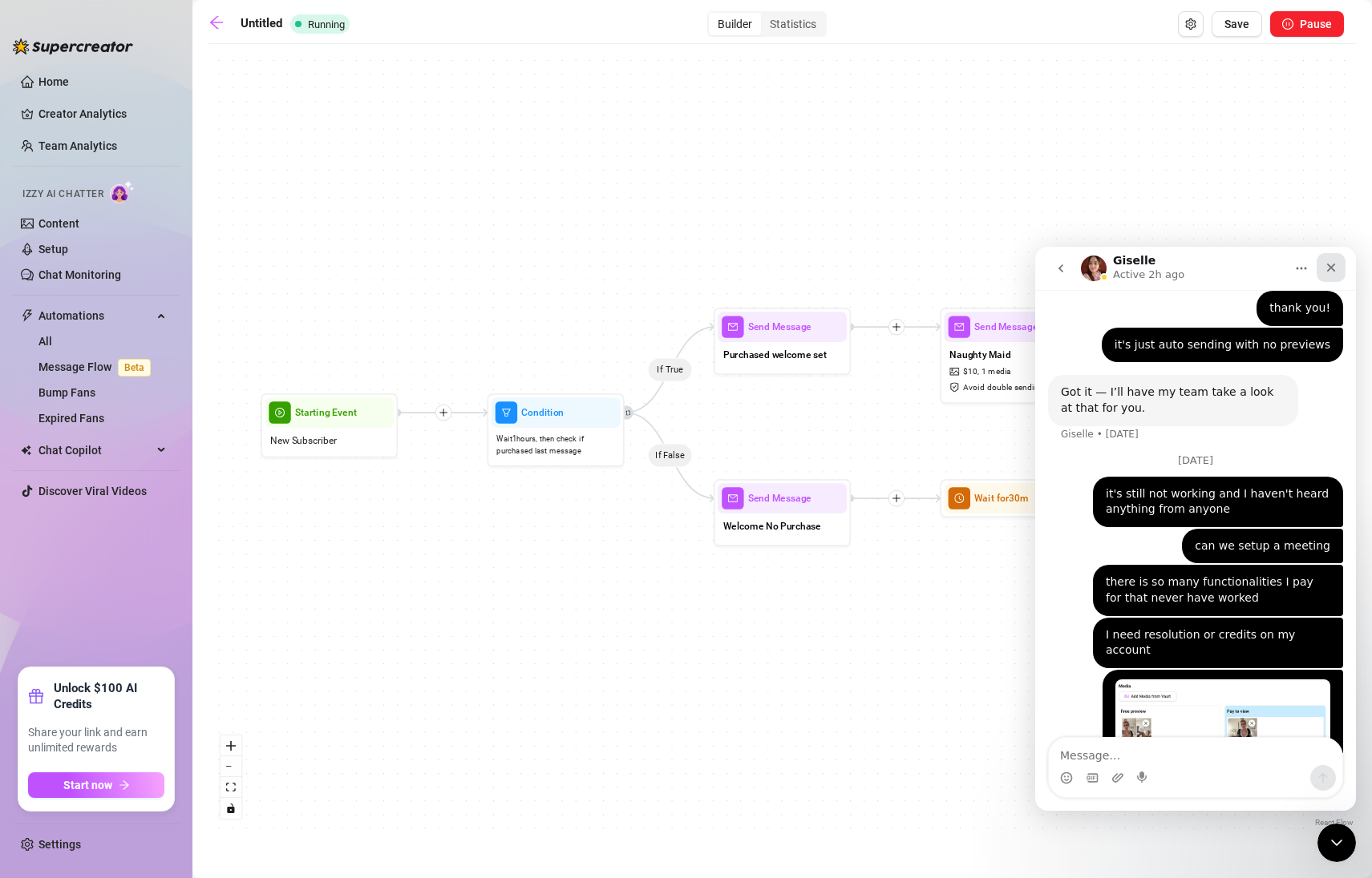
drag, startPoint x: 1329, startPoint y: 267, endPoint x: 2364, endPoint y: 514, distance: 1064.1
click at [1329, 267] on icon "Close" at bounding box center [1330, 267] width 13 height 13
